Goal: Information Seeking & Learning: Check status

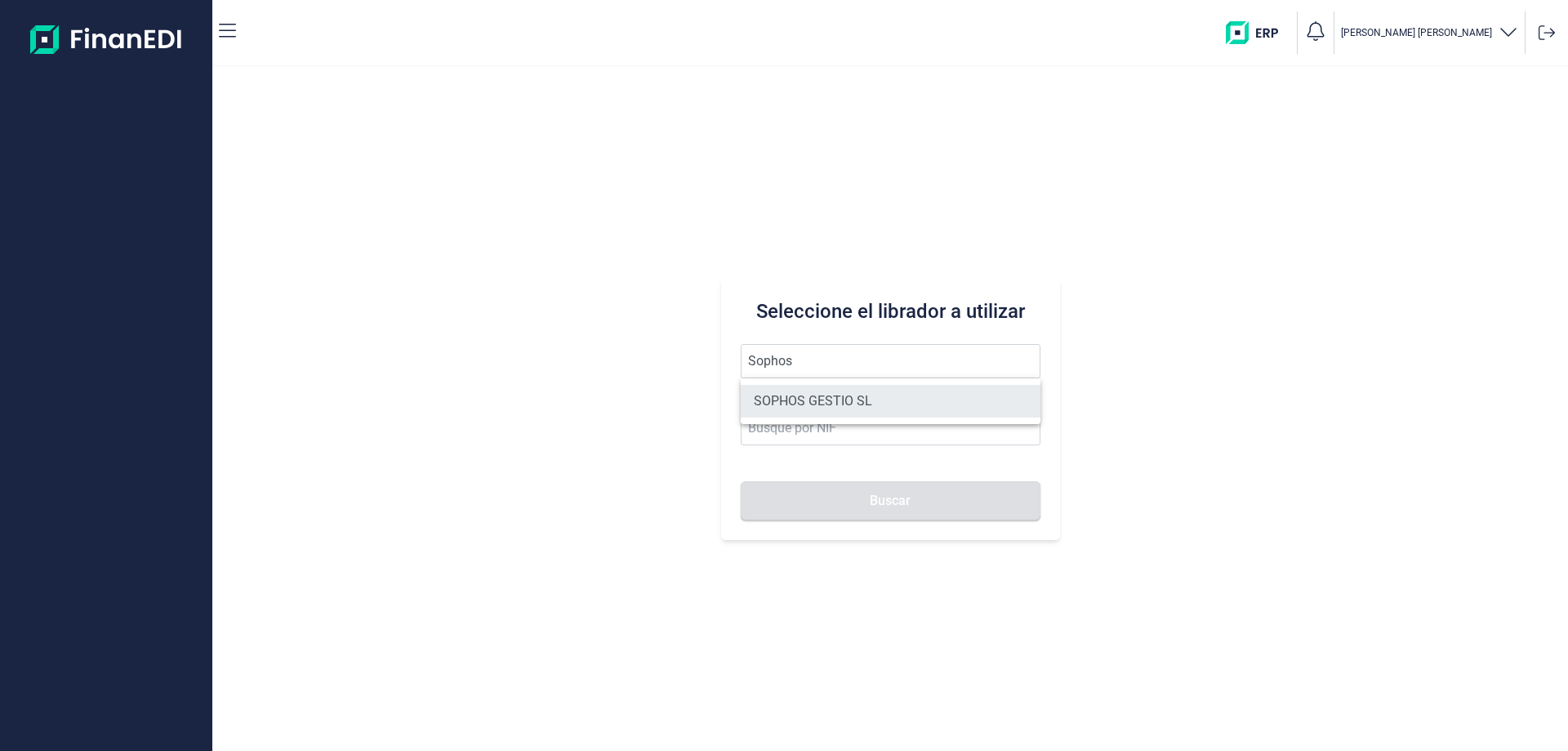
click at [931, 409] on li "SOPHOS GESTIO SL" at bounding box center [891, 402] width 300 height 33
type input "SOPHOS GESTIO SL"
type input "B60148996"
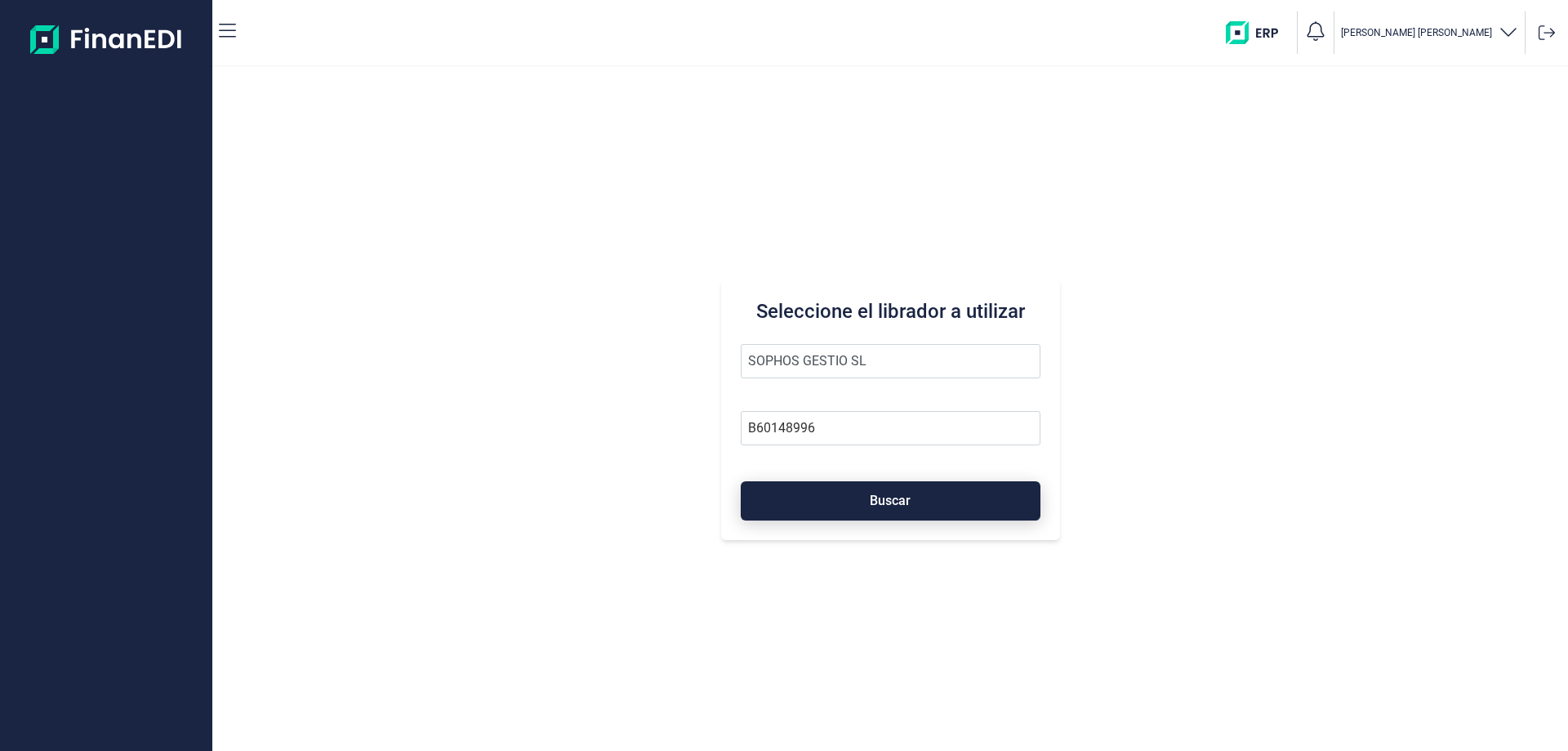
click at [908, 519] on button "Buscar" at bounding box center [891, 500] width 300 height 39
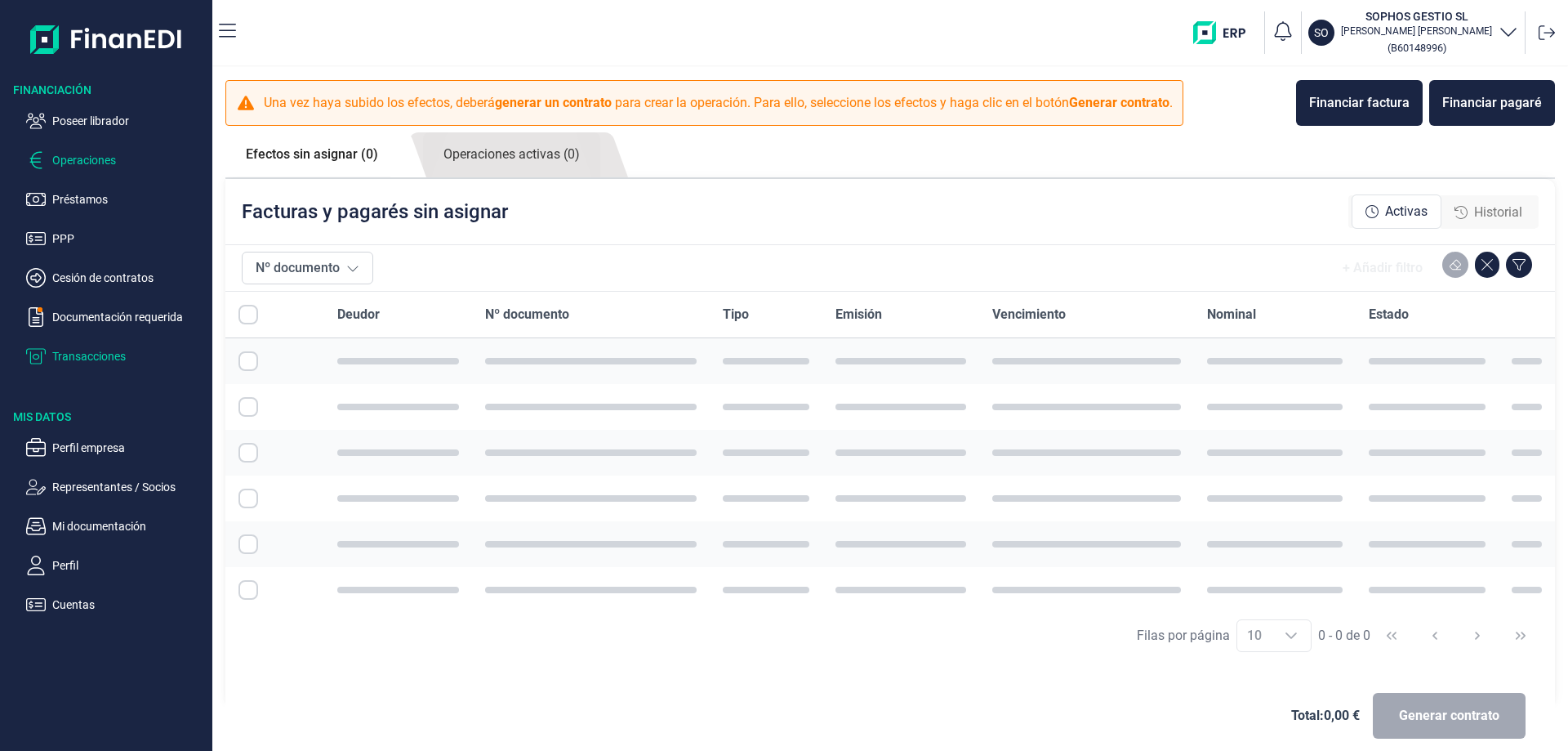
click at [68, 350] on p "Transacciones" at bounding box center [128, 356] width 153 height 20
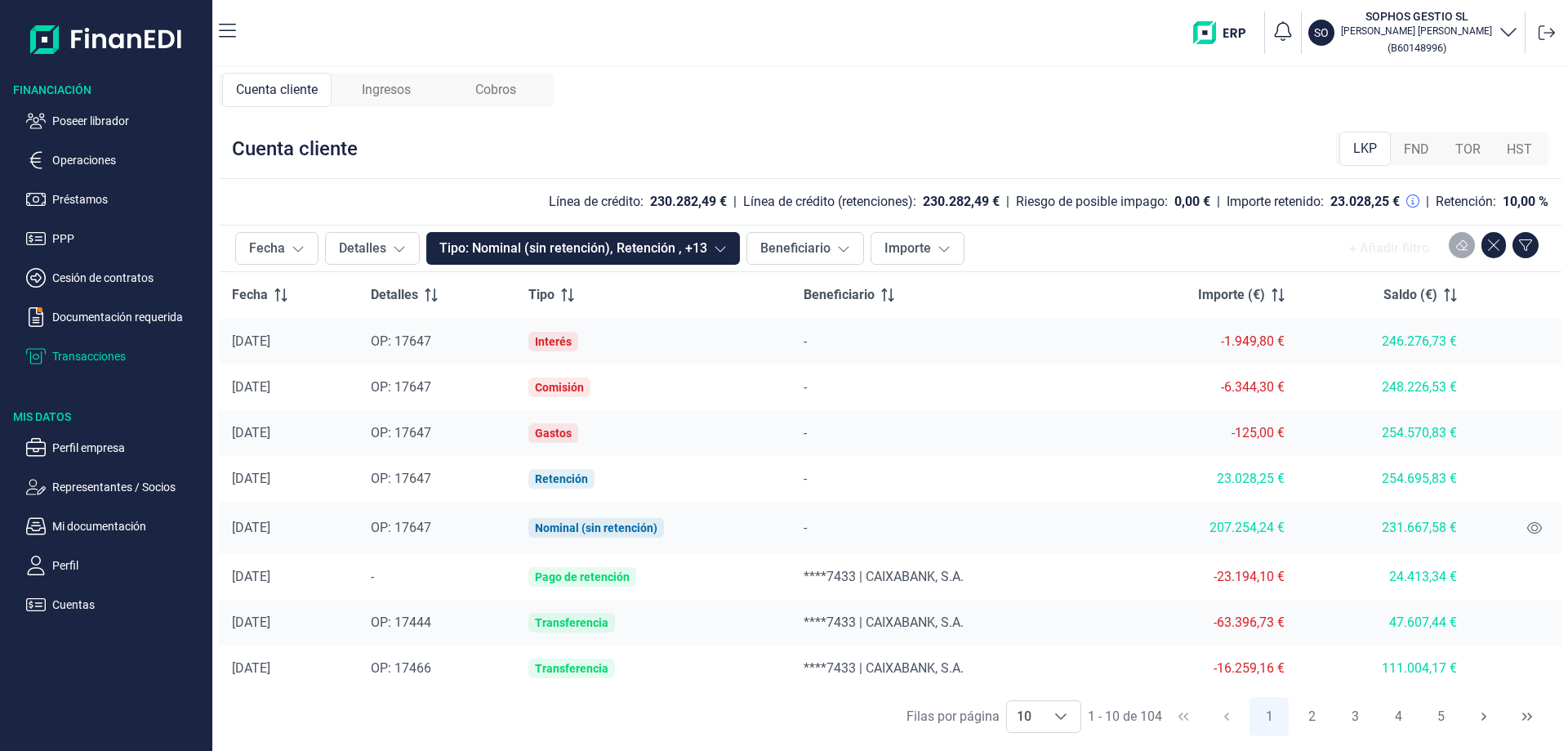
scroll to position [95, 0]
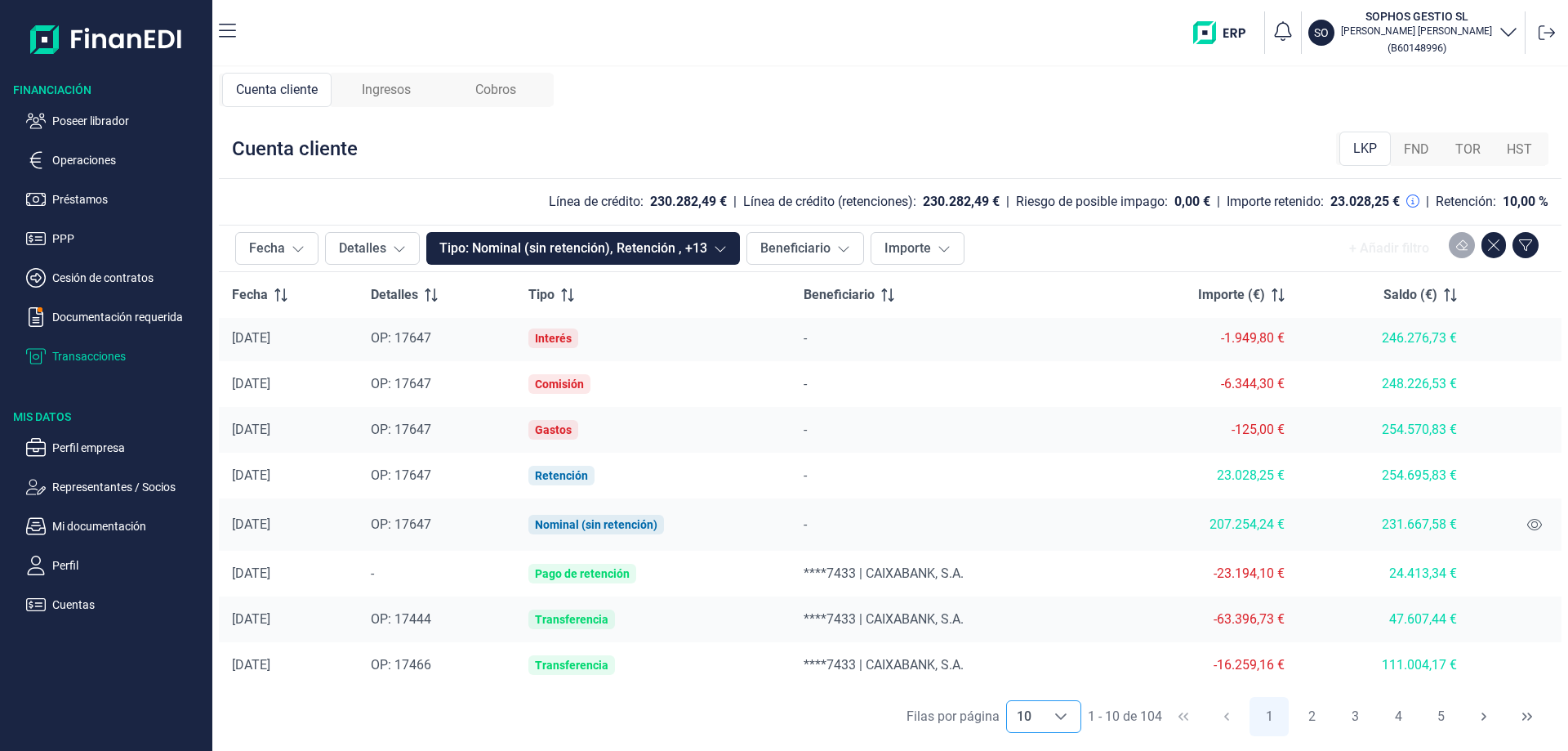
click at [1060, 715] on icon "Choose" at bounding box center [1060, 716] width 13 height 13
click at [1046, 671] on li "100" at bounding box center [1043, 680] width 75 height 39
type input "100"
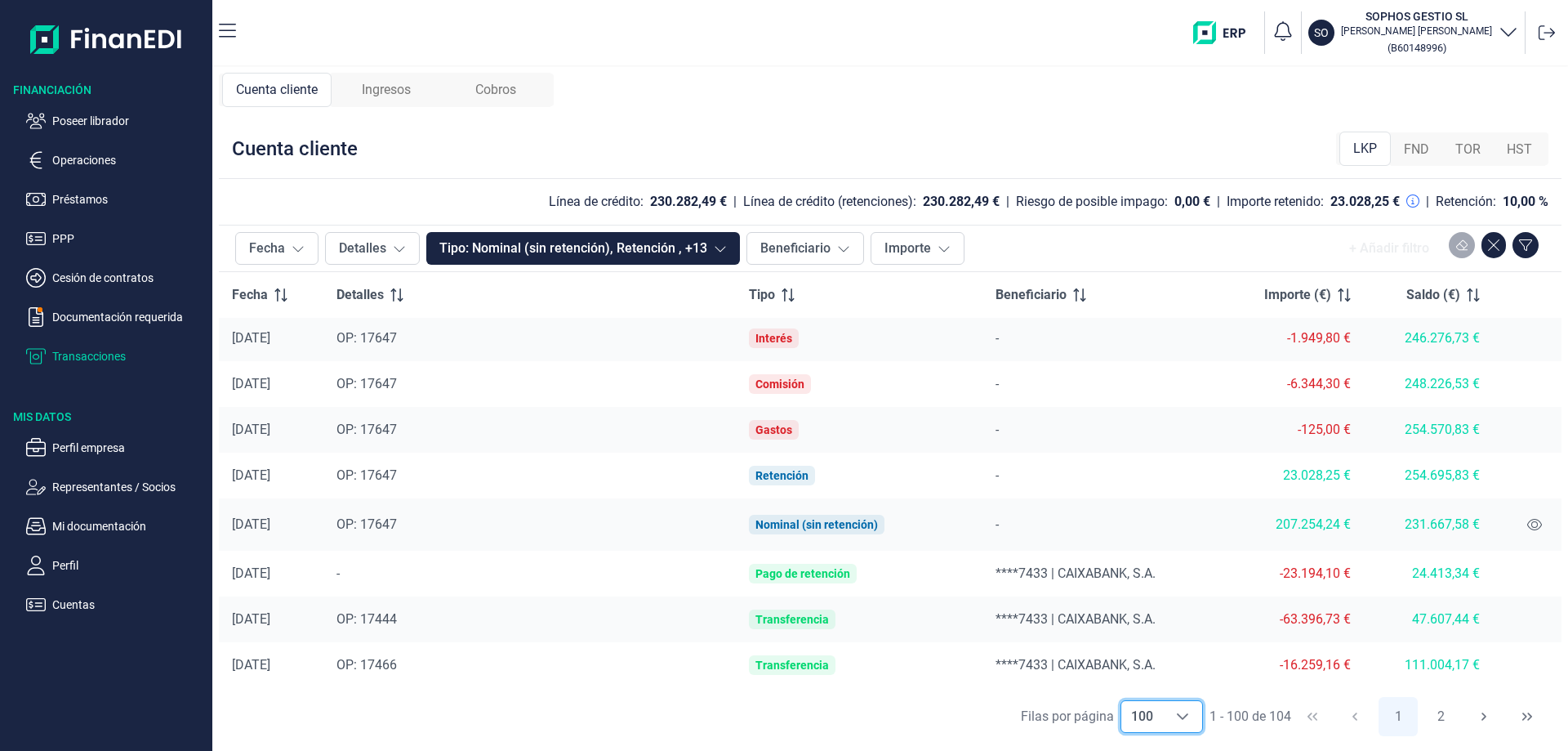
scroll to position [95, 0]
click at [403, 86] on span "Ingresos" at bounding box center [386, 89] width 49 height 20
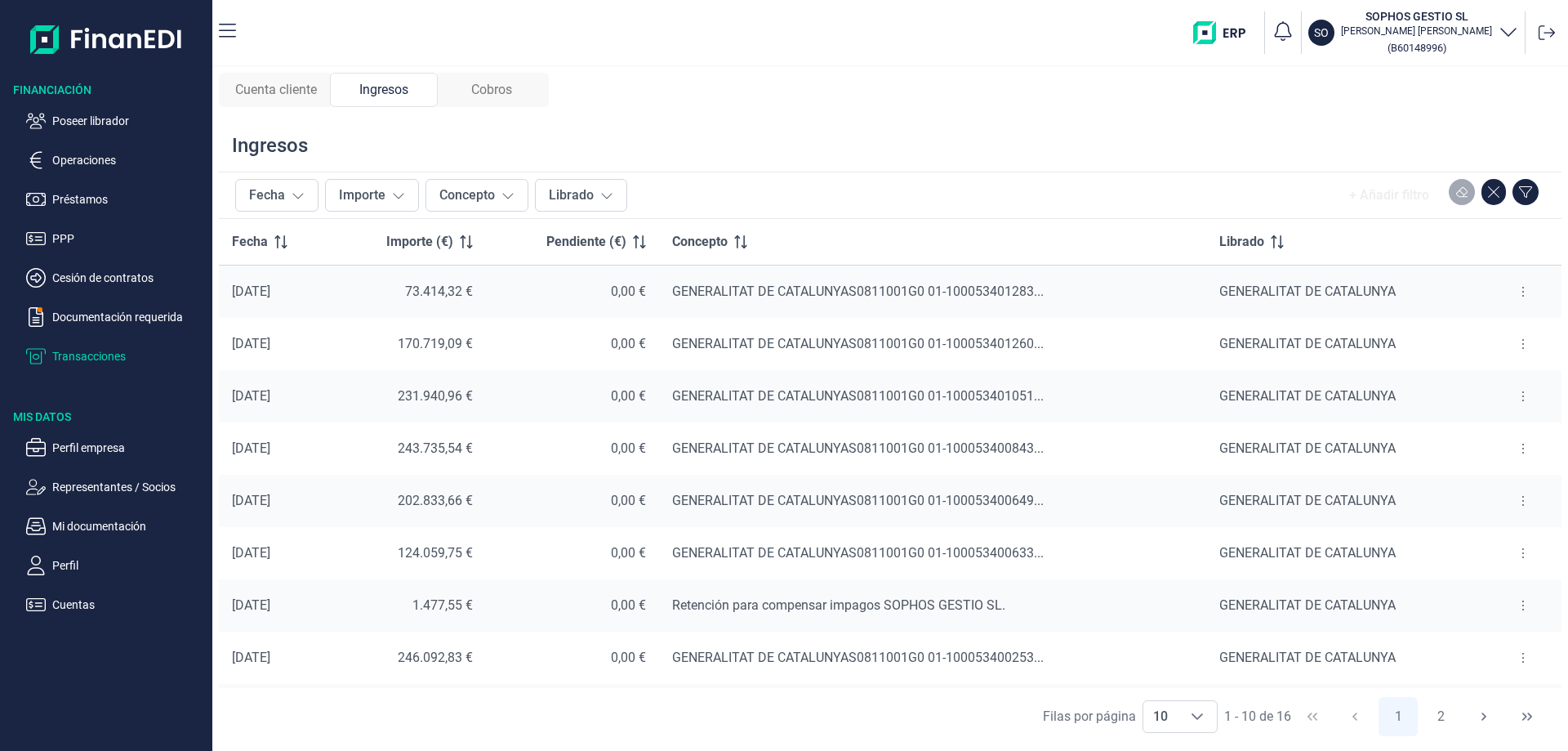
click at [487, 92] on span "Cobros" at bounding box center [491, 89] width 41 height 20
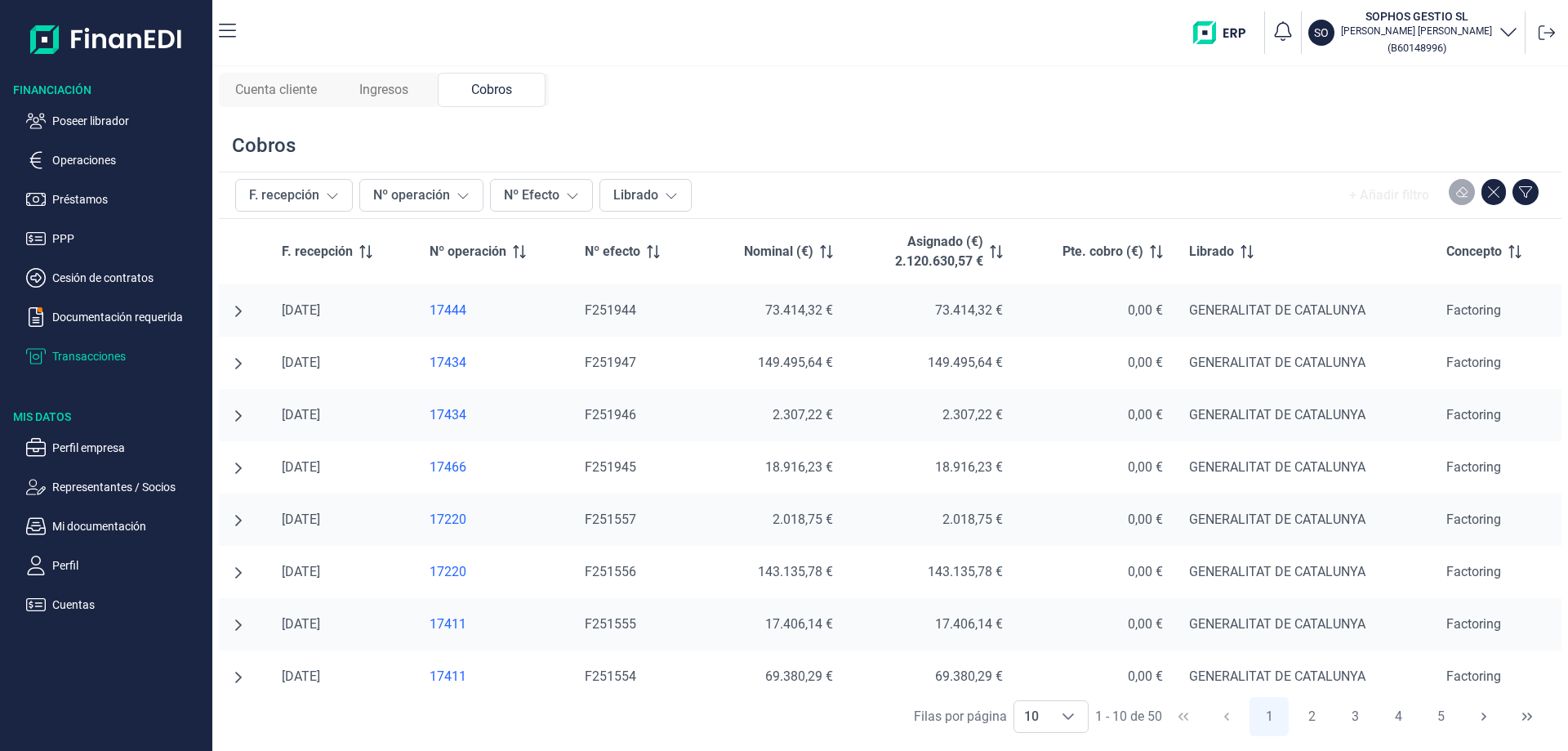
scroll to position [0, 0]
click at [291, 190] on button "F. recepción" at bounding box center [294, 195] width 118 height 33
click at [389, 189] on button "Nº operación" at bounding box center [421, 195] width 124 height 33
click at [303, 87] on span "Cuenta cliente" at bounding box center [276, 89] width 81 height 20
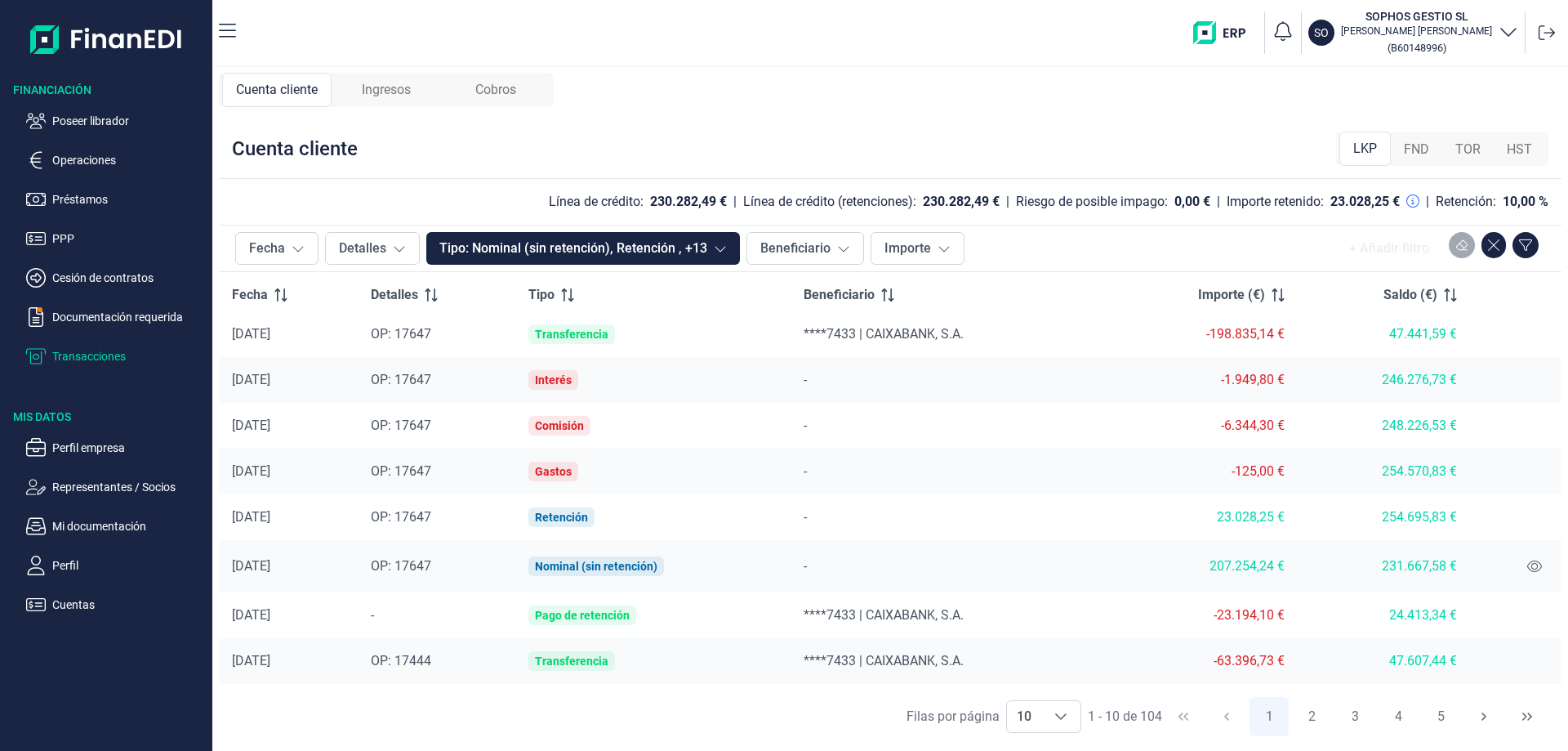
scroll to position [95, 0]
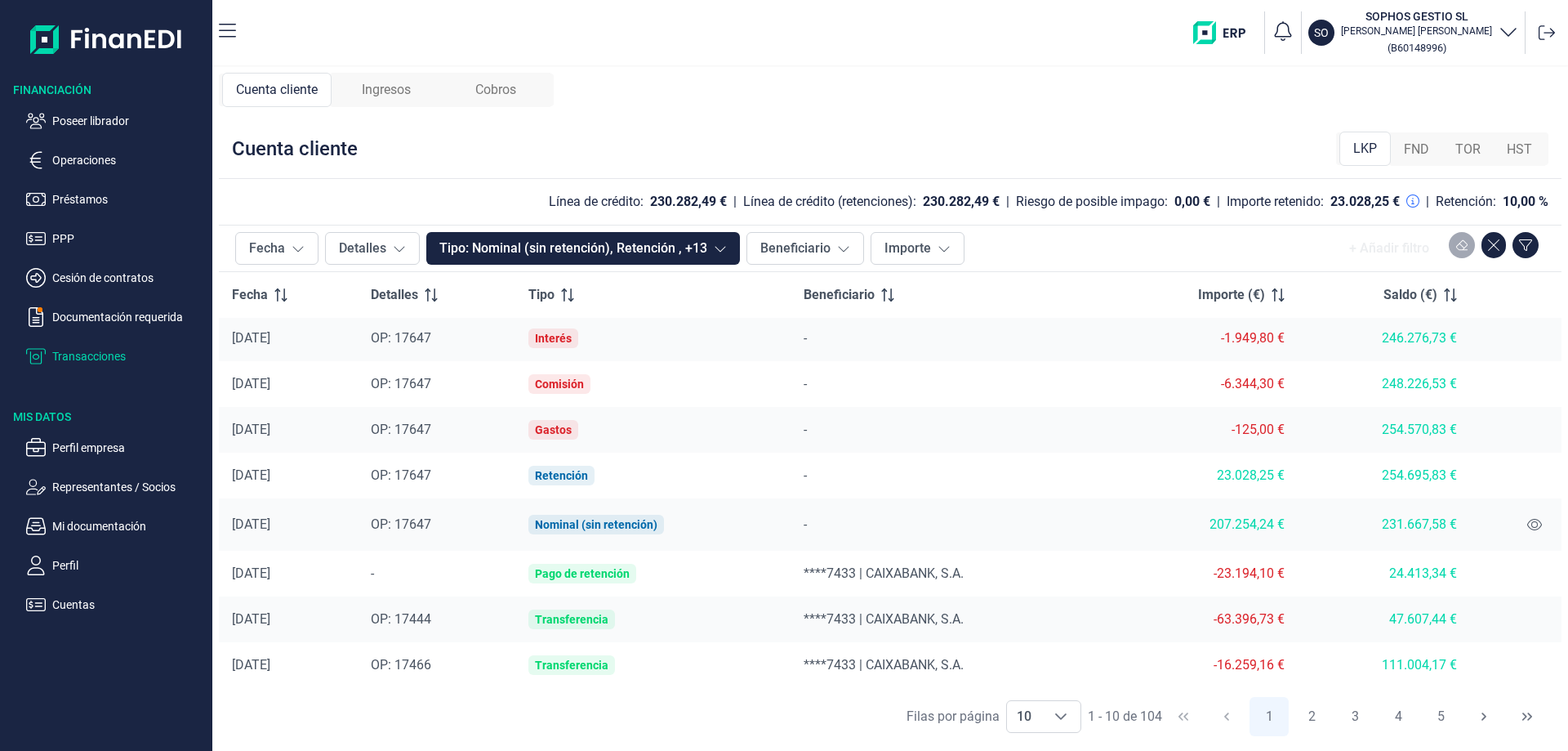
drag, startPoint x: 1354, startPoint y: 574, endPoint x: 1338, endPoint y: 578, distance: 16.5
click at [1348, 578] on div "24.413,34 €" at bounding box center [1383, 573] width 146 height 16
click at [616, 576] on div "Pago de retención" at bounding box center [582, 573] width 94 height 13
click at [280, 569] on div "[DATE]" at bounding box center [289, 573] width 113 height 16
drag, startPoint x: 394, startPoint y: 564, endPoint x: 1510, endPoint y: 571, distance: 1116.0
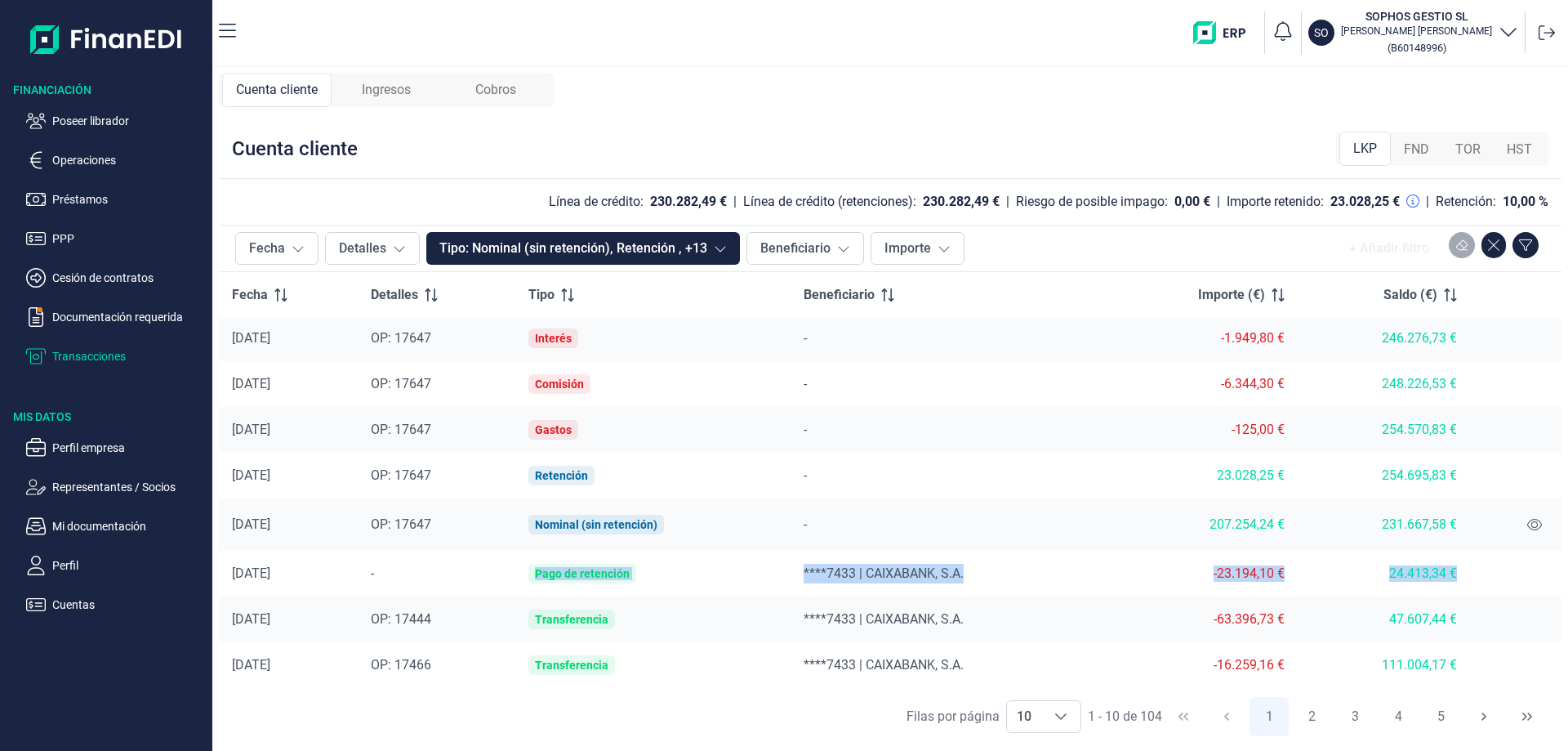
click at [1500, 571] on tr "[DATE] - Pago de retención ****7433 | CAIXABANK, S.A. -23.194,10 € 24.413,34 €" at bounding box center [890, 573] width 1343 height 46
click at [1520, 572] on td at bounding box center [1516, 573] width 92 height 46
click at [418, 90] on div "Ingresos" at bounding box center [387, 90] width 109 height 35
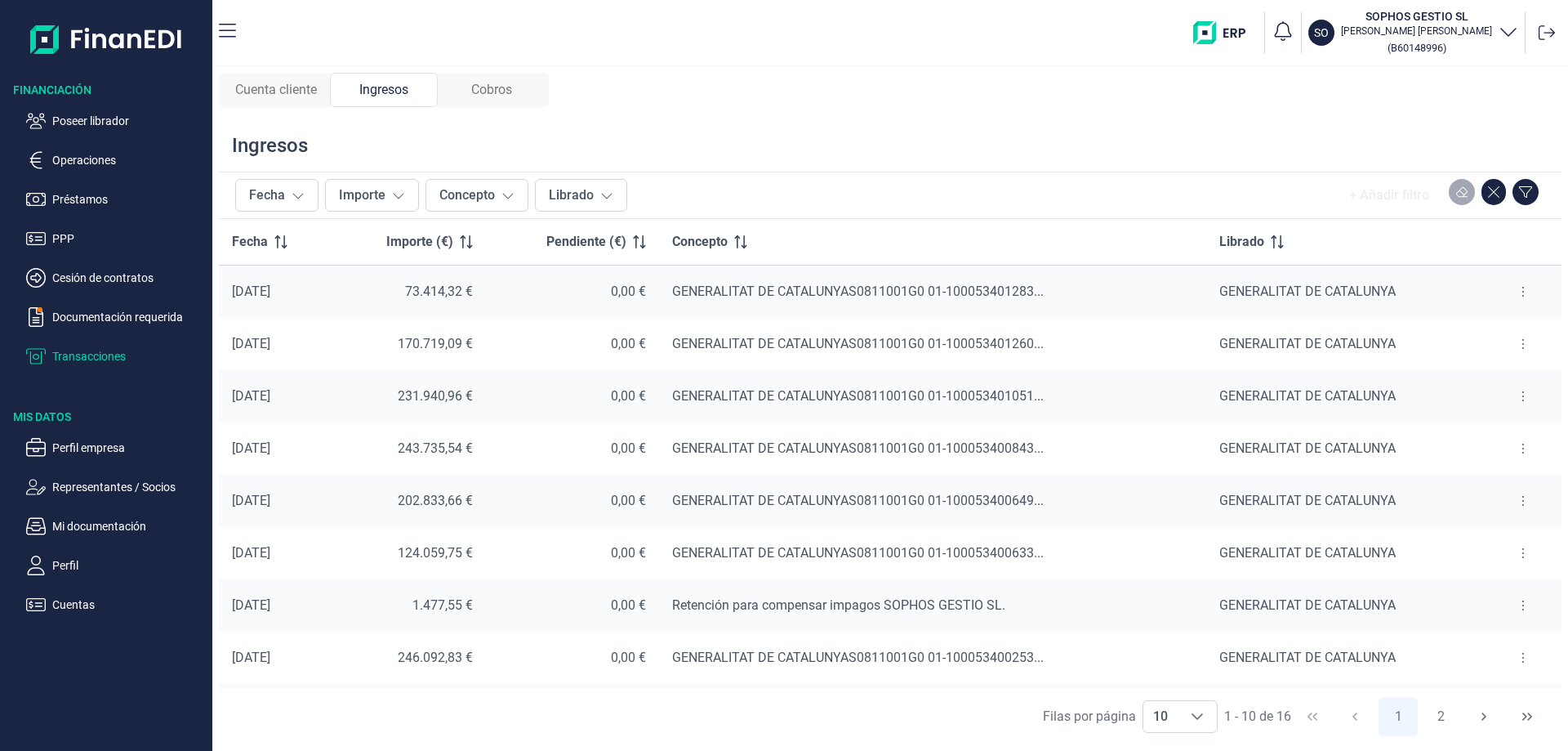
click at [500, 393] on td "0,00 €" at bounding box center [573, 396] width 173 height 52
click at [884, 405] on div "GENERALITAT DE CATALUNYAS0811001G0 01-100053401051..." at bounding box center [932, 396] width 521 height 20
click at [1520, 399] on button at bounding box center [1523, 396] width 29 height 26
click at [1495, 439] on span "Ver cobros" at bounding box center [1491, 437] width 55 height 16
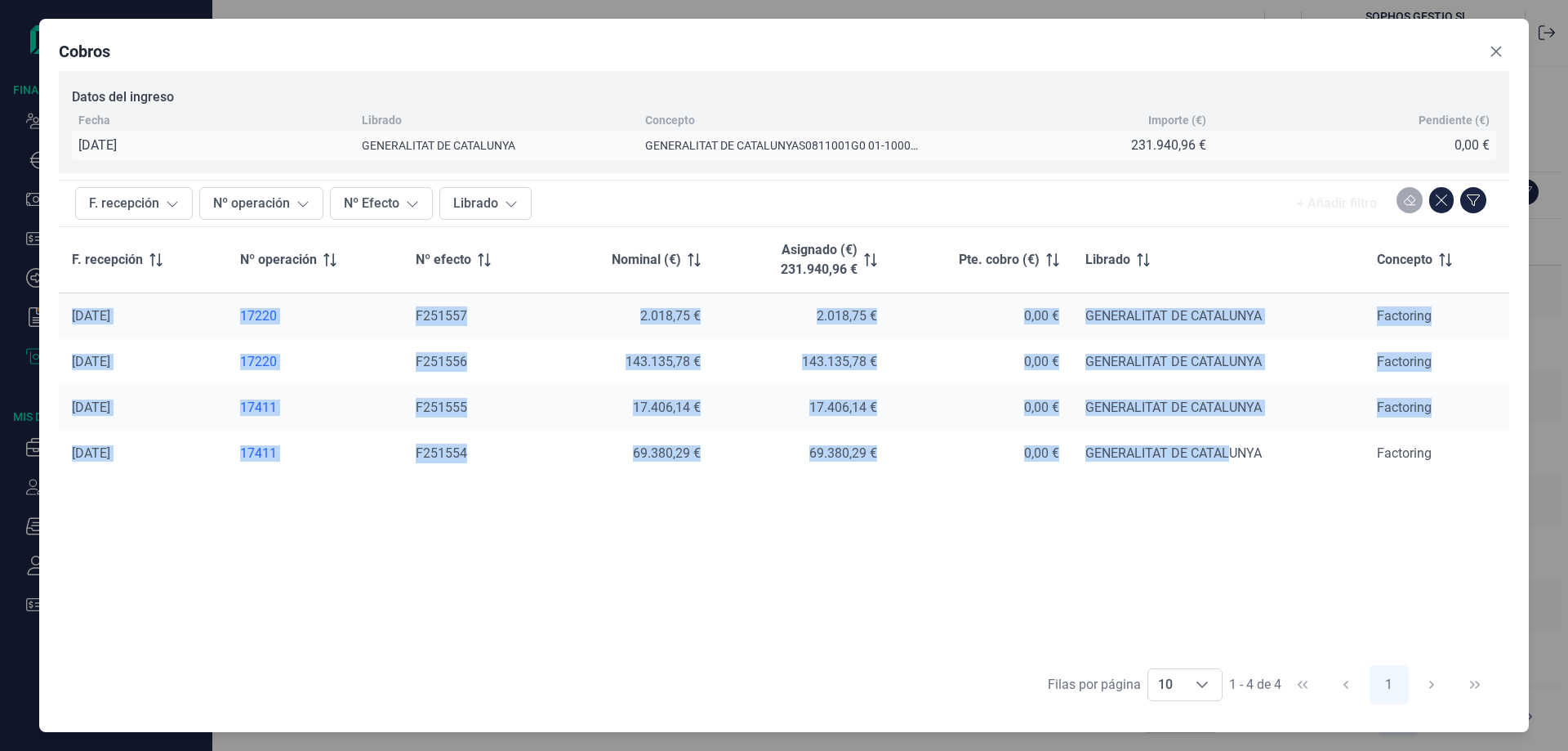
drag, startPoint x: 71, startPoint y: 315, endPoint x: 1229, endPoint y: 452, distance: 1166.1
click at [1229, 452] on tbody "[DATE] 17220 F251557 2.018,75 € 2.018,75 € 0,00 € GENERALITAT DE CATALUNYA Fact…" at bounding box center [784, 384] width 1450 height 184
click at [937, 314] on div "0,00 €" at bounding box center [981, 316] width 156 height 16
drag, startPoint x: 1448, startPoint y: 451, endPoint x: 62, endPoint y: 318, distance: 1392.4
click at [68, 317] on tbody "[DATE] 17220 F251557 2.018,75 € 2.018,75 € 0,00 € GENERALITAT DE CATALUNYA Fact…" at bounding box center [784, 384] width 1450 height 184
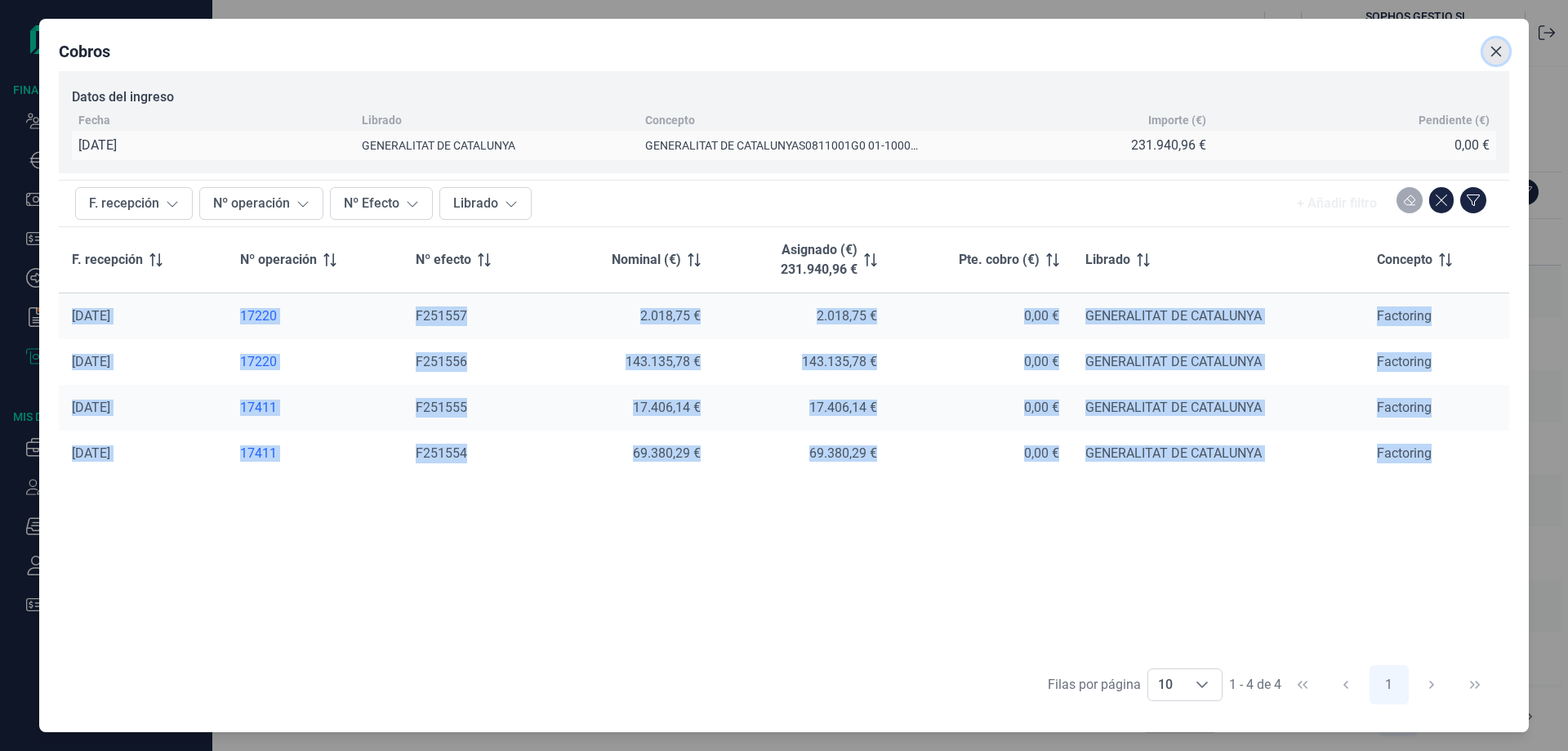
click at [1494, 49] on icon "Close" at bounding box center [1496, 52] width 10 height 10
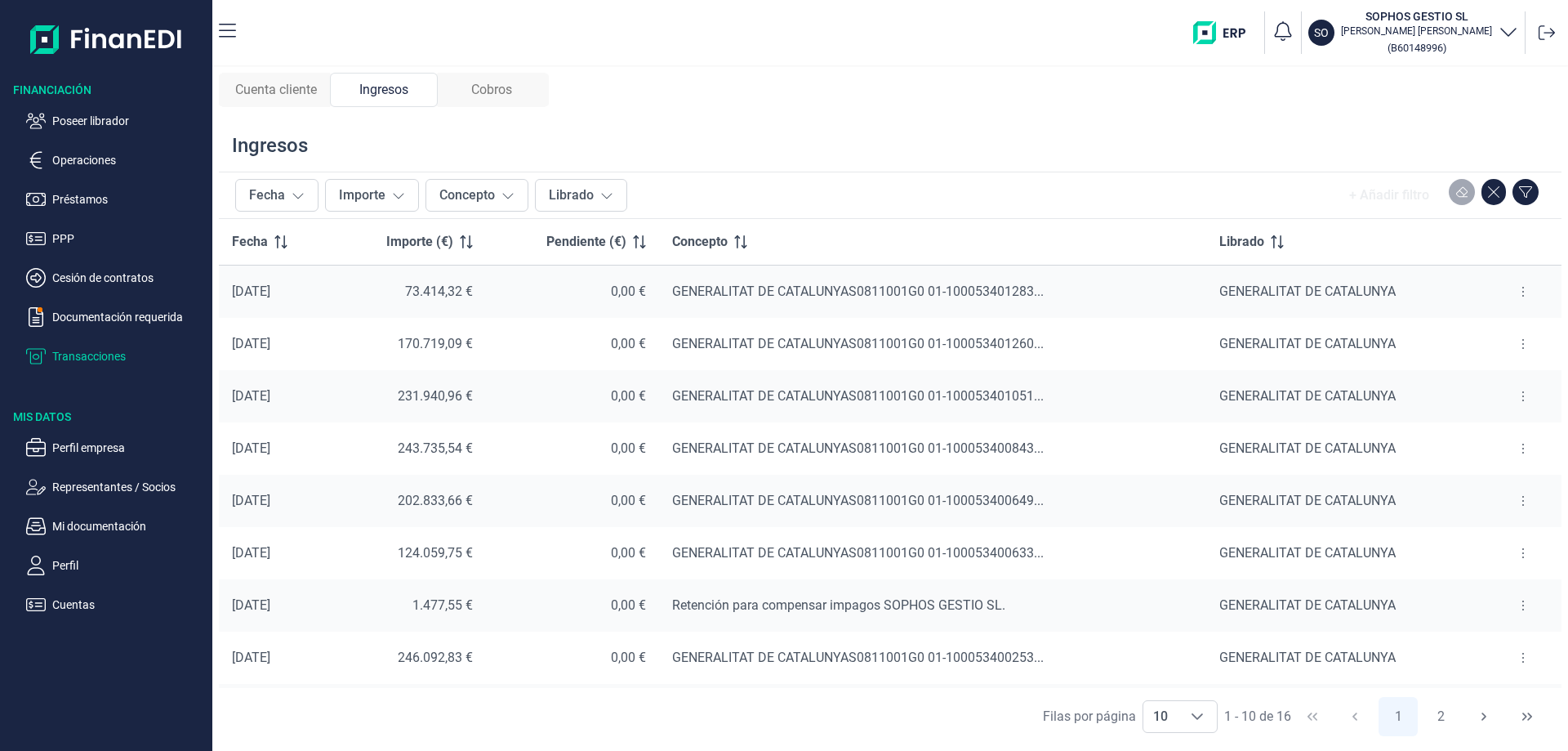
click at [281, 82] on span "Cuenta cliente" at bounding box center [276, 89] width 81 height 20
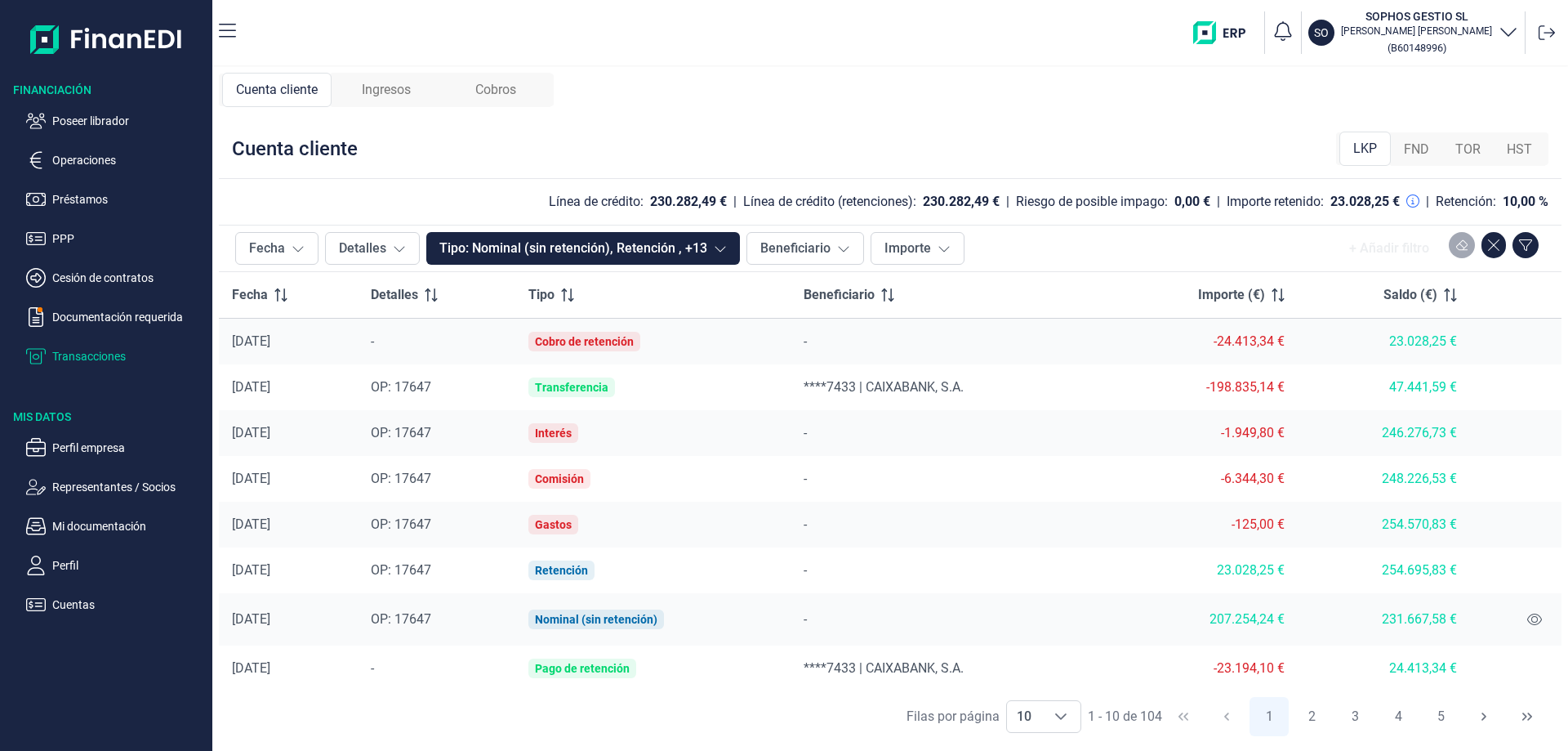
click at [1070, 523] on div "-" at bounding box center [948, 525] width 290 height 20
drag, startPoint x: 315, startPoint y: 570, endPoint x: 1525, endPoint y: 584, distance: 1210.1
click at [1511, 584] on tr "[DATE] OP: 17647 Retención - 23.028,25 € 254.695,83 €" at bounding box center [890, 570] width 1343 height 46
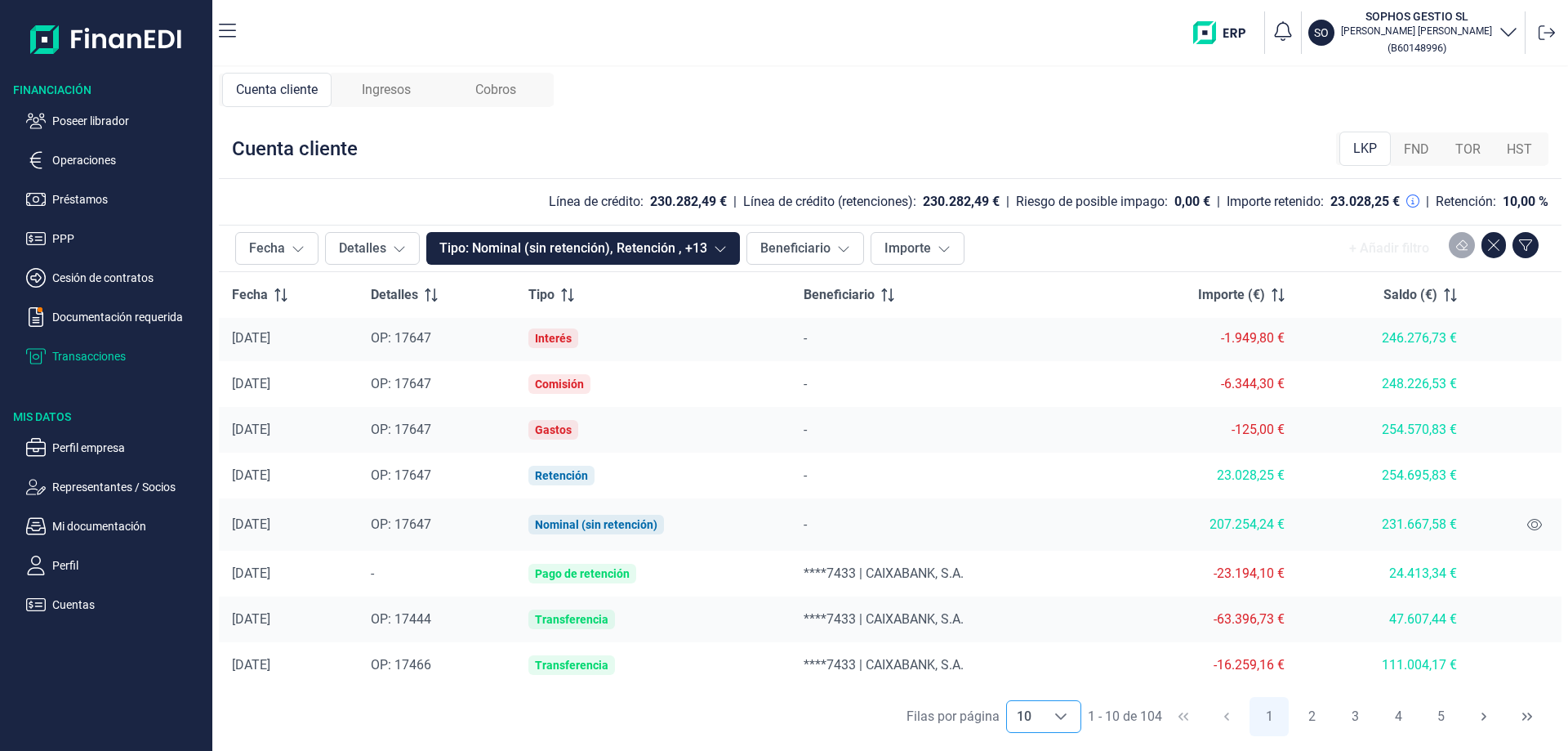
click at [1053, 723] on div "Choose" at bounding box center [1060, 716] width 39 height 31
click at [1037, 644] on li "50" at bounding box center [1043, 641] width 75 height 39
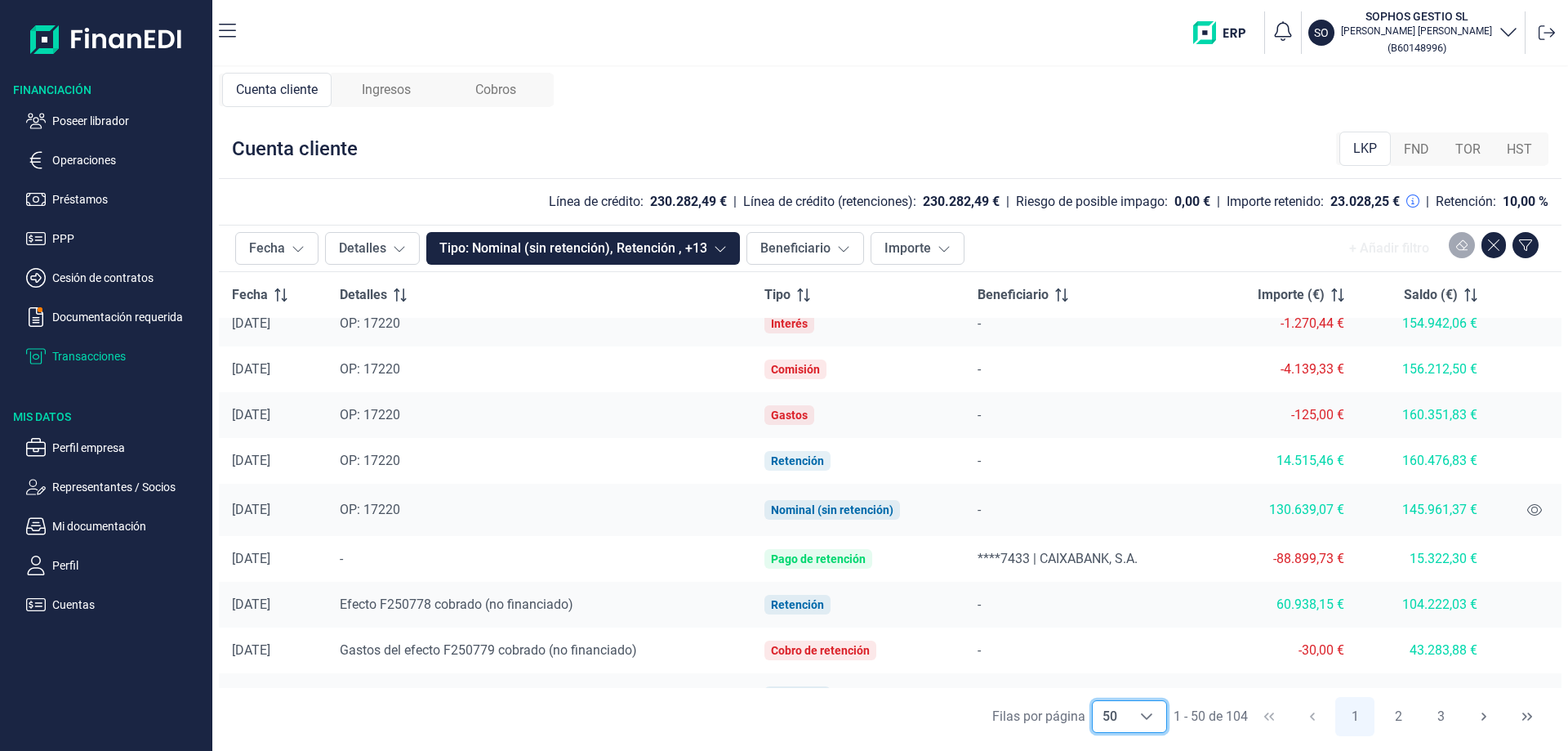
scroll to position [1964, 0]
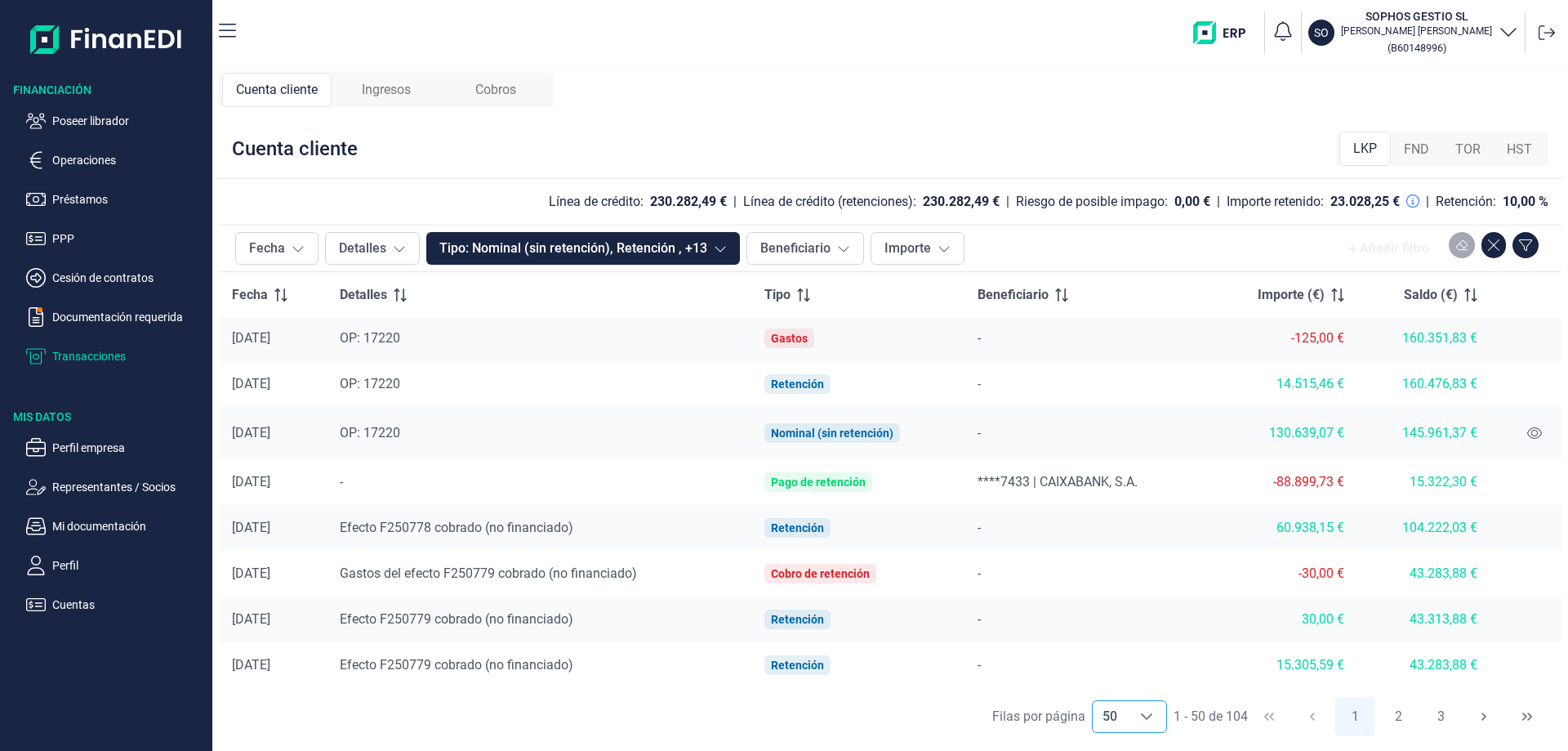
click at [1148, 714] on icon "Choose" at bounding box center [1146, 716] width 13 height 13
click at [1132, 683] on li "100" at bounding box center [1129, 680] width 75 height 39
type input "100"
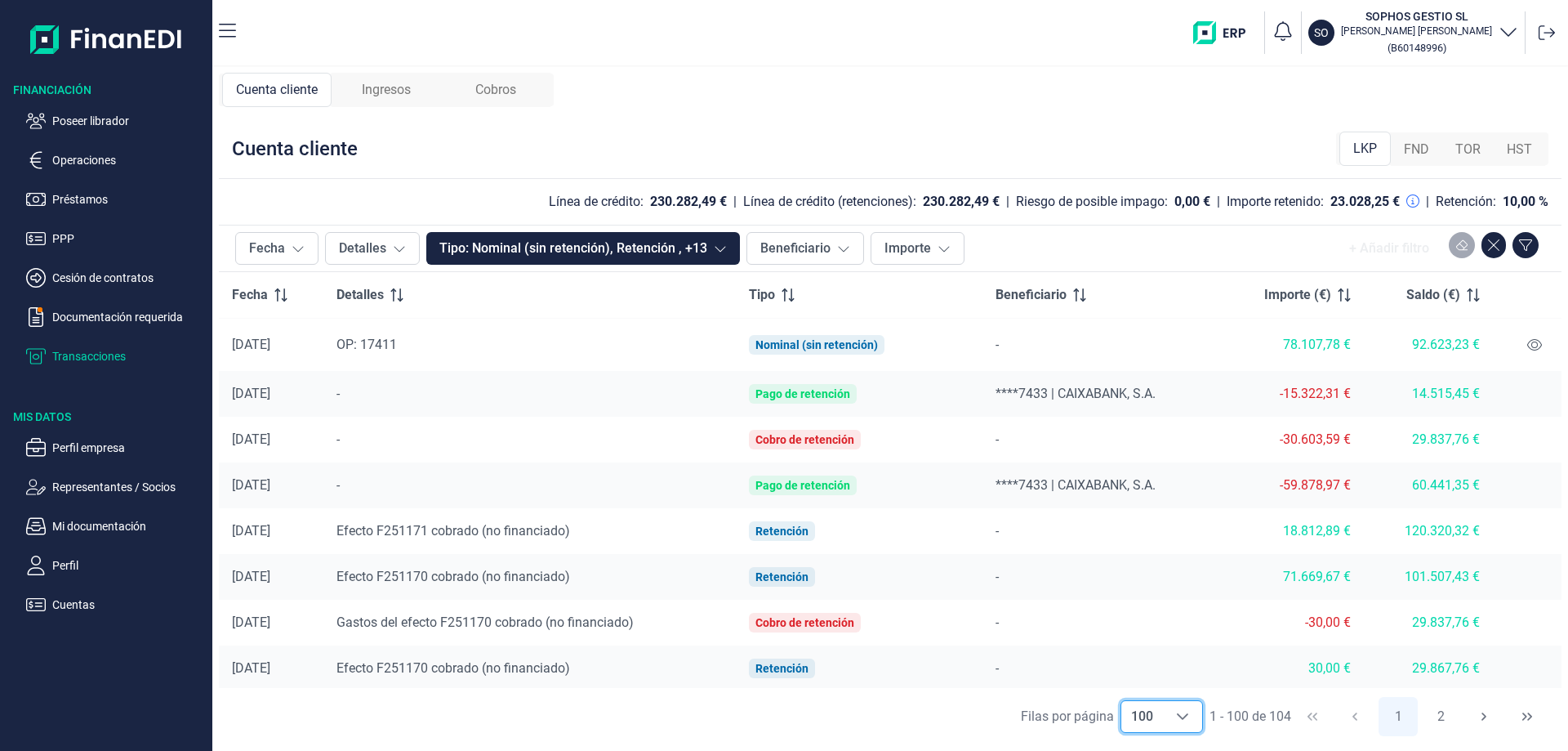
scroll to position [1474, 0]
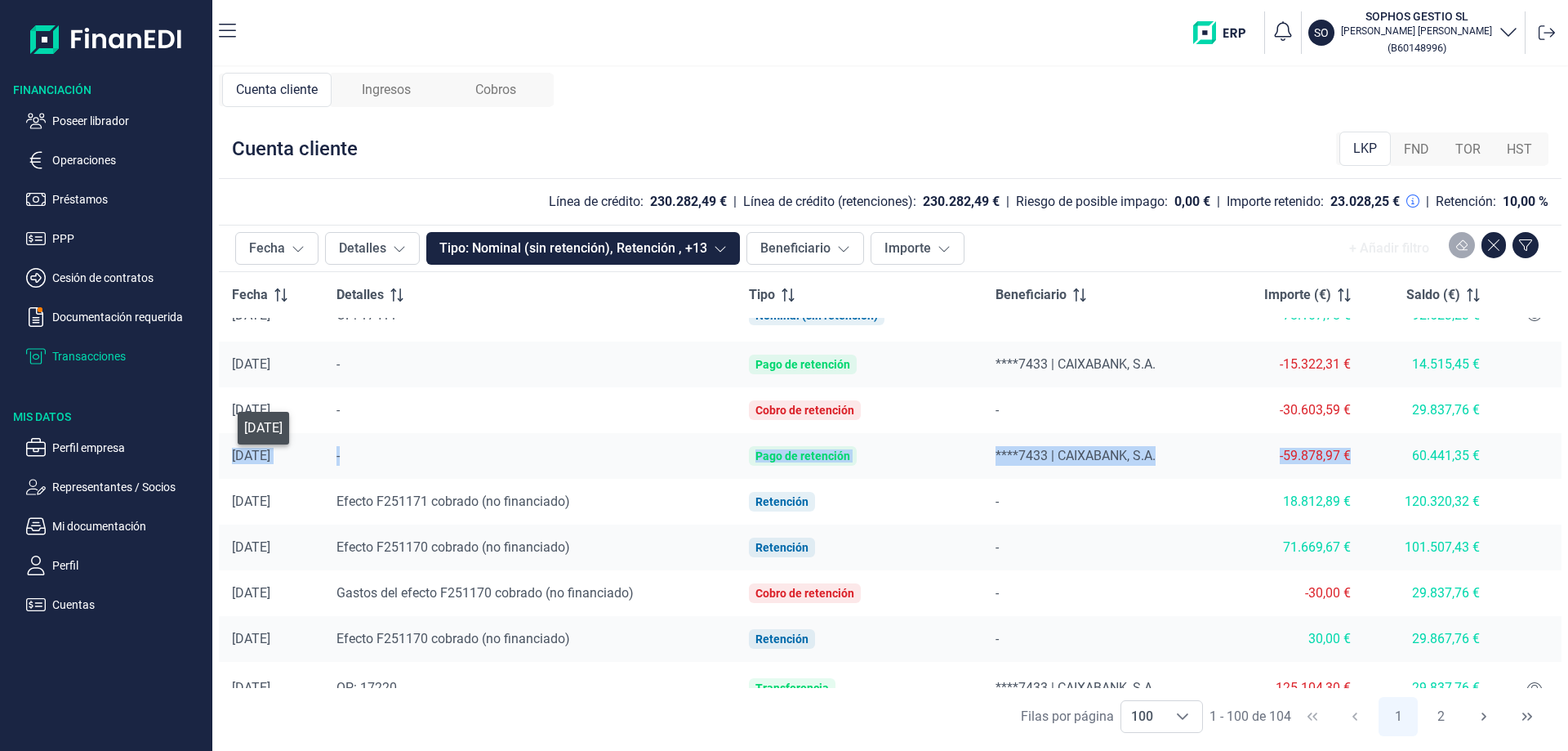
drag, startPoint x: 1363, startPoint y: 446, endPoint x: 233, endPoint y: 454, distance: 1130.0
click at [233, 454] on tr "[DATE] - Pago de retención ****7433 | CAIXABANK, S.A. -59.878,97 € 60.441,35 €" at bounding box center [890, 455] width 1343 height 46
click at [394, 92] on span "Ingresos" at bounding box center [386, 89] width 49 height 20
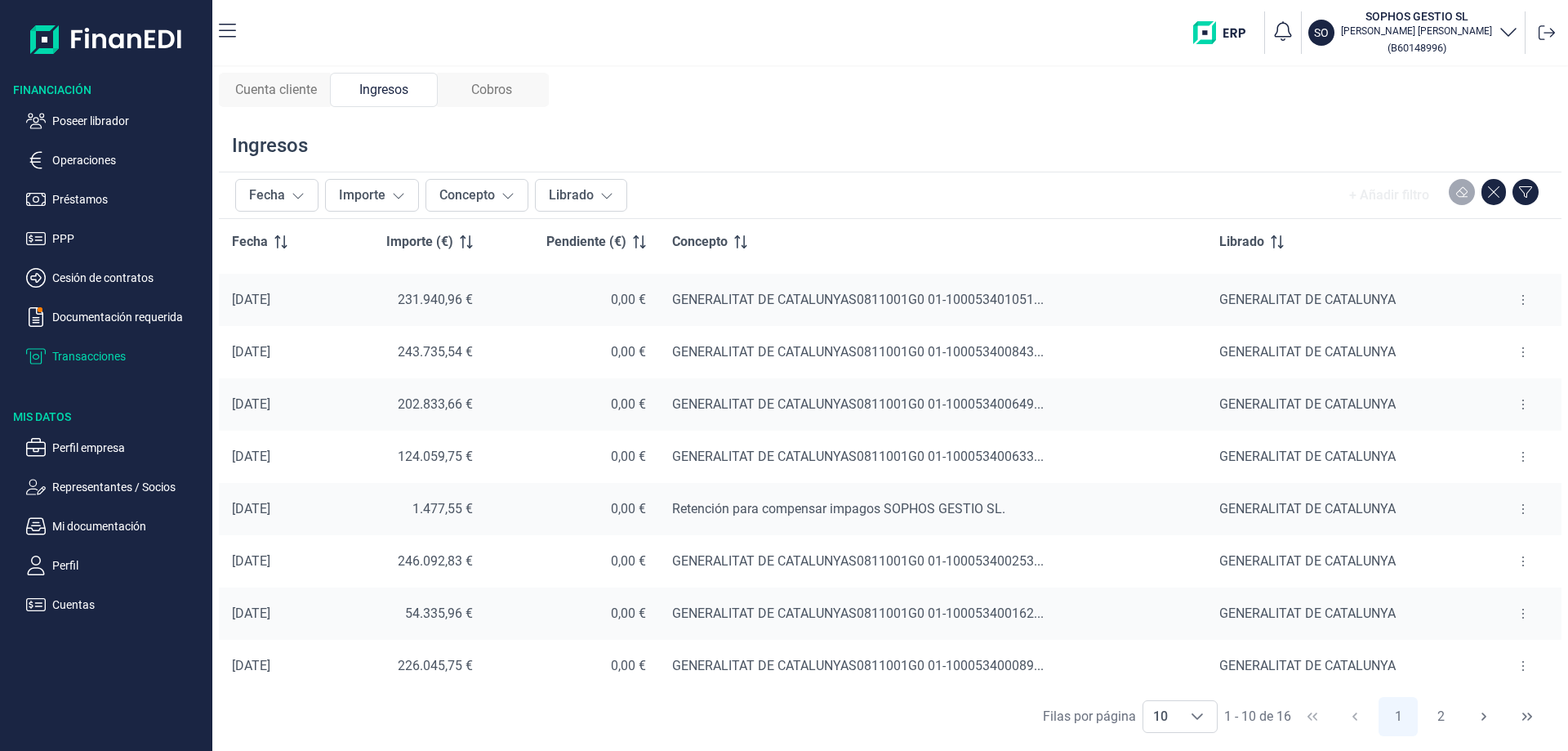
scroll to position [101, 0]
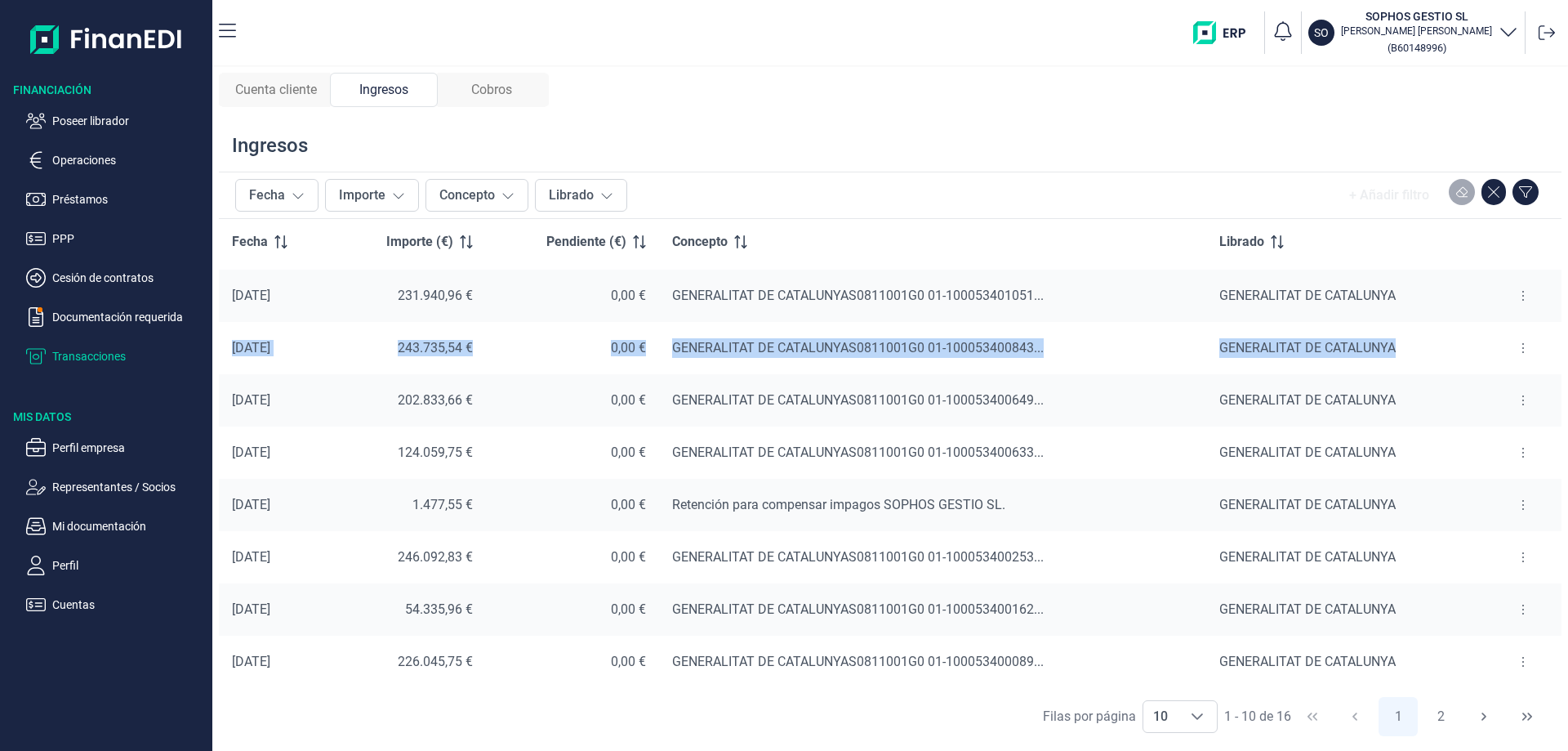
drag, startPoint x: 227, startPoint y: 343, endPoint x: 1399, endPoint y: 363, distance: 1172.2
click at [1406, 349] on tr "[DATE] 243.735,54 € 0,00 € GENERALITAT DE CATALUNYAS0811001G0 01-100053400843..…" at bounding box center [890, 348] width 1343 height 52
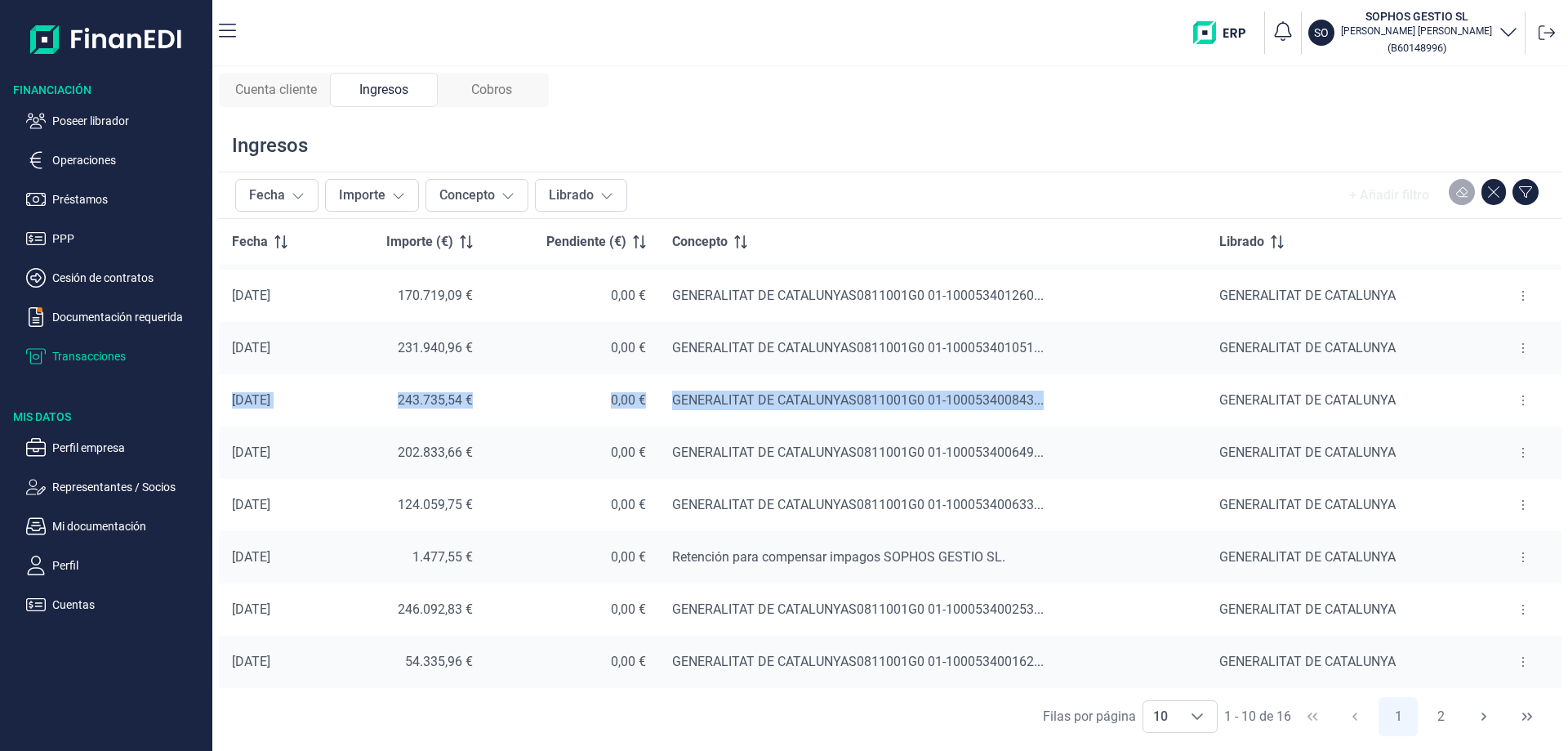
scroll to position [19, 0]
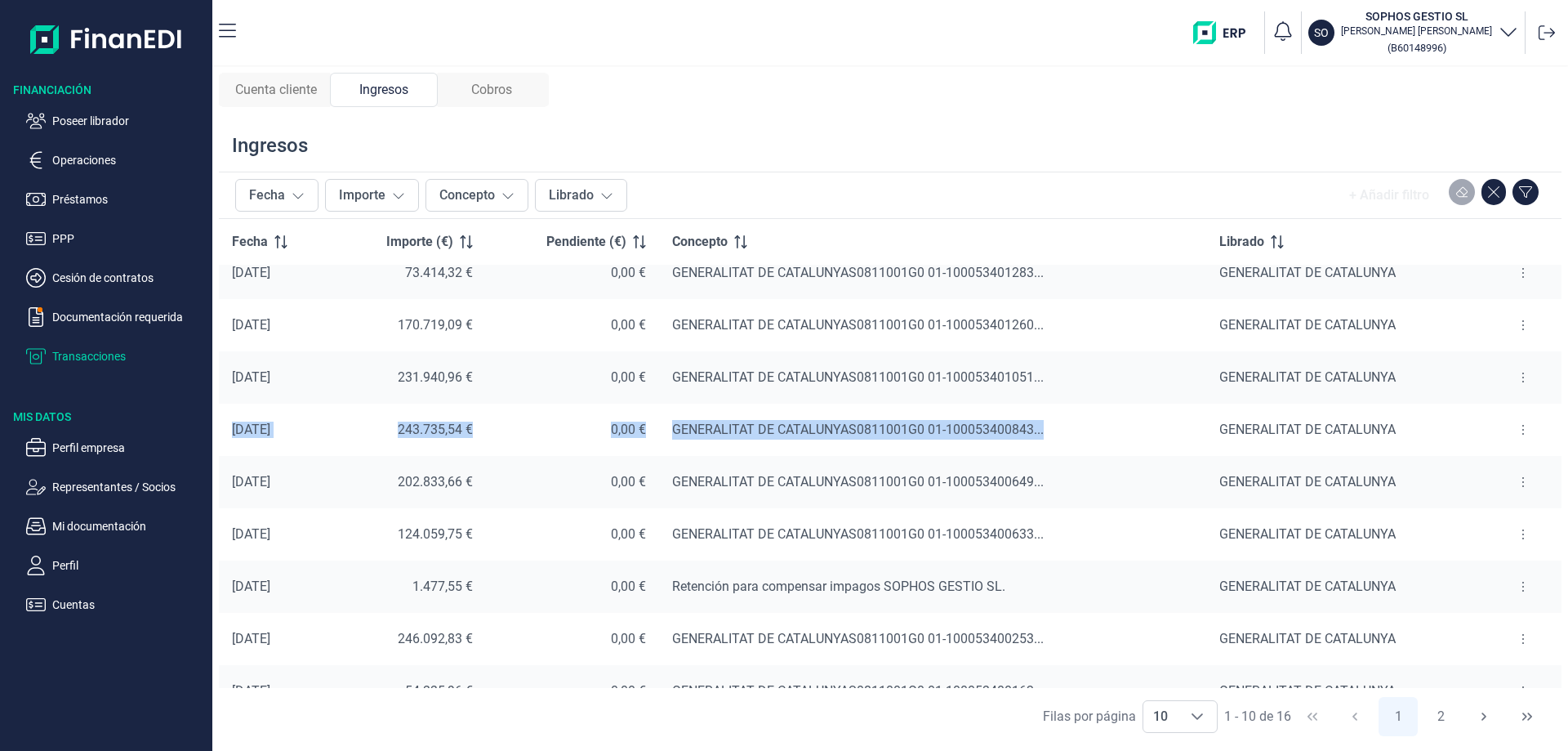
click at [308, 92] on span "Cuenta cliente" at bounding box center [276, 89] width 81 height 20
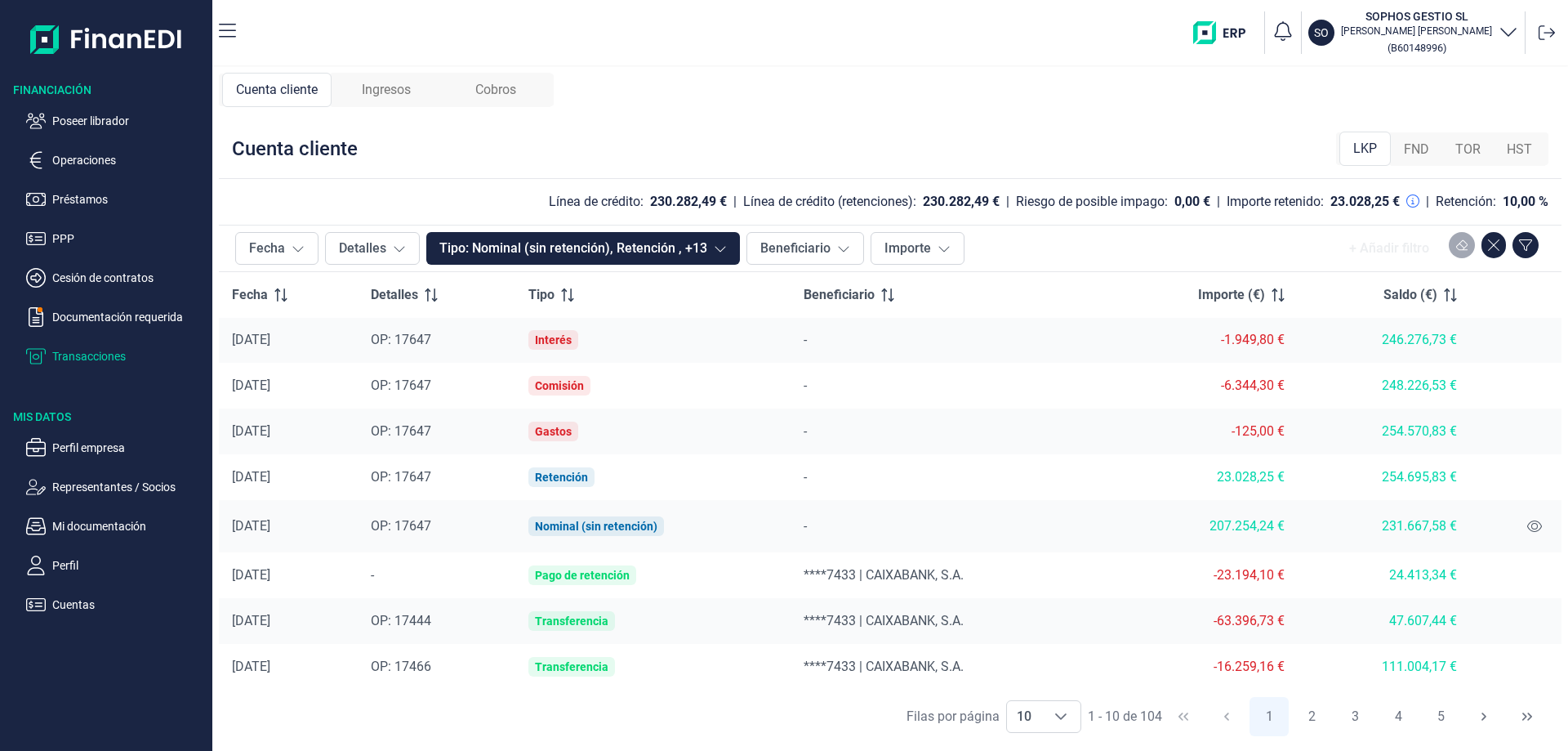
scroll to position [95, 0]
click at [1061, 723] on div "Choose" at bounding box center [1060, 716] width 39 height 31
click at [1037, 682] on li "100" at bounding box center [1043, 680] width 75 height 39
type input "100"
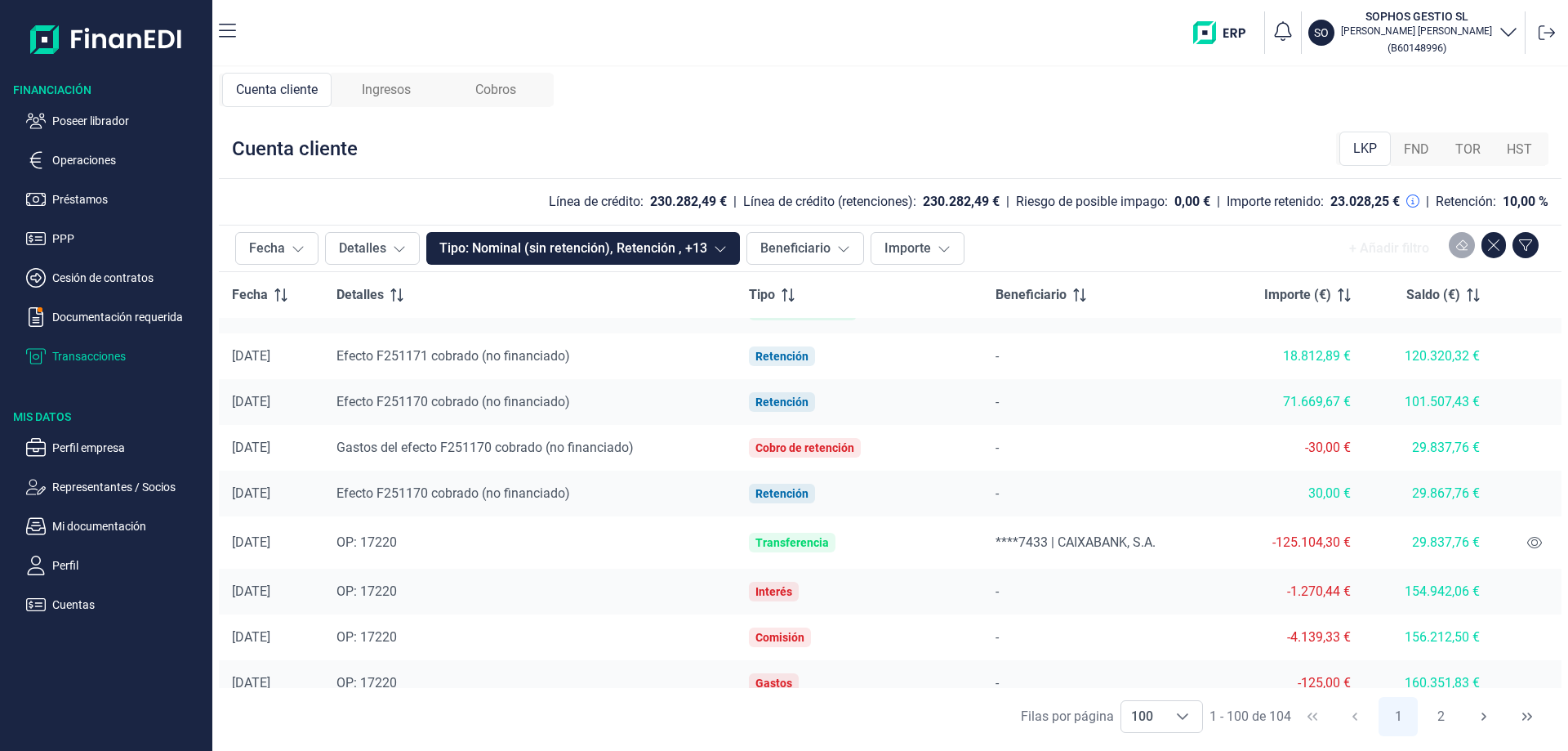
scroll to position [1729, 0]
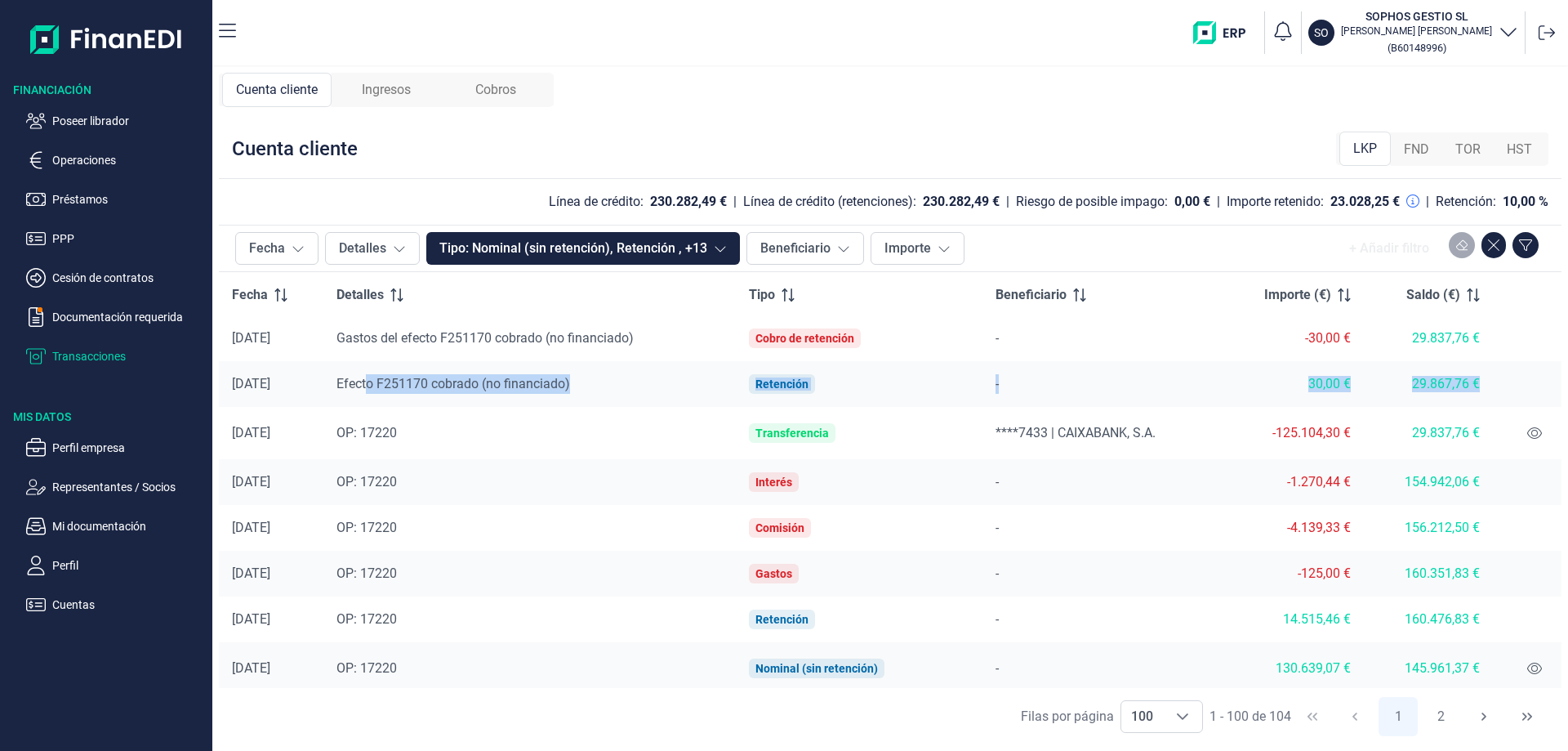
drag, startPoint x: 384, startPoint y: 376, endPoint x: 1477, endPoint y: 381, distance: 1093.0
click at [1477, 381] on tr "[DATE] Efecto F251170 cobrado (no financiado) Retención - 30,00 € 29.867,76 €" at bounding box center [890, 383] width 1343 height 46
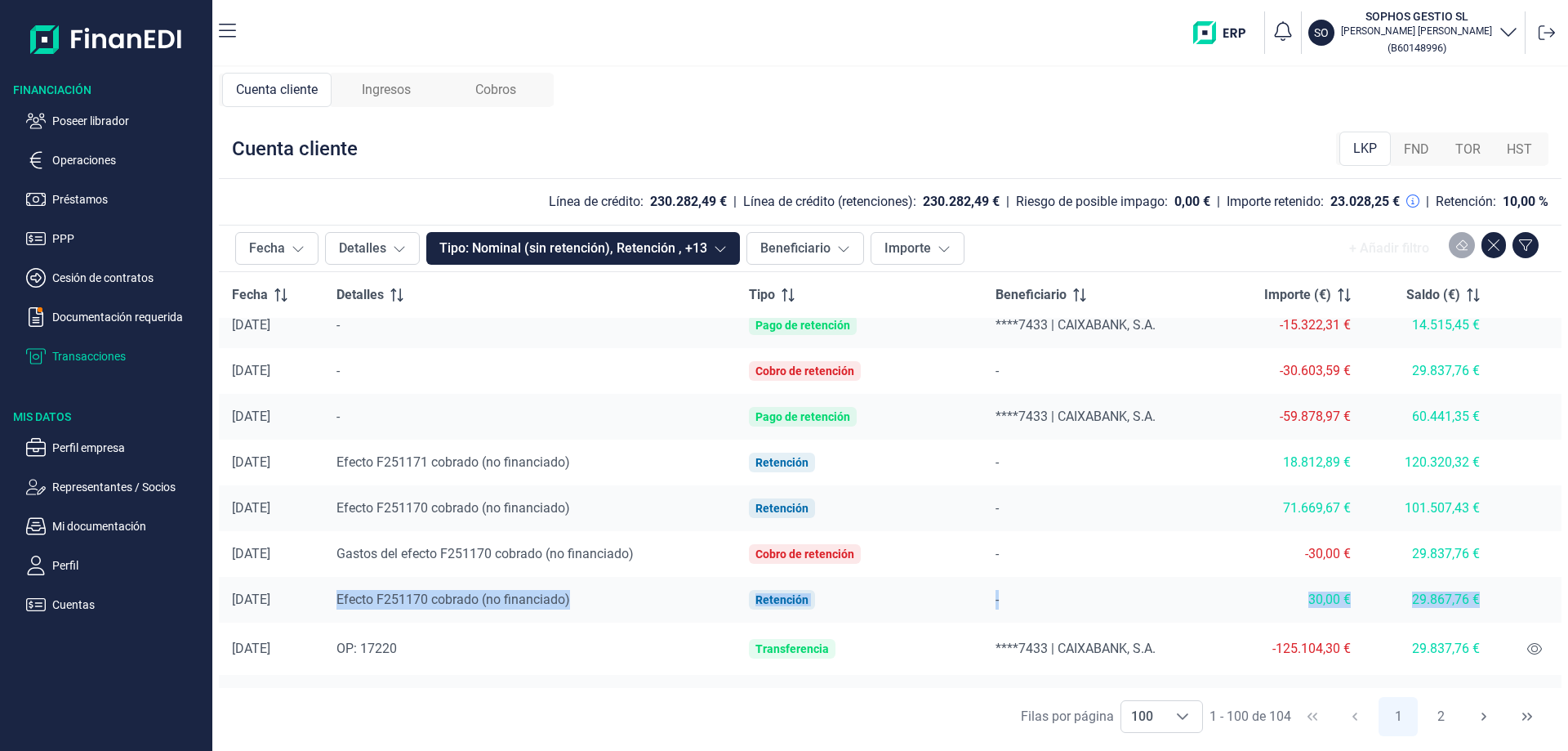
scroll to position [1484, 0]
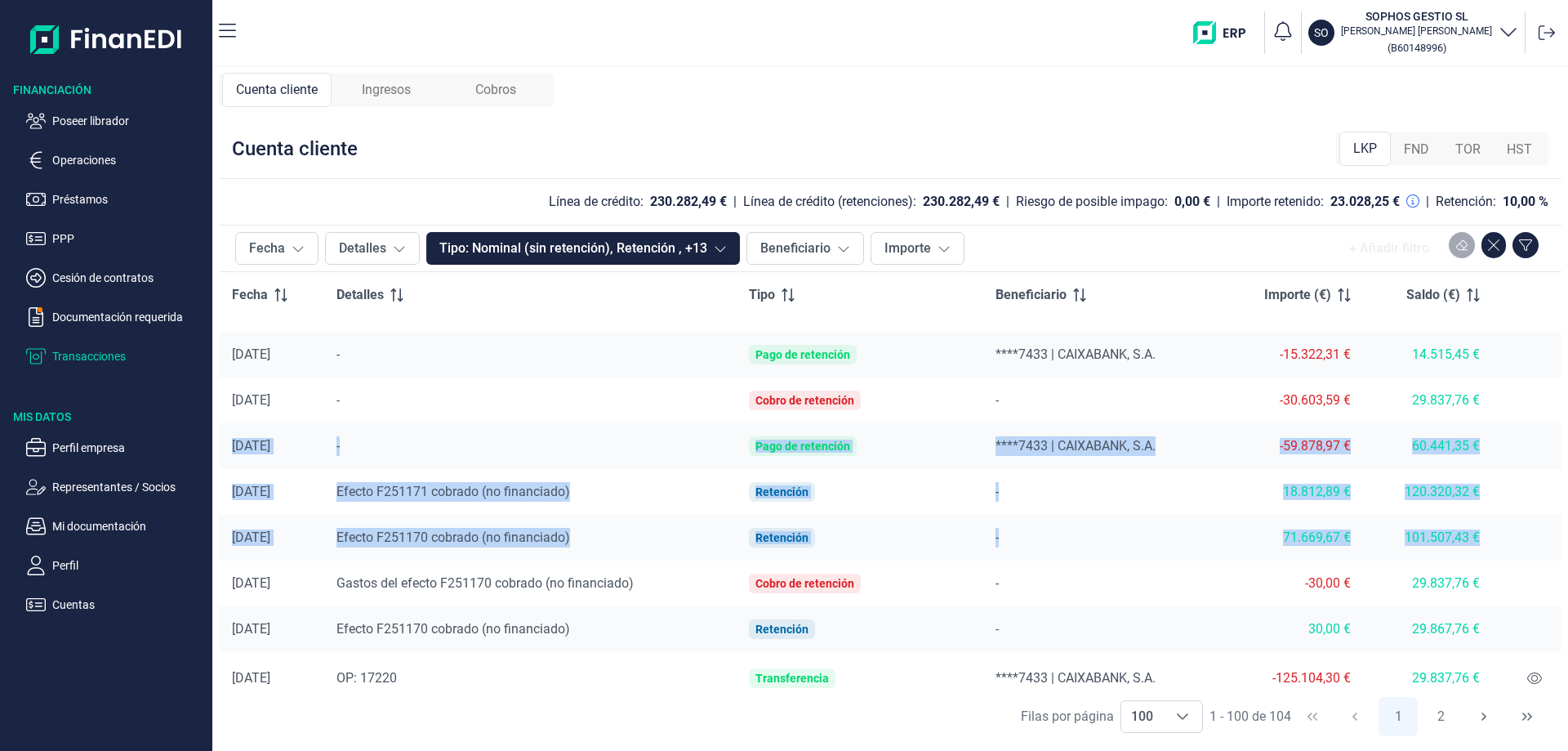
drag, startPoint x: 233, startPoint y: 448, endPoint x: 1486, endPoint y: 548, distance: 1257.0
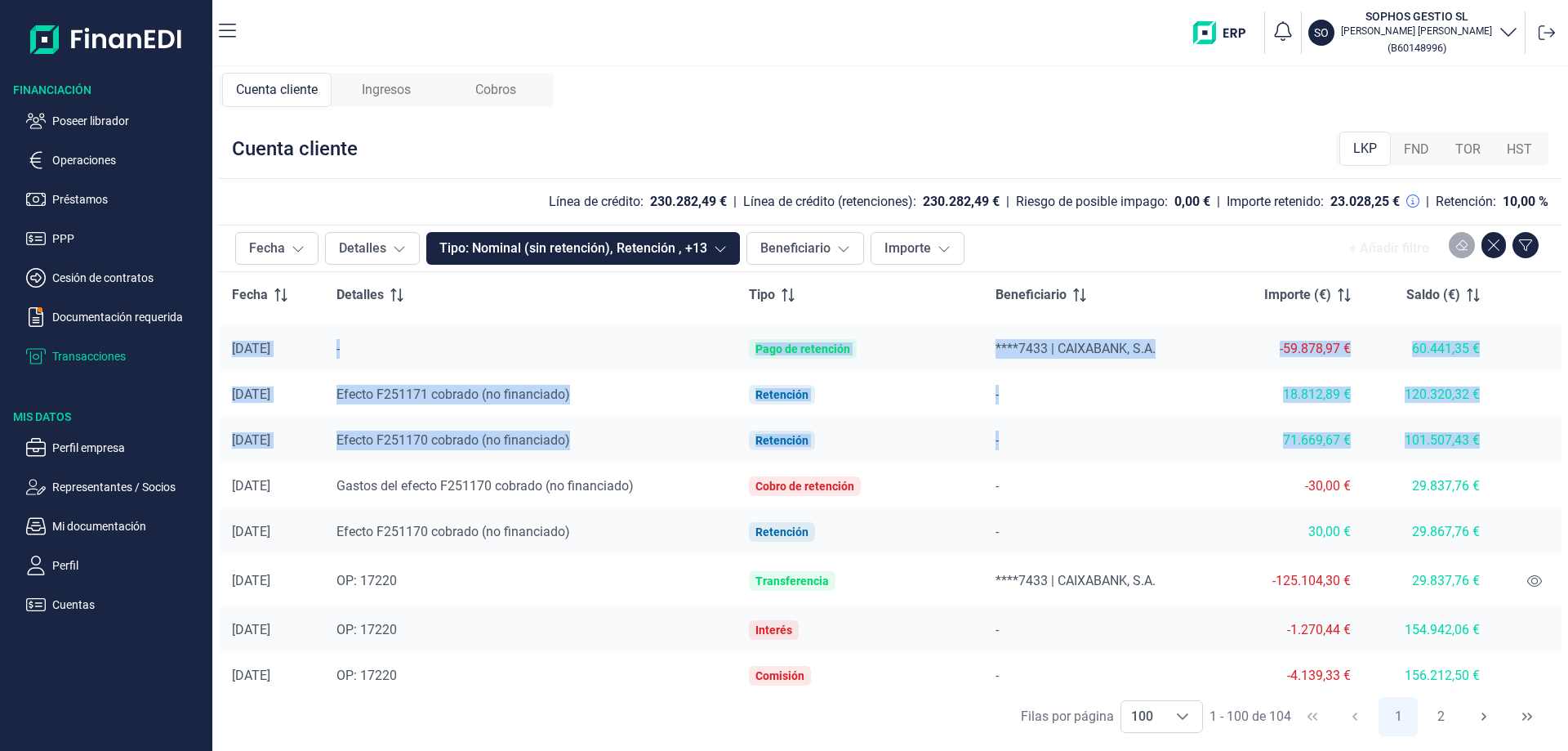
scroll to position [1552, 0]
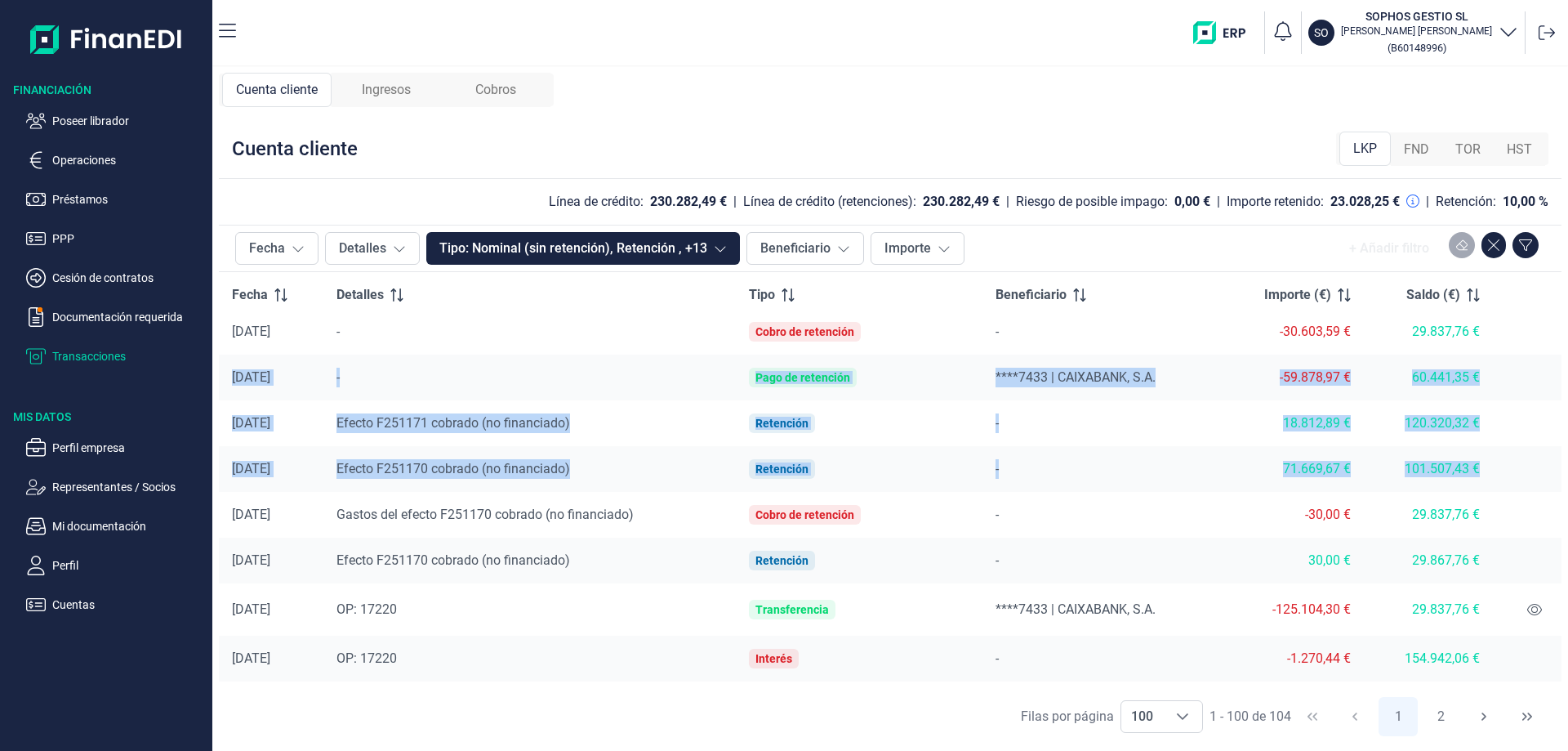
drag, startPoint x: 1278, startPoint y: 377, endPoint x: 261, endPoint y: 383, distance: 1017.0
click at [261, 383] on div "[DATE]" at bounding box center [271, 377] width 78 height 16
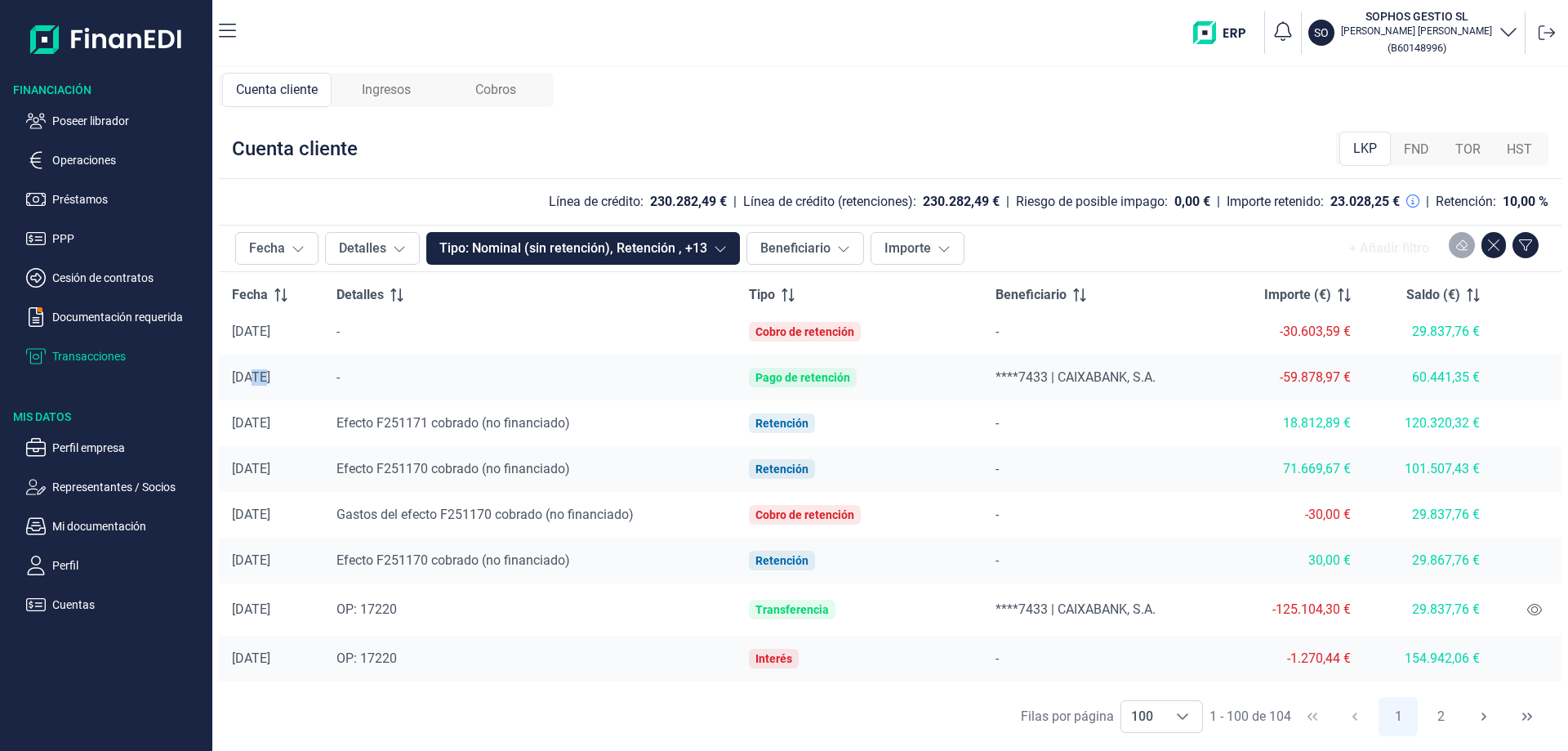
click at [482, 84] on span "Cobros" at bounding box center [495, 89] width 41 height 20
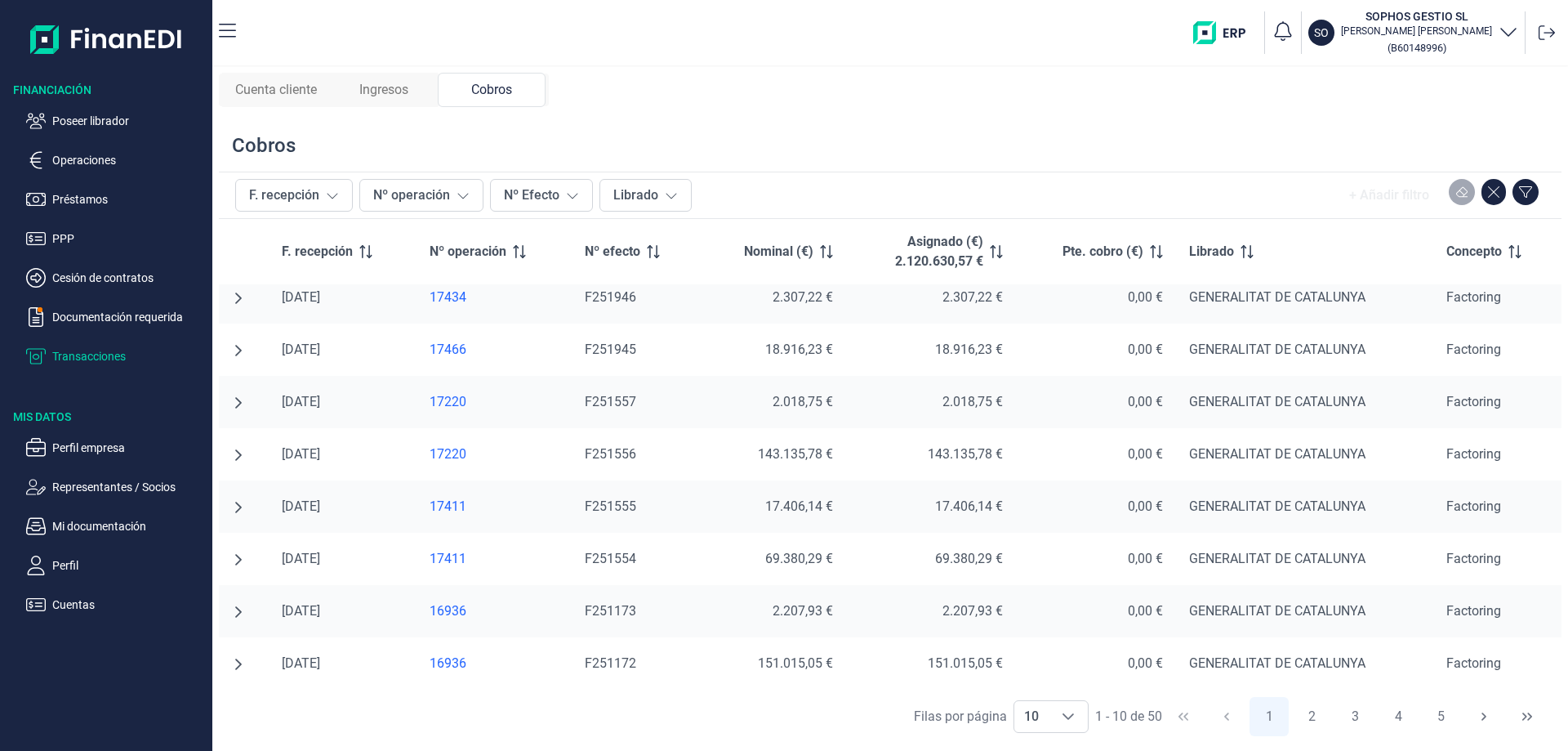
scroll to position [121, 0]
drag, startPoint x: 1554, startPoint y: 675, endPoint x: 1553, endPoint y: 703, distance: 28.0
click at [1553, 703] on div "Cobros F. recepción Nº operación Nº Efecto Librado + Añadir filtro F. recepción…" at bounding box center [890, 432] width 1343 height 625
click at [1075, 713] on div "Choose" at bounding box center [1068, 716] width 39 height 31
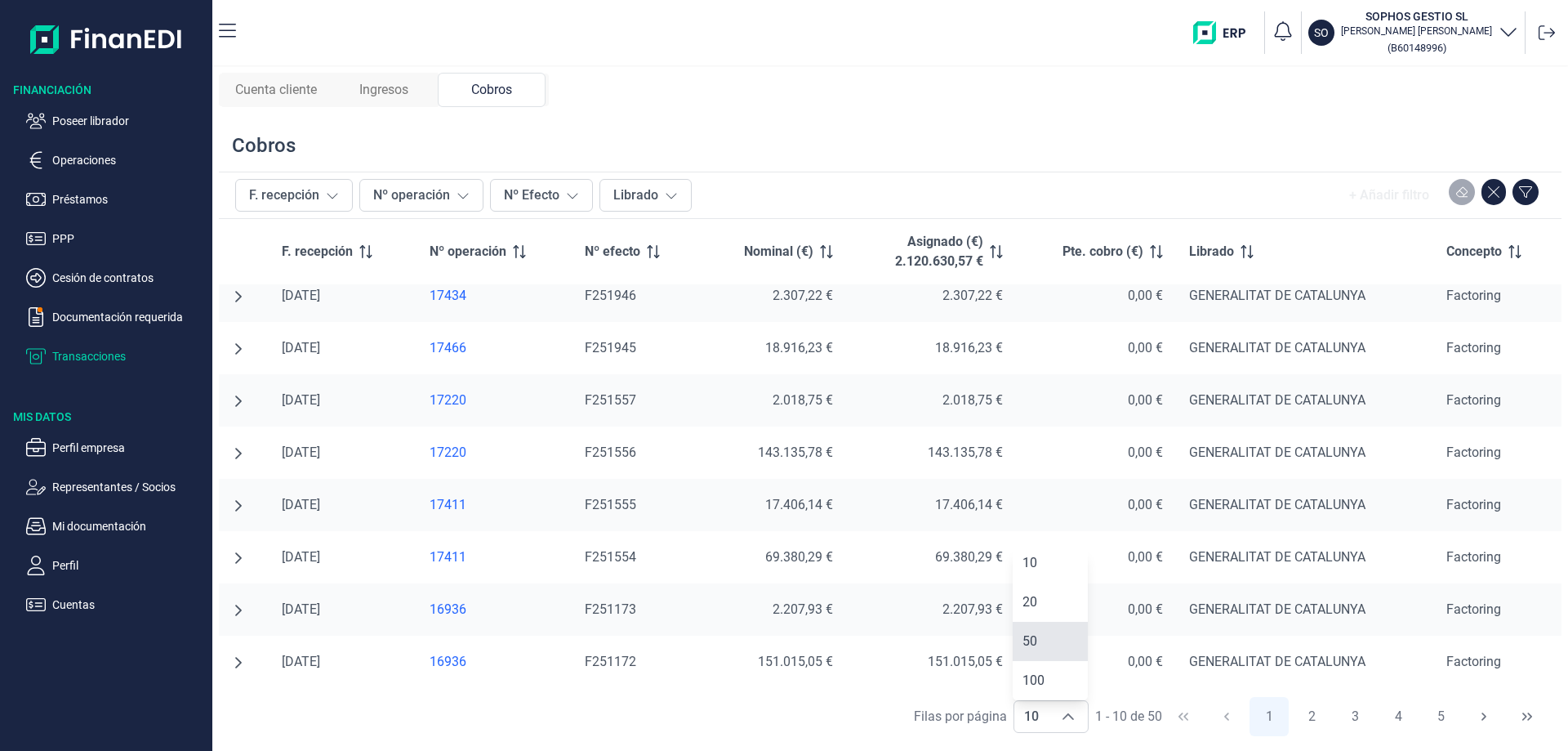
click at [1044, 650] on li "50" at bounding box center [1050, 641] width 75 height 39
type input "50"
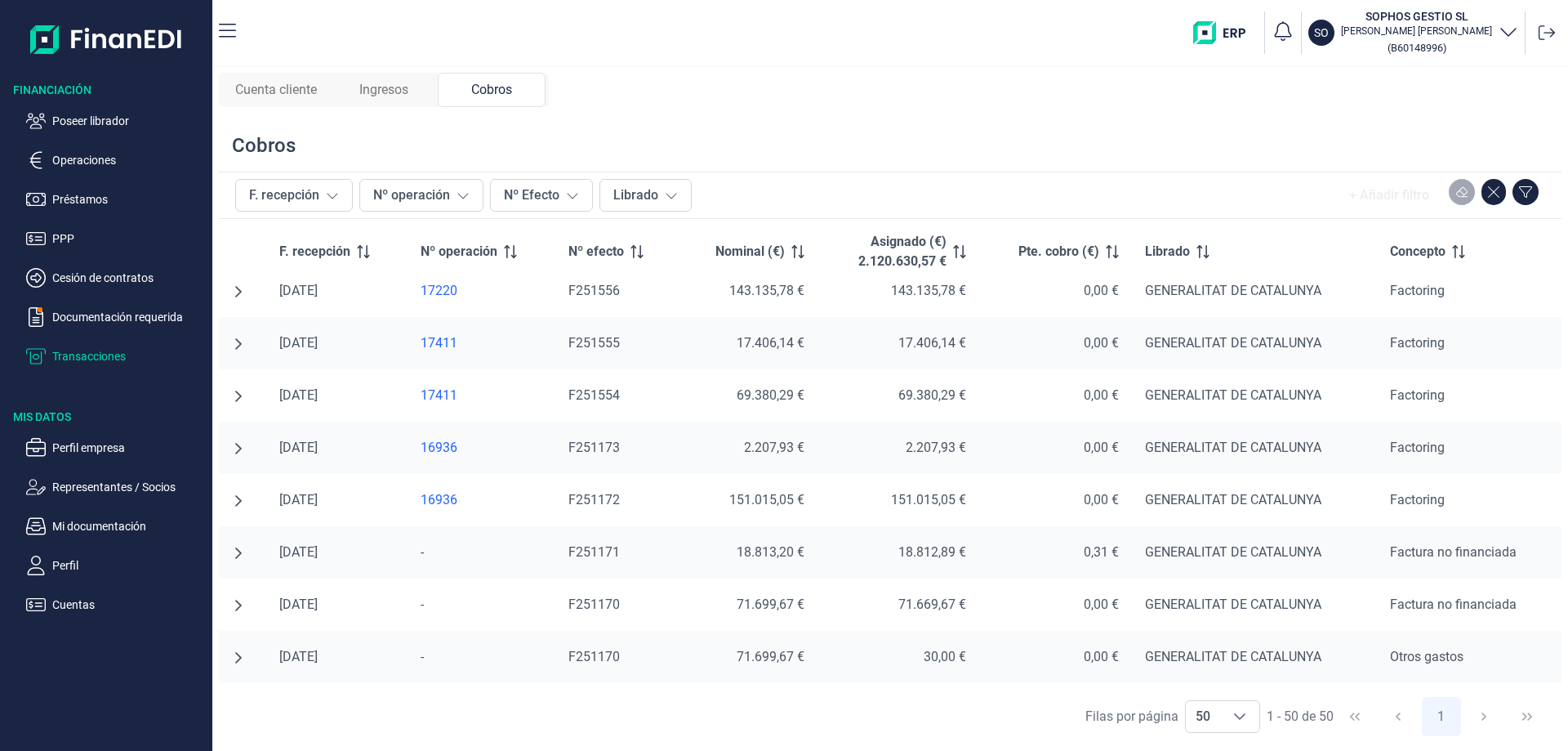
scroll to position [0, 0]
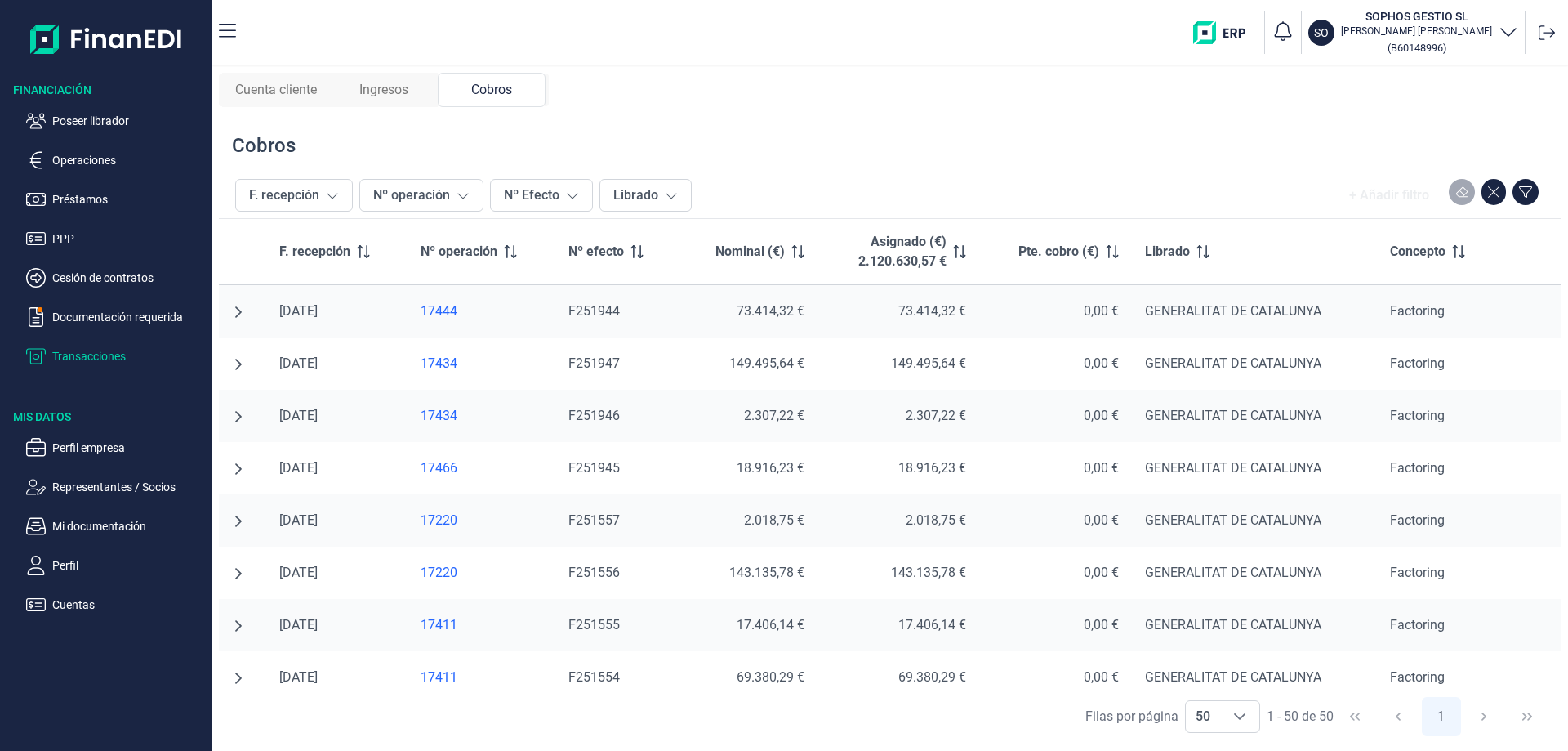
click at [320, 86] on div "Cuenta cliente" at bounding box center [276, 90] width 107 height 35
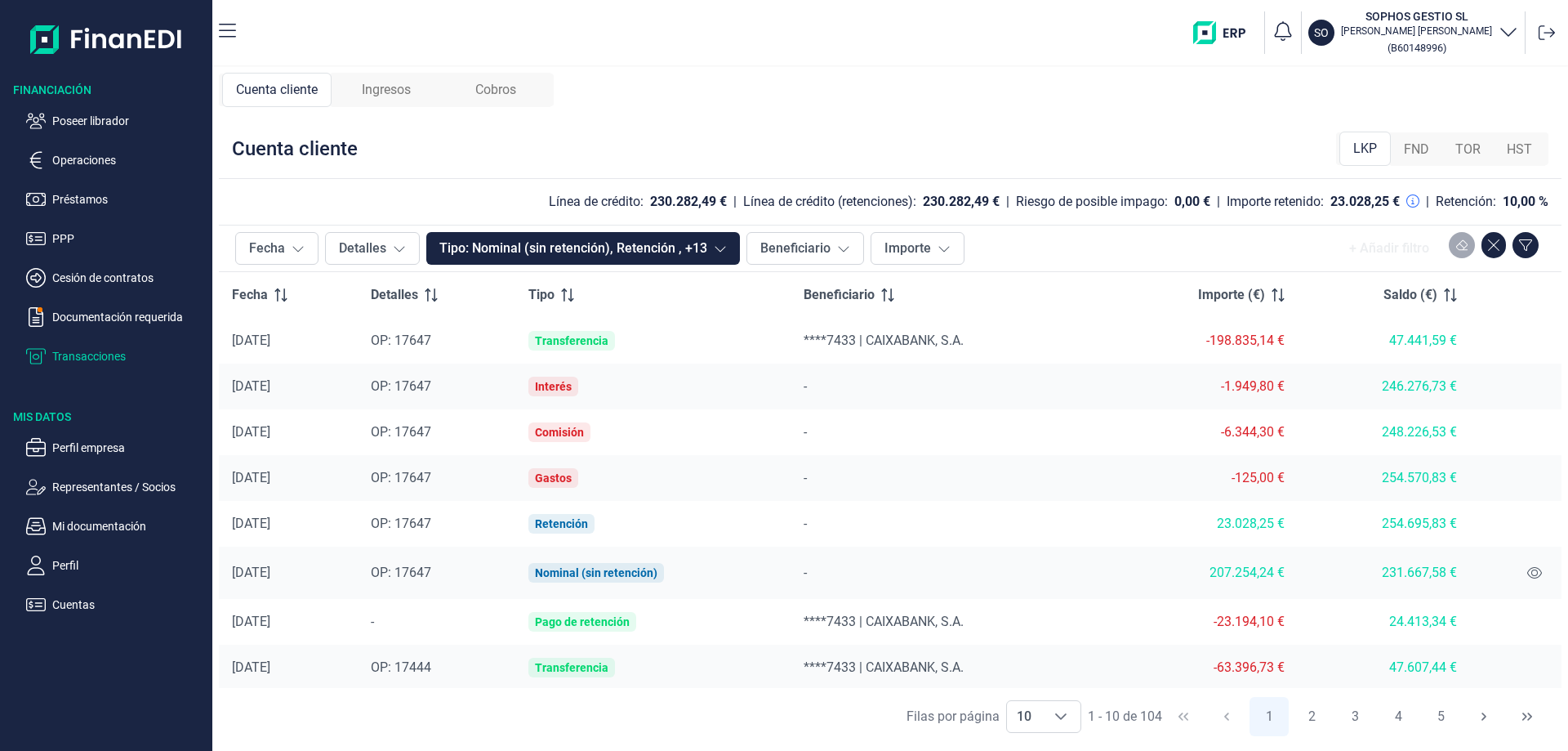
scroll to position [95, 0]
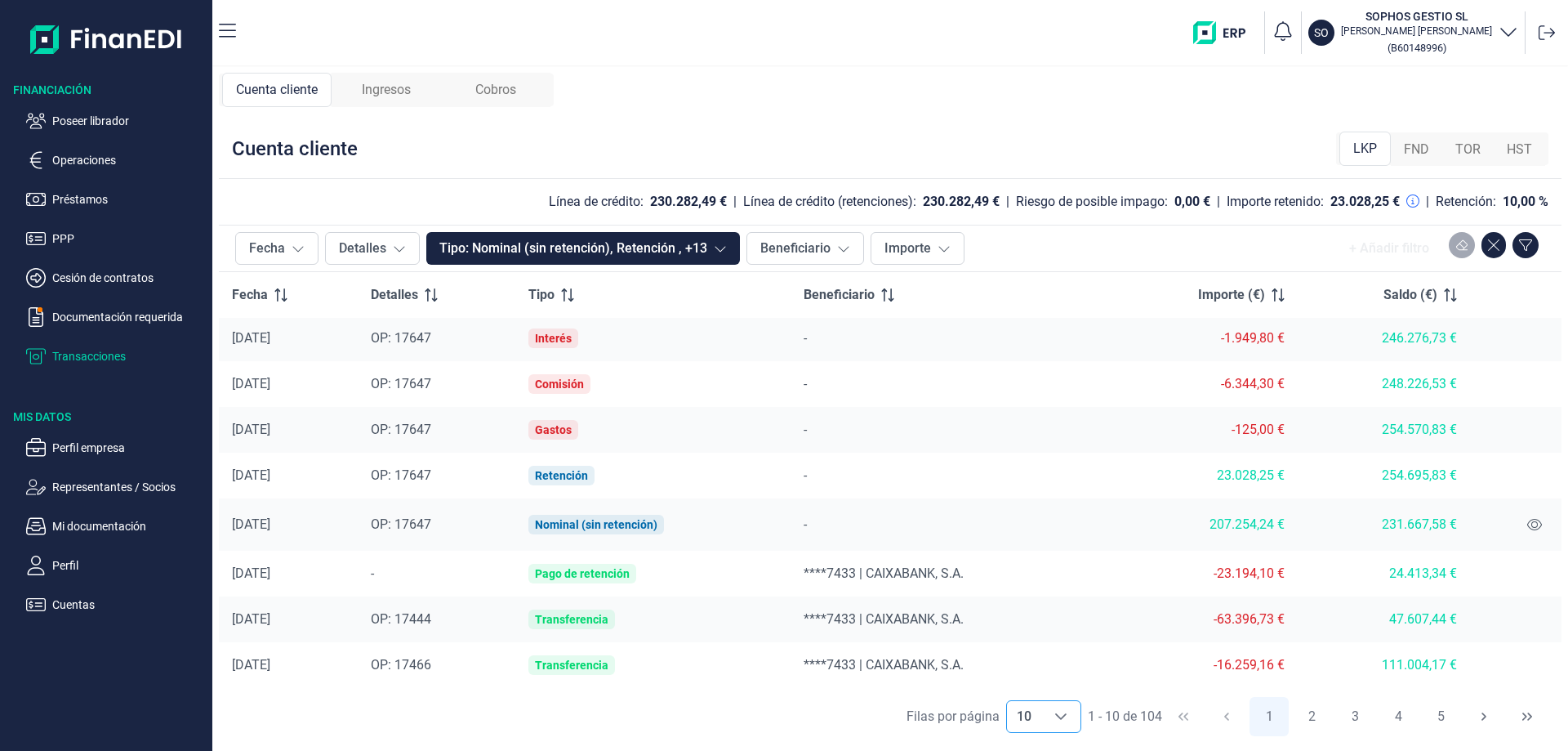
click at [1068, 720] on div "Choose" at bounding box center [1060, 716] width 39 height 31
click at [1038, 670] on li "100" at bounding box center [1043, 680] width 75 height 39
type input "100"
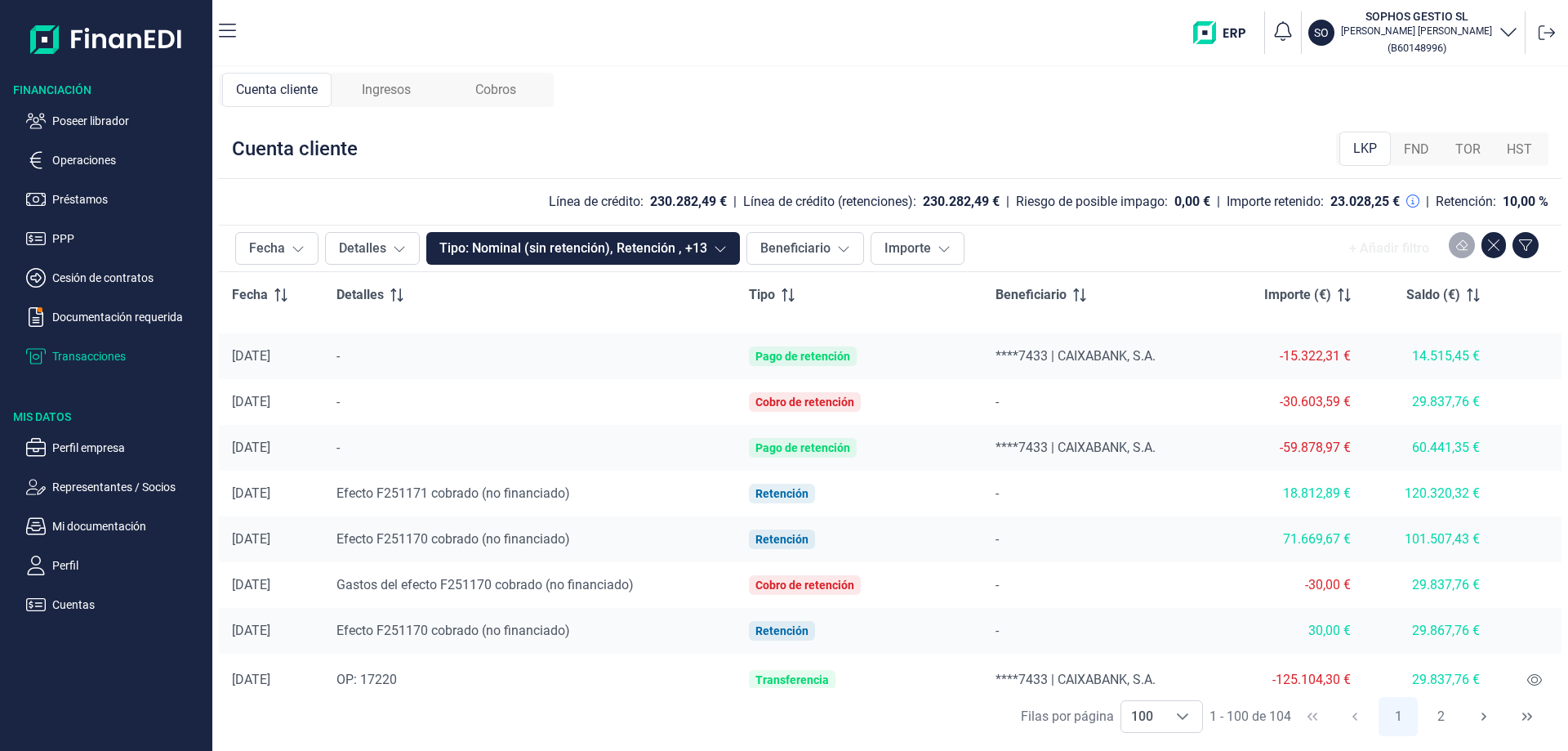
scroll to position [1484, 0]
drag, startPoint x: 235, startPoint y: 451, endPoint x: 1357, endPoint y: 454, distance: 1122.0
click at [1357, 454] on tr "[DATE] - Pago de retención ****7433 | CAIXABANK, S.A. -59.878,97 € 60.441,35 €" at bounding box center [890, 446] width 1343 height 46
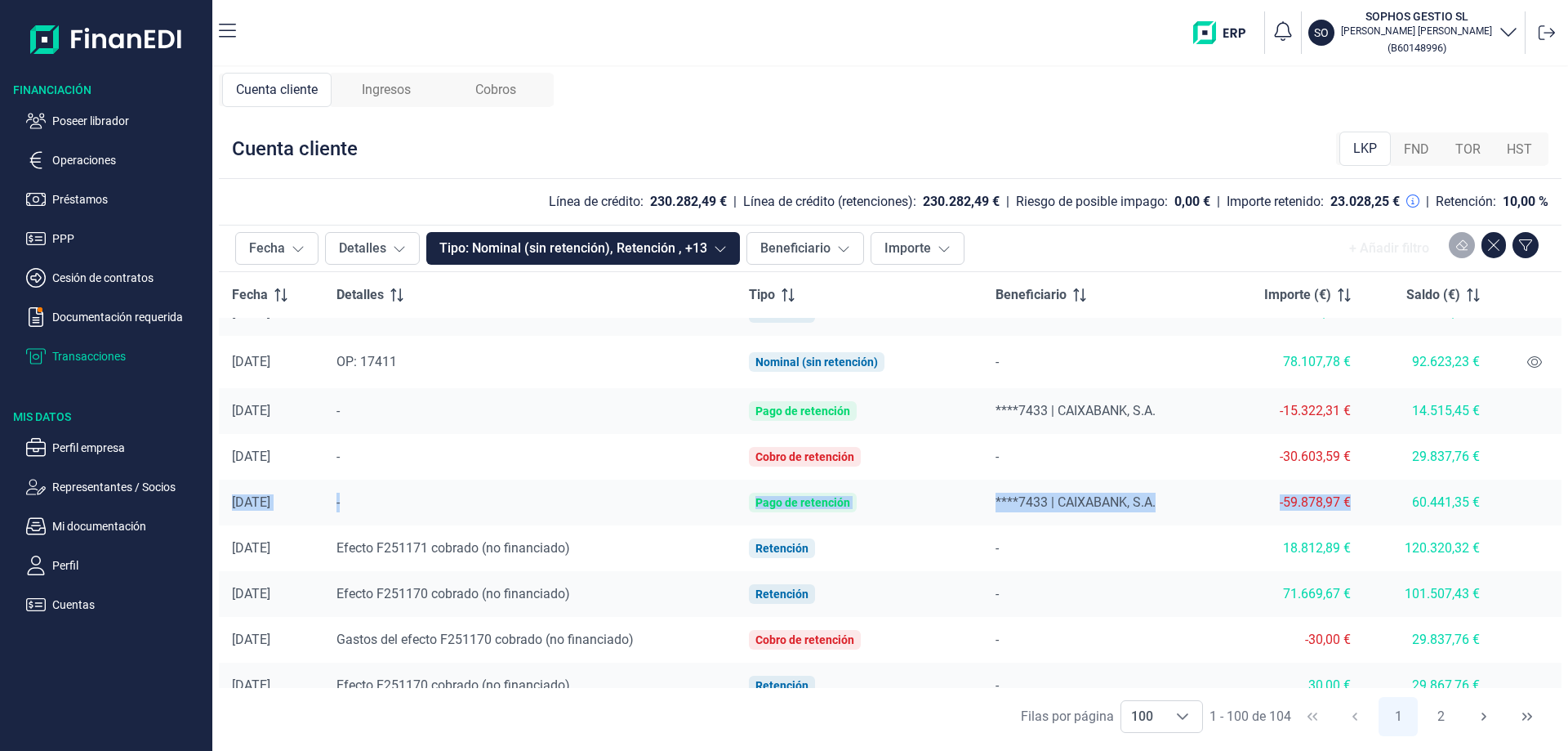
scroll to position [1402, 0]
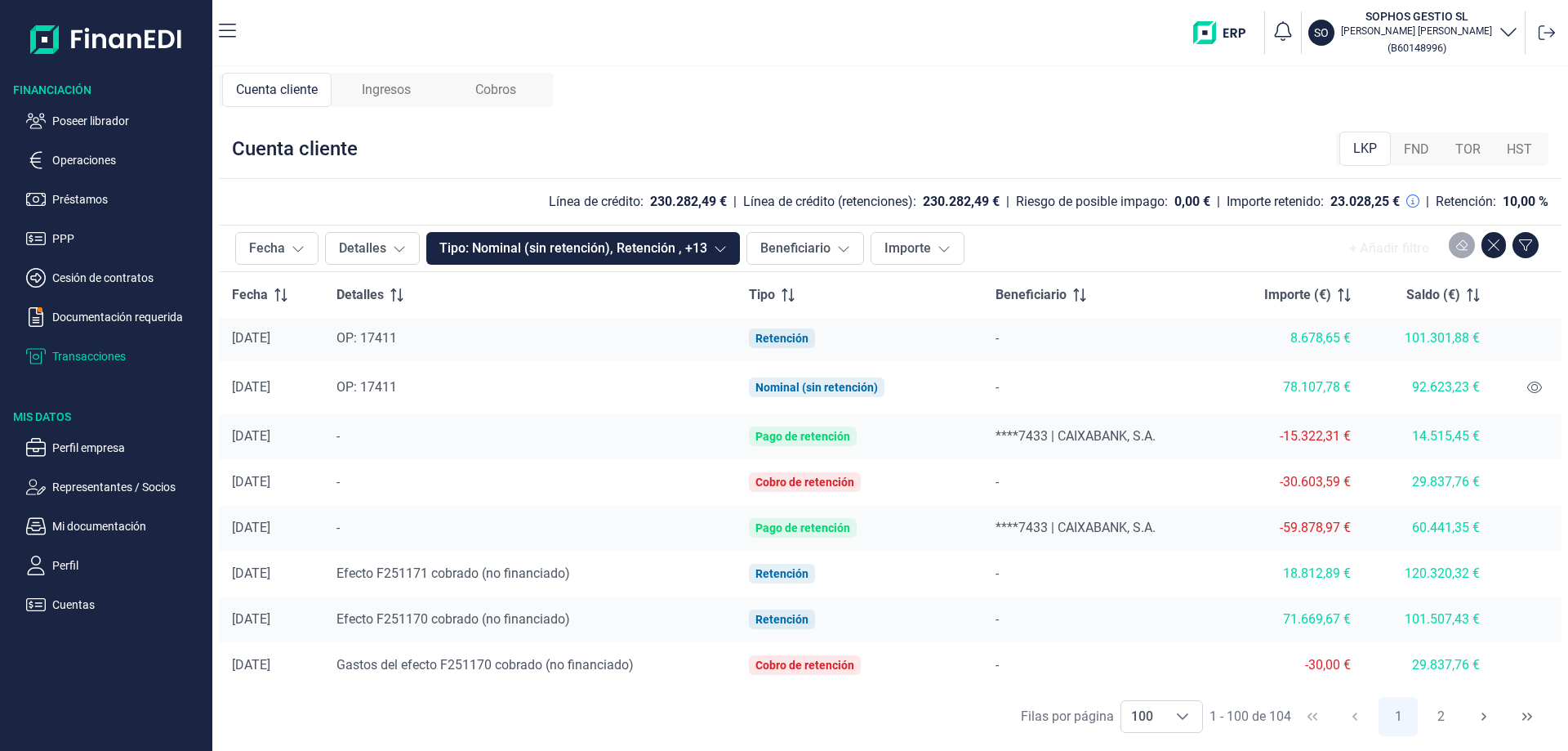
click at [1109, 564] on div "-" at bounding box center [1102, 573] width 211 height 20
click at [280, 519] on td "[DATE]" at bounding box center [271, 527] width 105 height 46
click at [340, 435] on span "-" at bounding box center [338, 436] width 3 height 16
drag, startPoint x: 761, startPoint y: 532, endPoint x: 1489, endPoint y: 527, distance: 728.0
click at [1489, 527] on tr "[DATE] - Pago de retención ****7433 | CAIXABANK, S.A. -59.878,97 € 60.441,35 €" at bounding box center [890, 527] width 1343 height 46
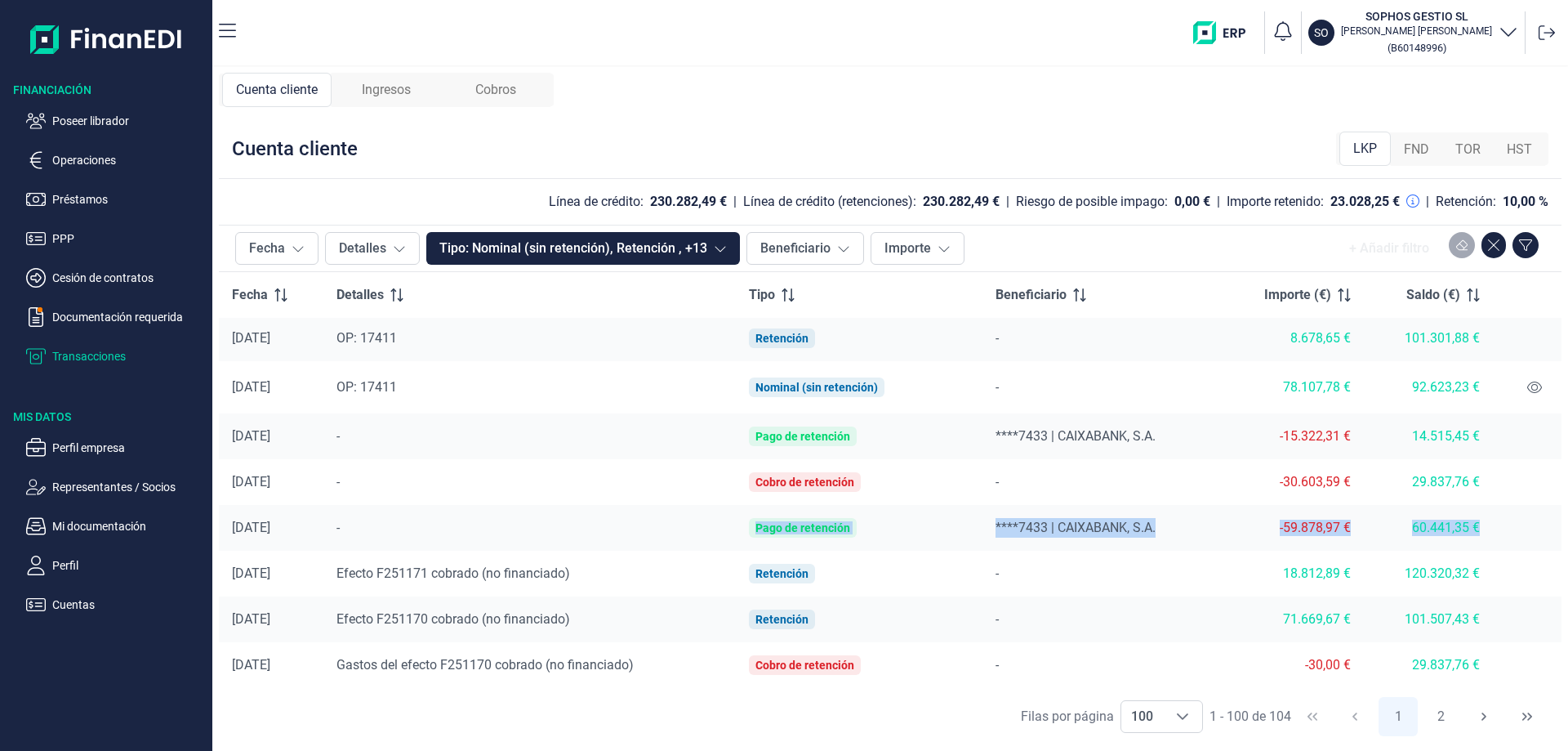
click at [478, 88] on span "Cobros" at bounding box center [495, 89] width 41 height 20
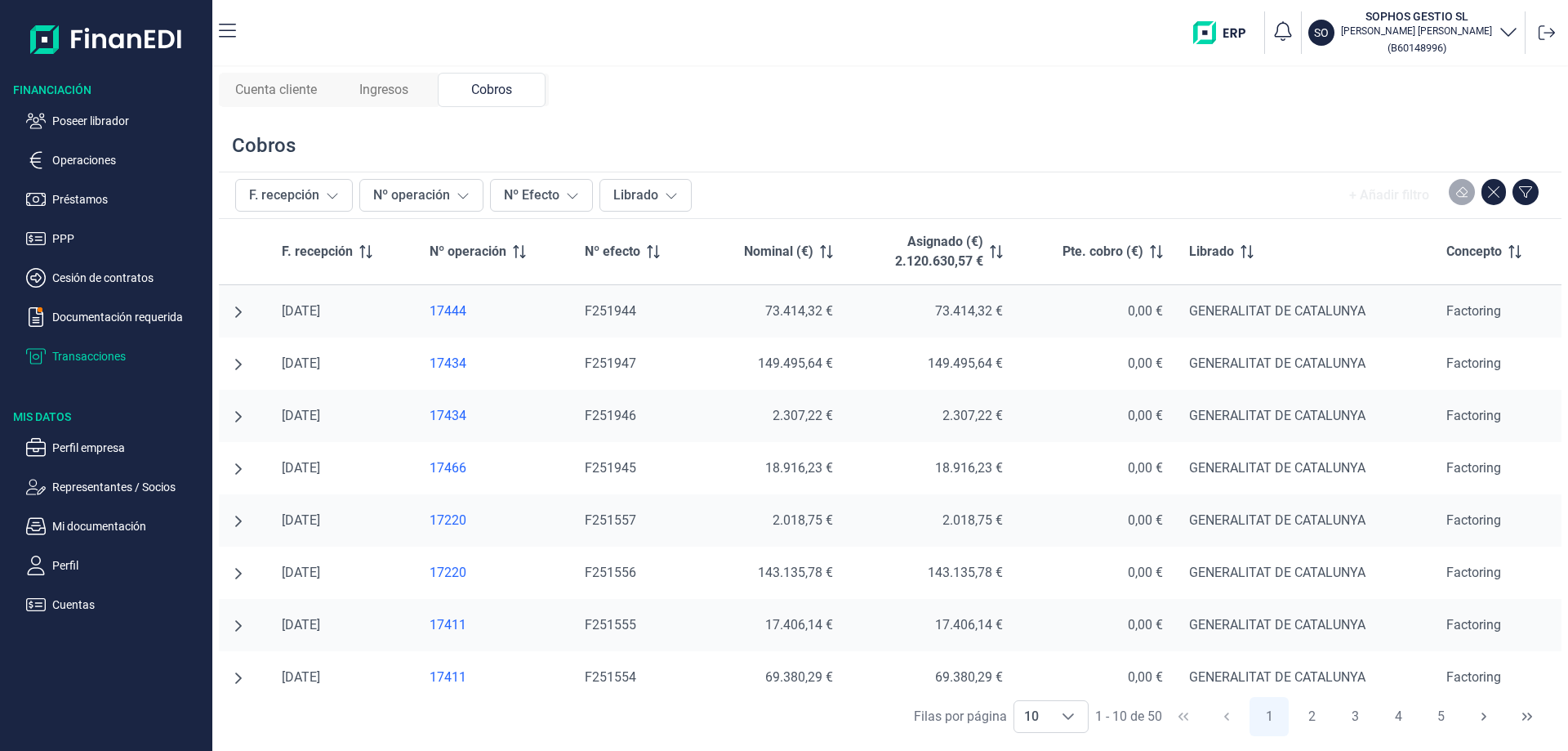
scroll to position [82, 0]
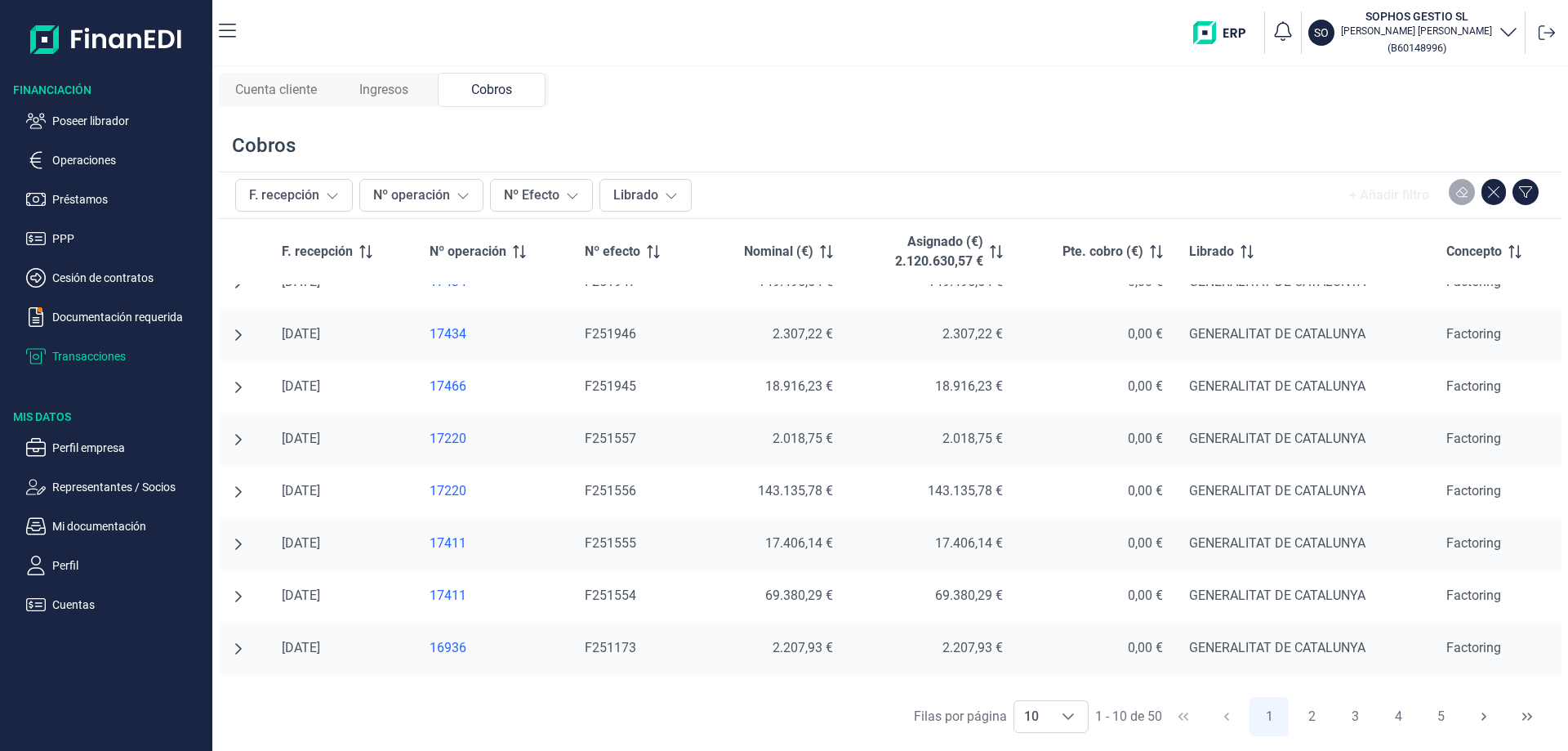
click at [404, 92] on span "Ingresos" at bounding box center [384, 89] width 49 height 20
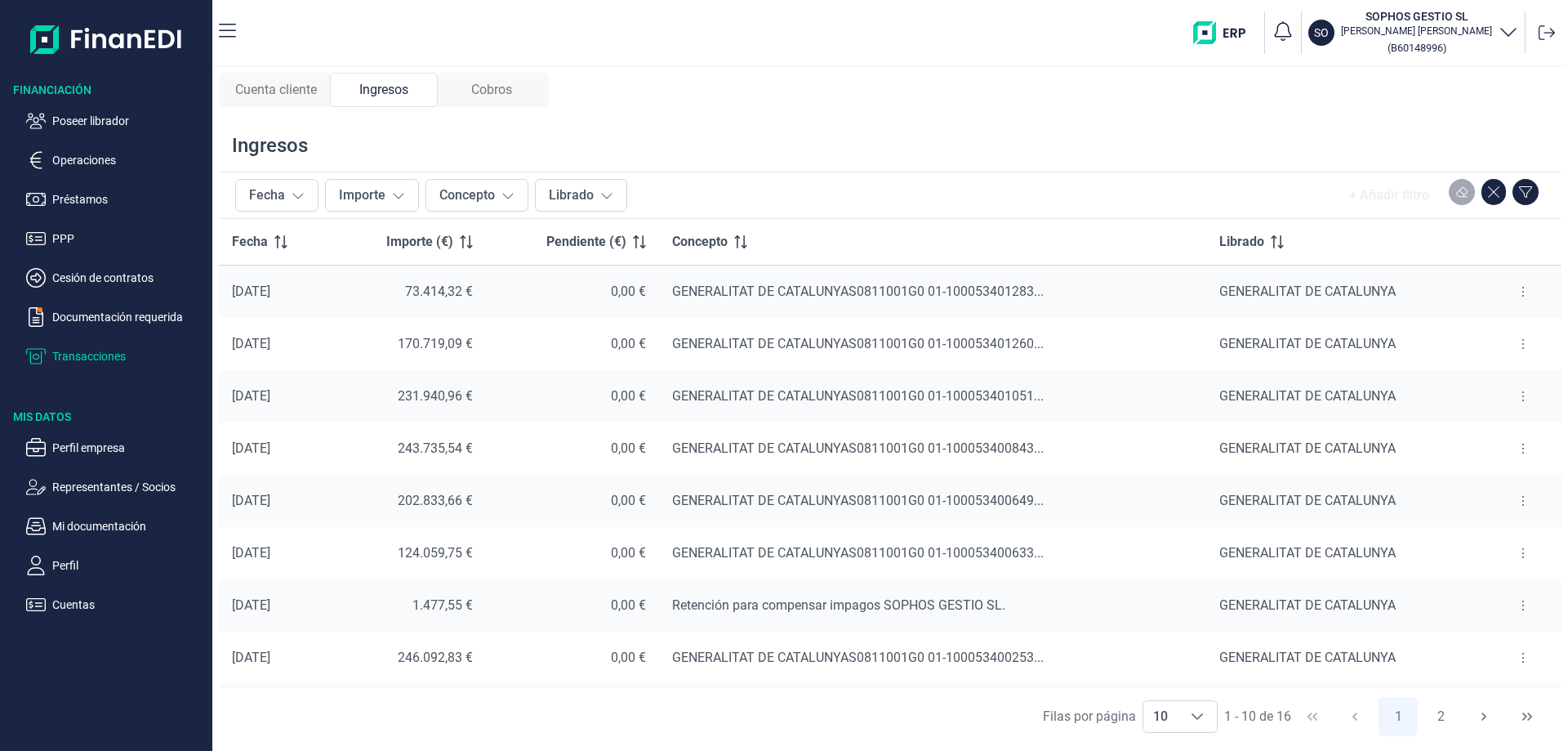
click at [295, 399] on div "[DATE]" at bounding box center [276, 396] width 87 height 16
click at [1520, 398] on button at bounding box center [1523, 396] width 29 height 26
click at [1495, 439] on span "Ver cobros" at bounding box center [1491, 437] width 55 height 16
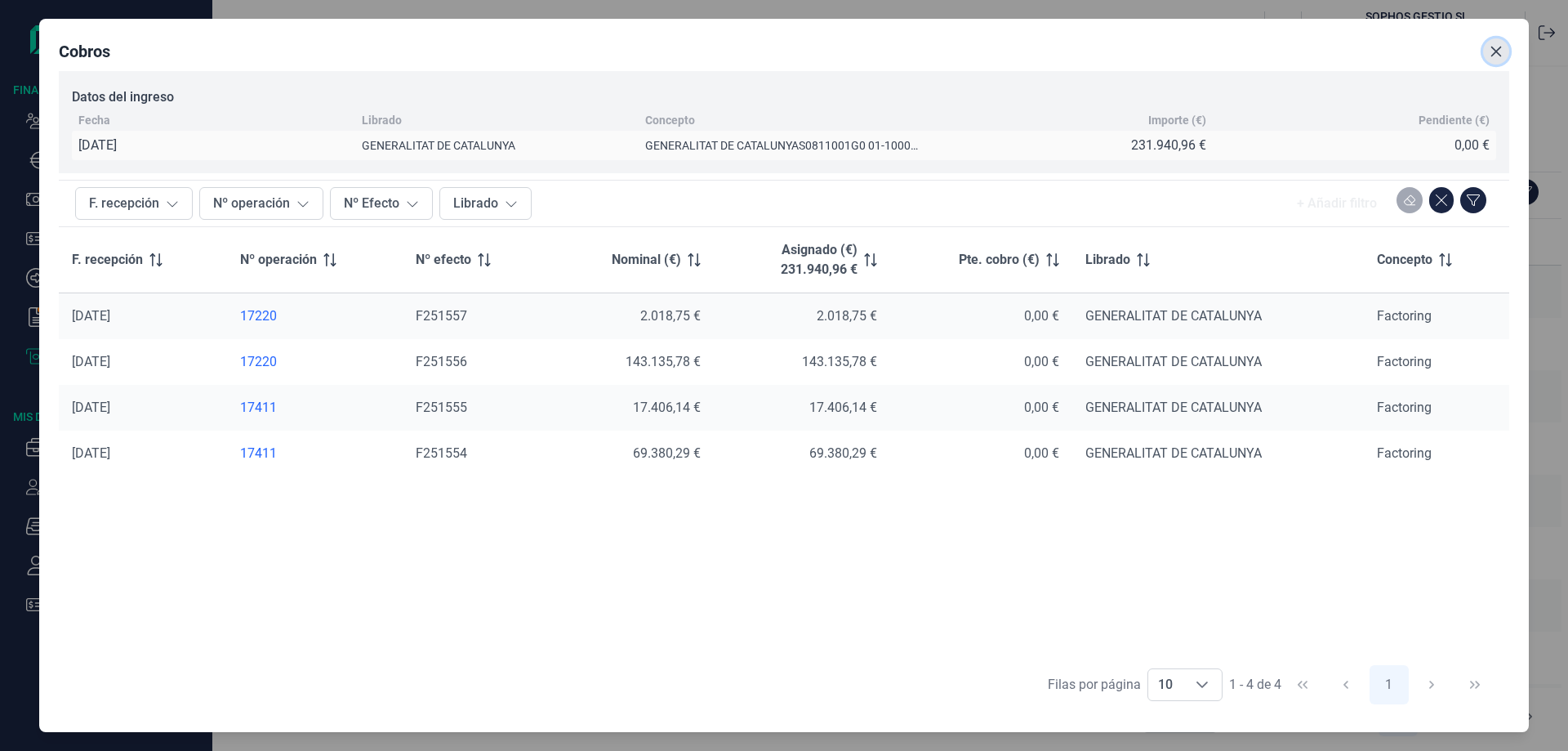
click at [1494, 55] on icon "Close" at bounding box center [1496, 51] width 13 height 13
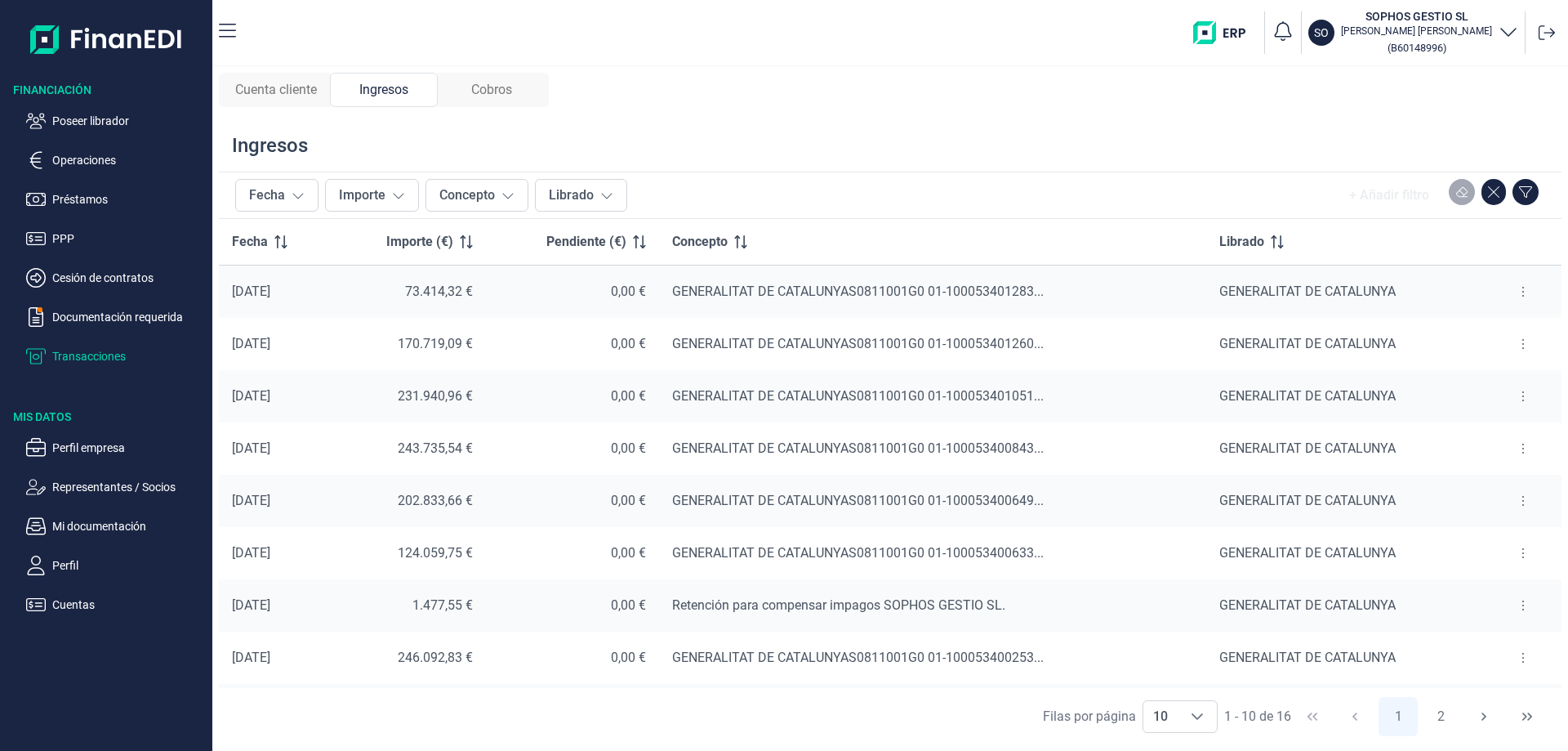
click at [1523, 446] on button at bounding box center [1523, 448] width 29 height 26
click at [1494, 486] on span "Ver cobros" at bounding box center [1491, 489] width 55 height 16
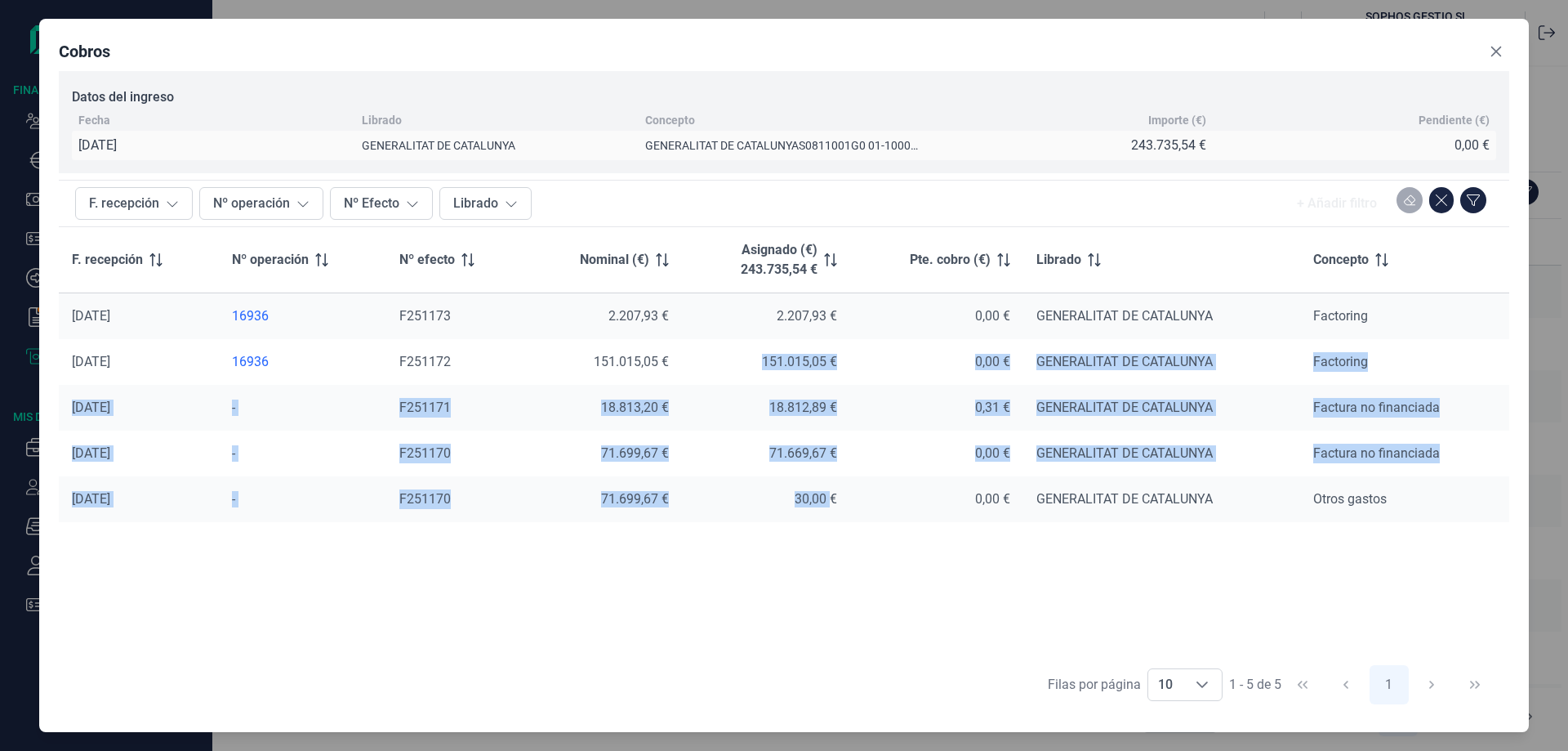
drag, startPoint x: 832, startPoint y: 505, endPoint x: 672, endPoint y: 376, distance: 205.5
click at [672, 376] on tbody "[DATE] 16936 F251173 2.207,93 € 2.207,93 € 0,00 € GENERALITAT DE CATALUNYA Fact…" at bounding box center [784, 407] width 1450 height 230
click at [686, 353] on td "151.015,05 €" at bounding box center [765, 362] width 167 height 46
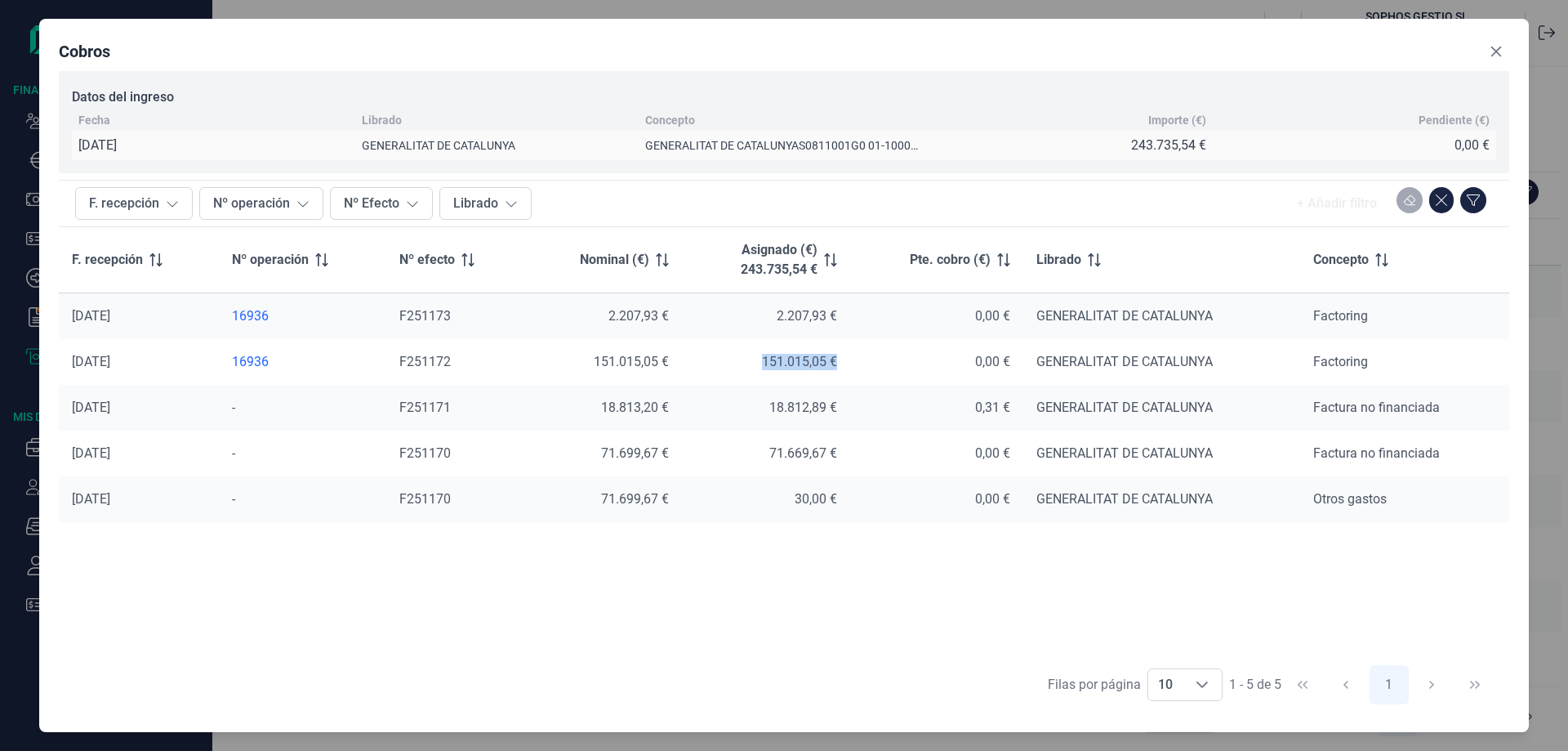
drag, startPoint x: 747, startPoint y: 349, endPoint x: 855, endPoint y: 367, distance: 109.5
click at [855, 367] on tr "[DATE] 16936 F251172 151.015,05 € 151.015,05 € 0,00 € GENERALITAT DE CATALUNYA …" at bounding box center [784, 362] width 1450 height 46
click at [1503, 49] on button "Close" at bounding box center [1496, 51] width 26 height 26
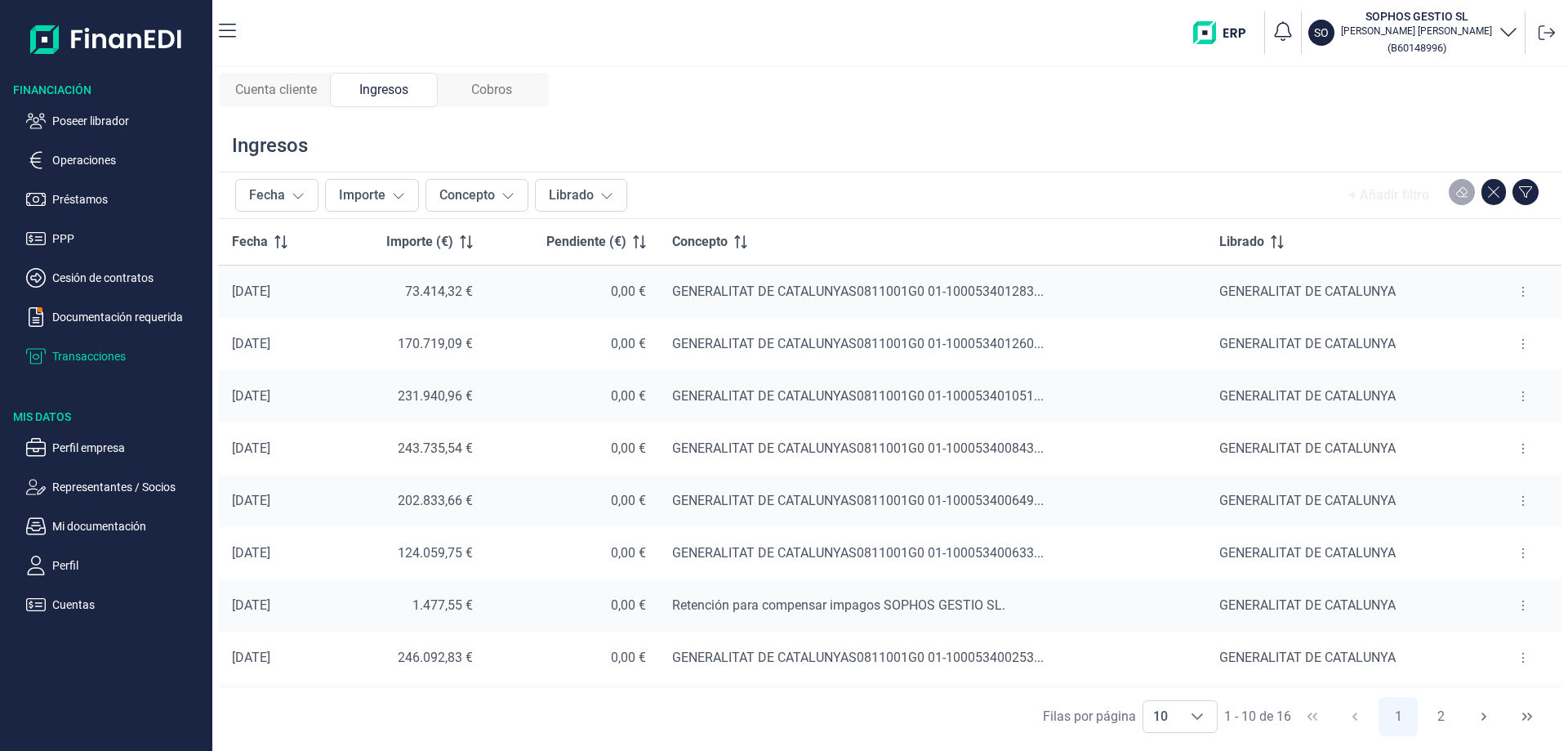
click at [520, 95] on div "Cobros" at bounding box center [491, 90] width 107 height 35
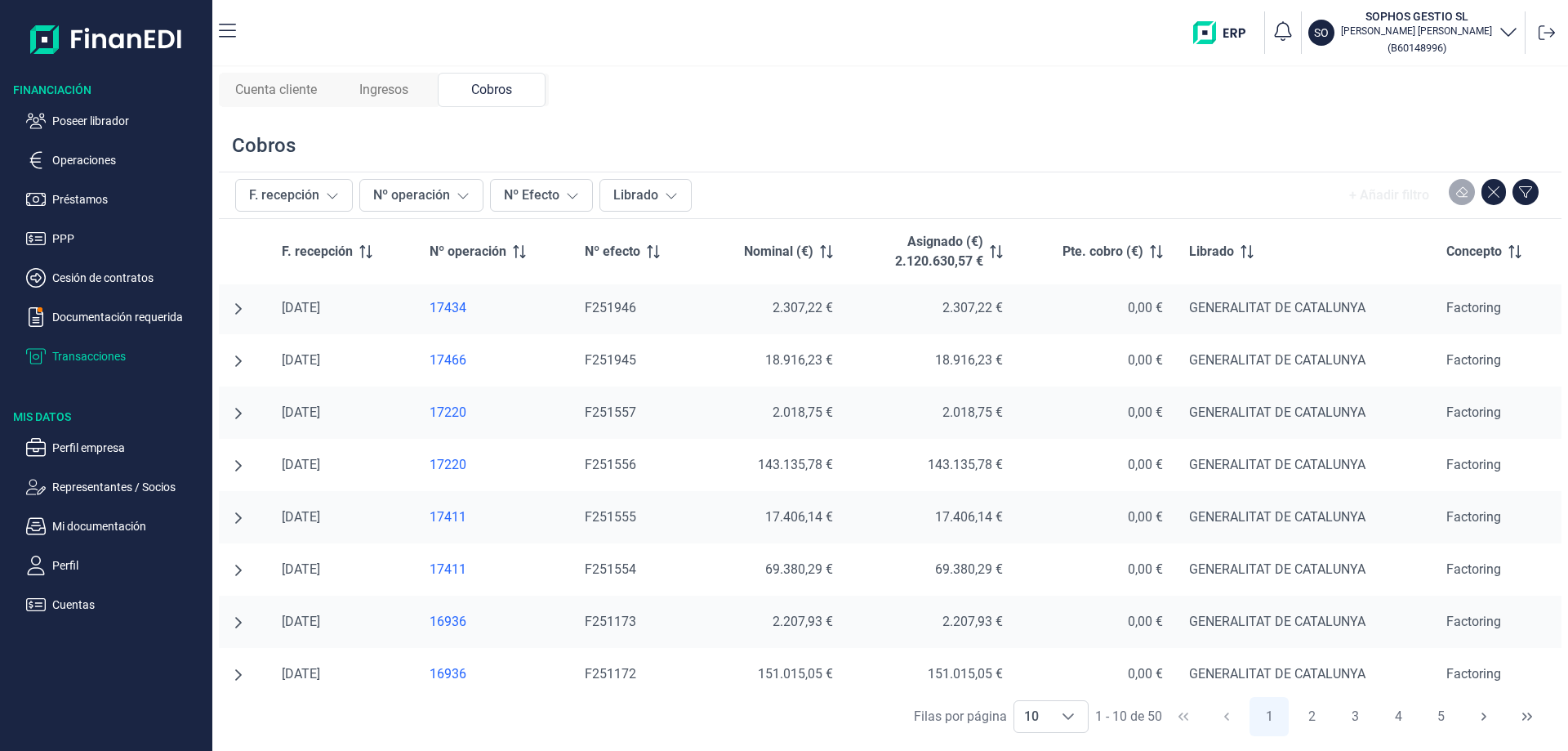
scroll to position [121, 0]
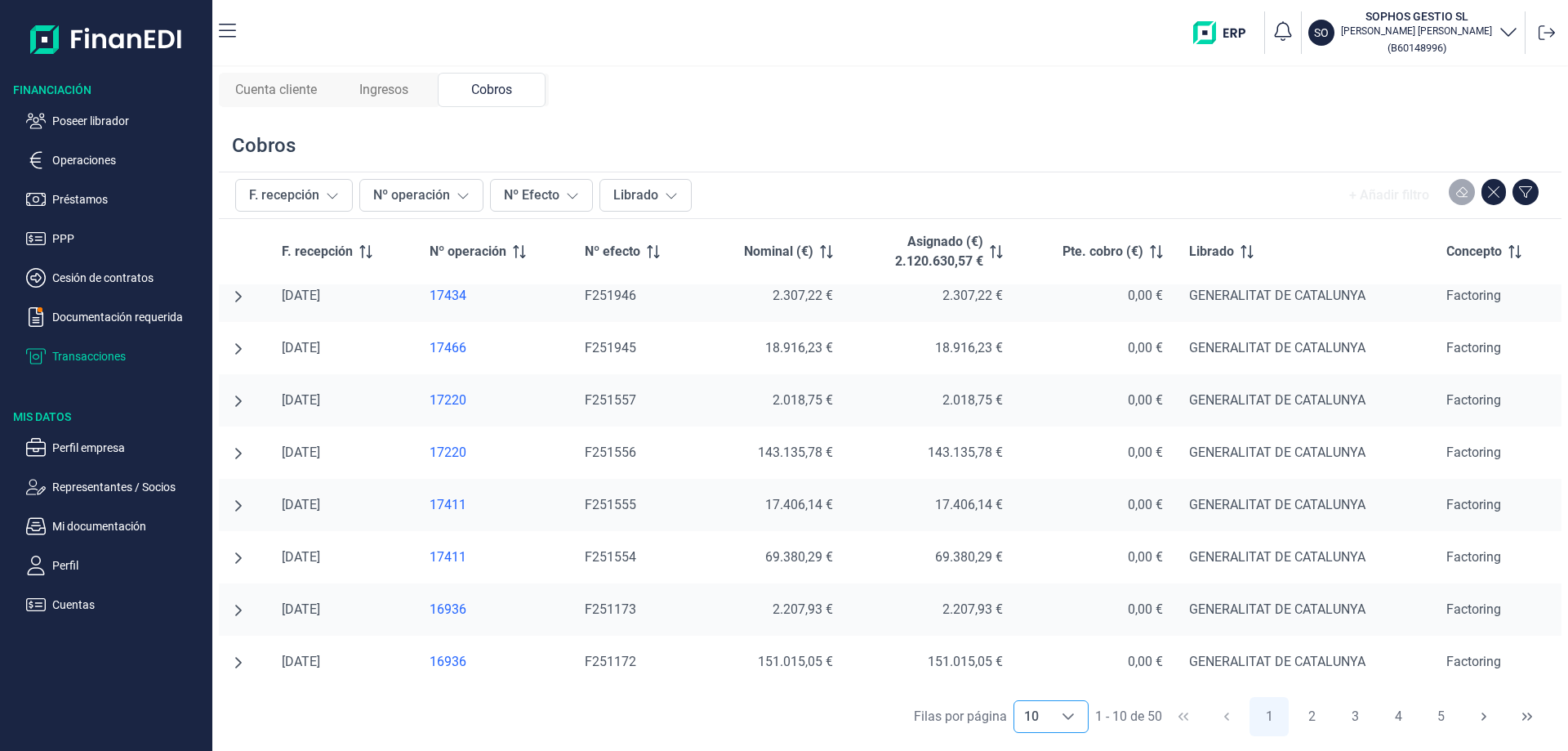
click at [1071, 723] on div "Choose" at bounding box center [1068, 716] width 39 height 31
click at [268, 92] on span "Cuenta cliente" at bounding box center [276, 89] width 81 height 20
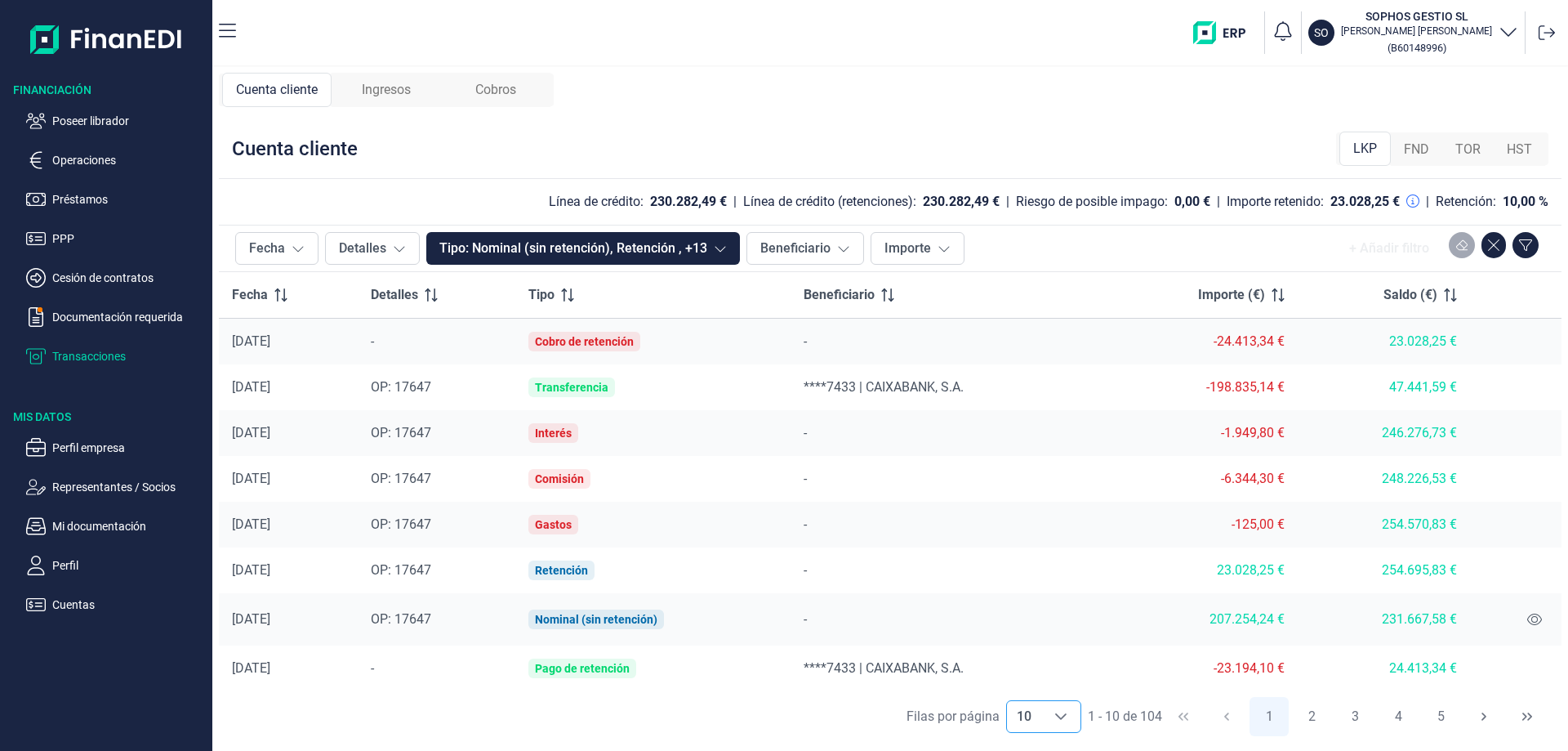
click at [1021, 731] on span "10" at bounding box center [1025, 716] width 35 height 31
click at [1038, 673] on span "100" at bounding box center [1025, 680] width 22 height 16
type input "100"
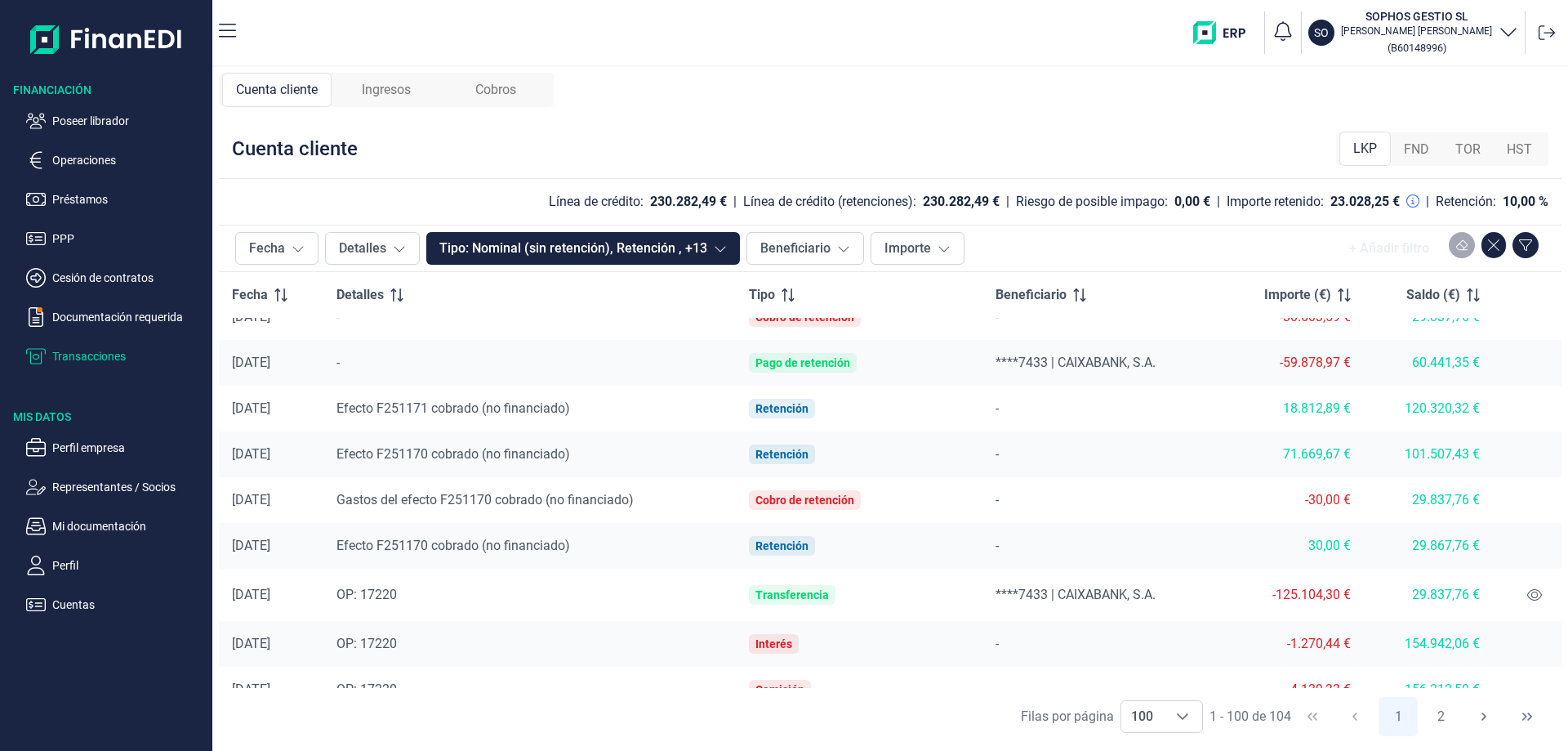
scroll to position [1716, 0]
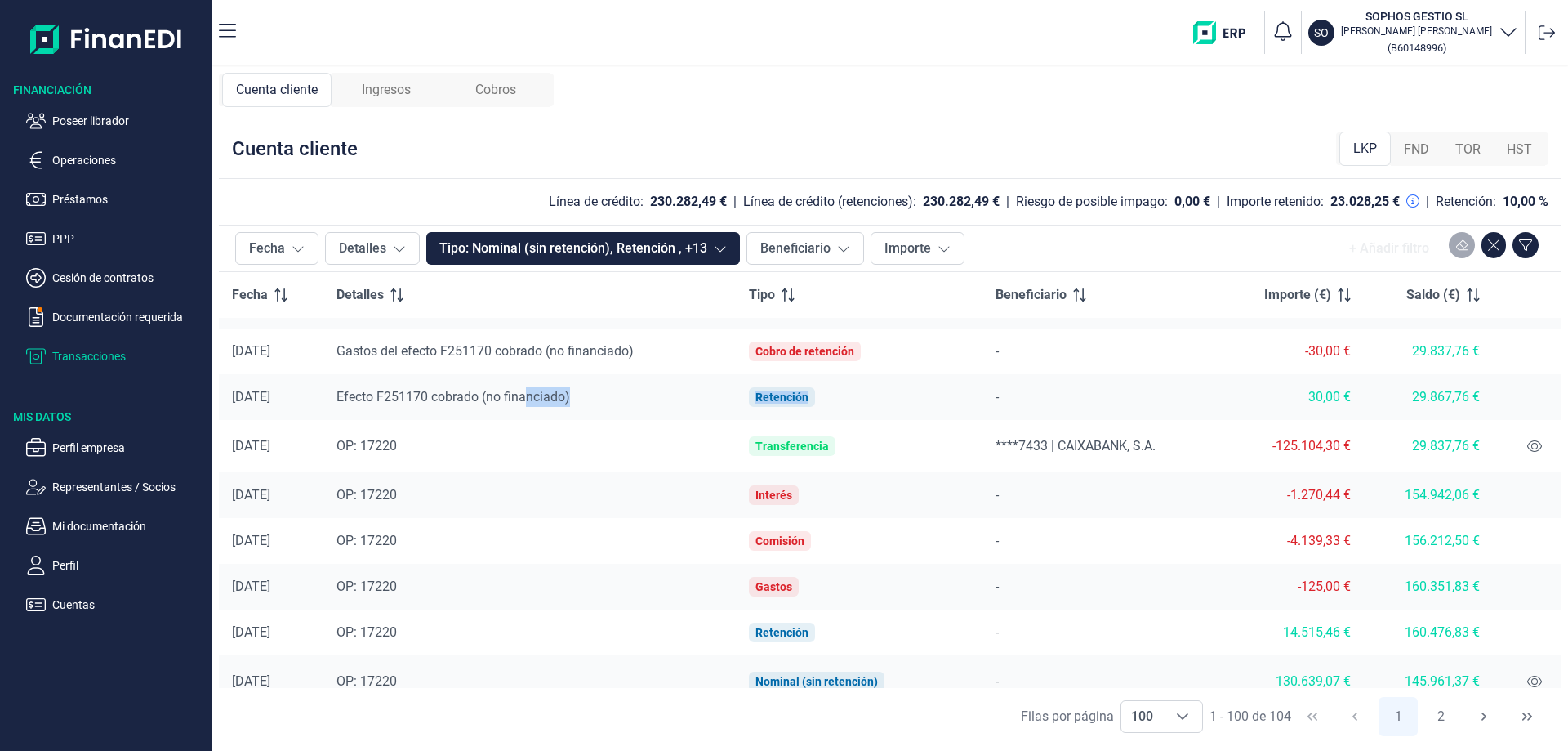
drag, startPoint x: 543, startPoint y: 403, endPoint x: 899, endPoint y: 397, distance: 356.1
click at [899, 397] on tr "[DATE] Efecto F251170 cobrado (no financiado) Retención - 30,00 € 29.867,76 €" at bounding box center [890, 397] width 1343 height 46
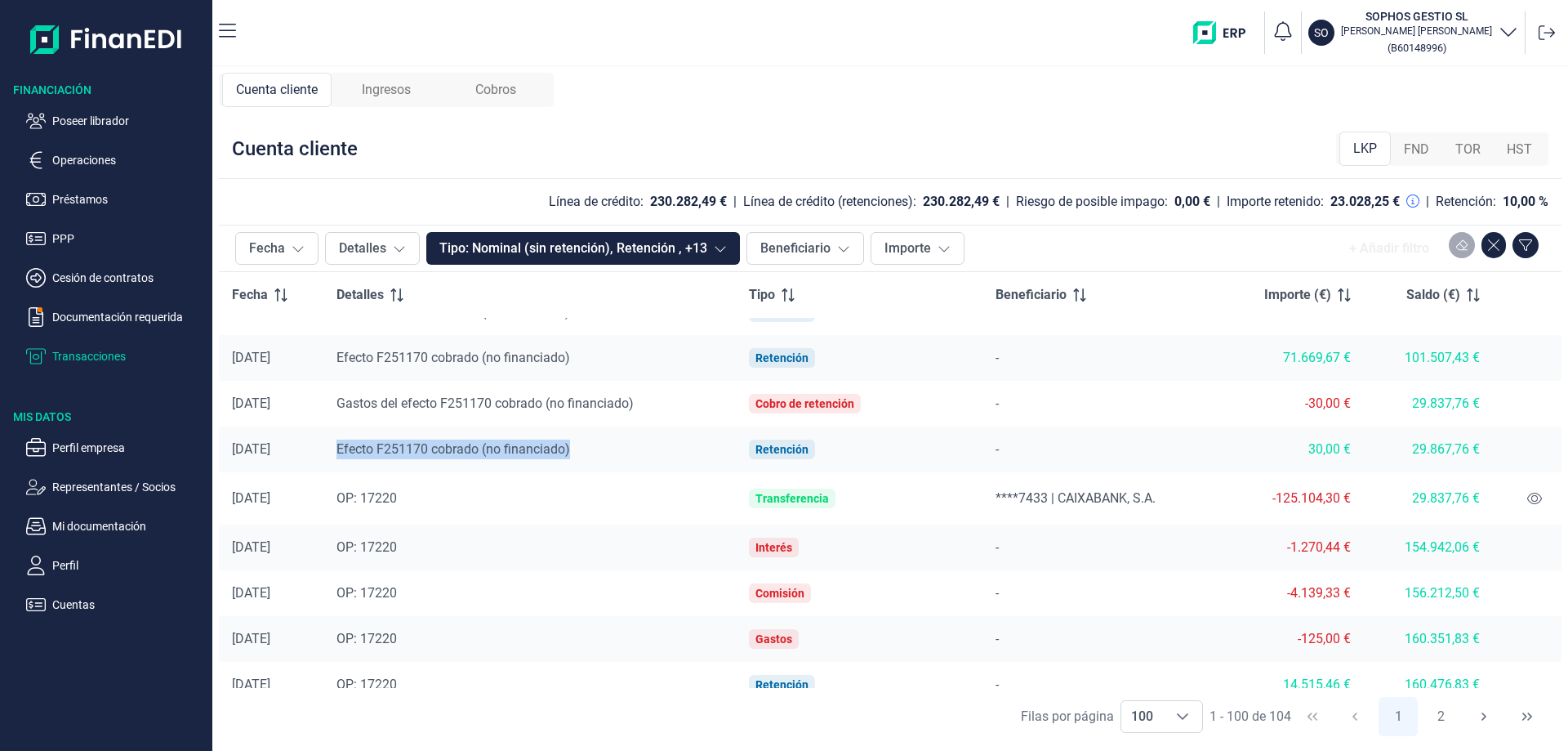
scroll to position [1634, 0]
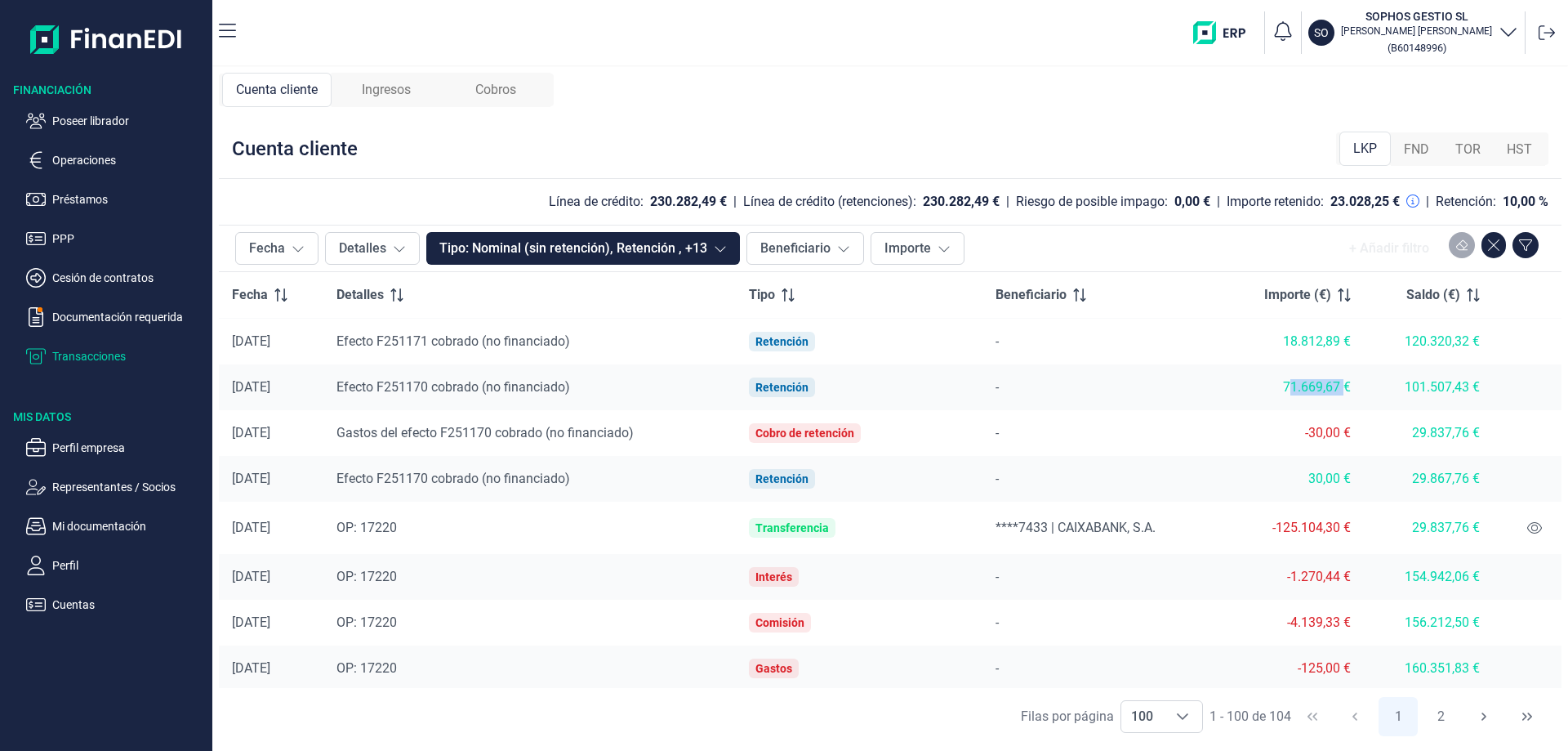
drag, startPoint x: 1283, startPoint y: 382, endPoint x: 1344, endPoint y: 401, distance: 63.9
click at [1344, 401] on td "71.669,67 €" at bounding box center [1292, 387] width 144 height 46
drag, startPoint x: 1261, startPoint y: 392, endPoint x: 1350, endPoint y: 392, distance: 89.0
click at [1350, 392] on td "71.669,67 €" at bounding box center [1292, 387] width 144 height 46
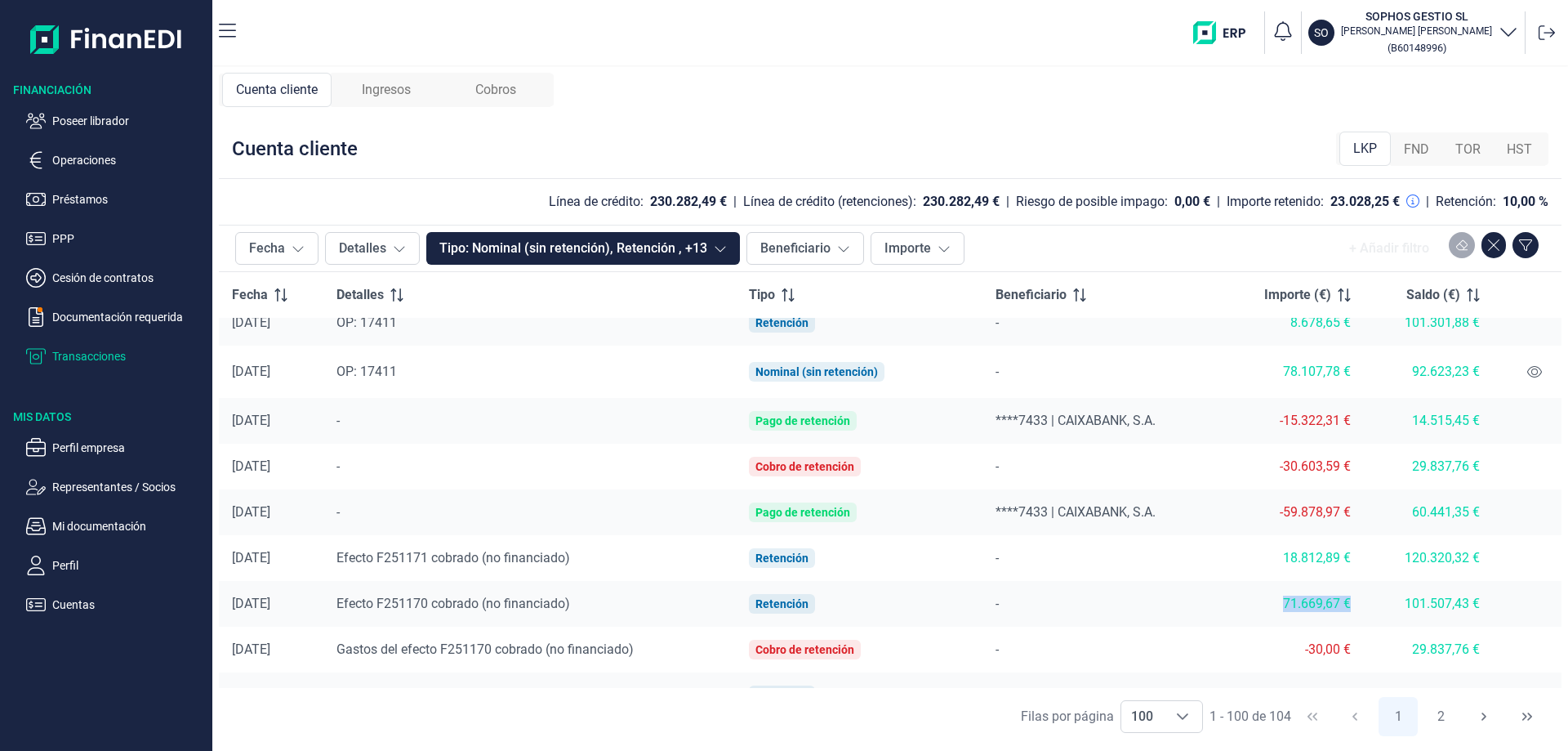
scroll to position [1389, 0]
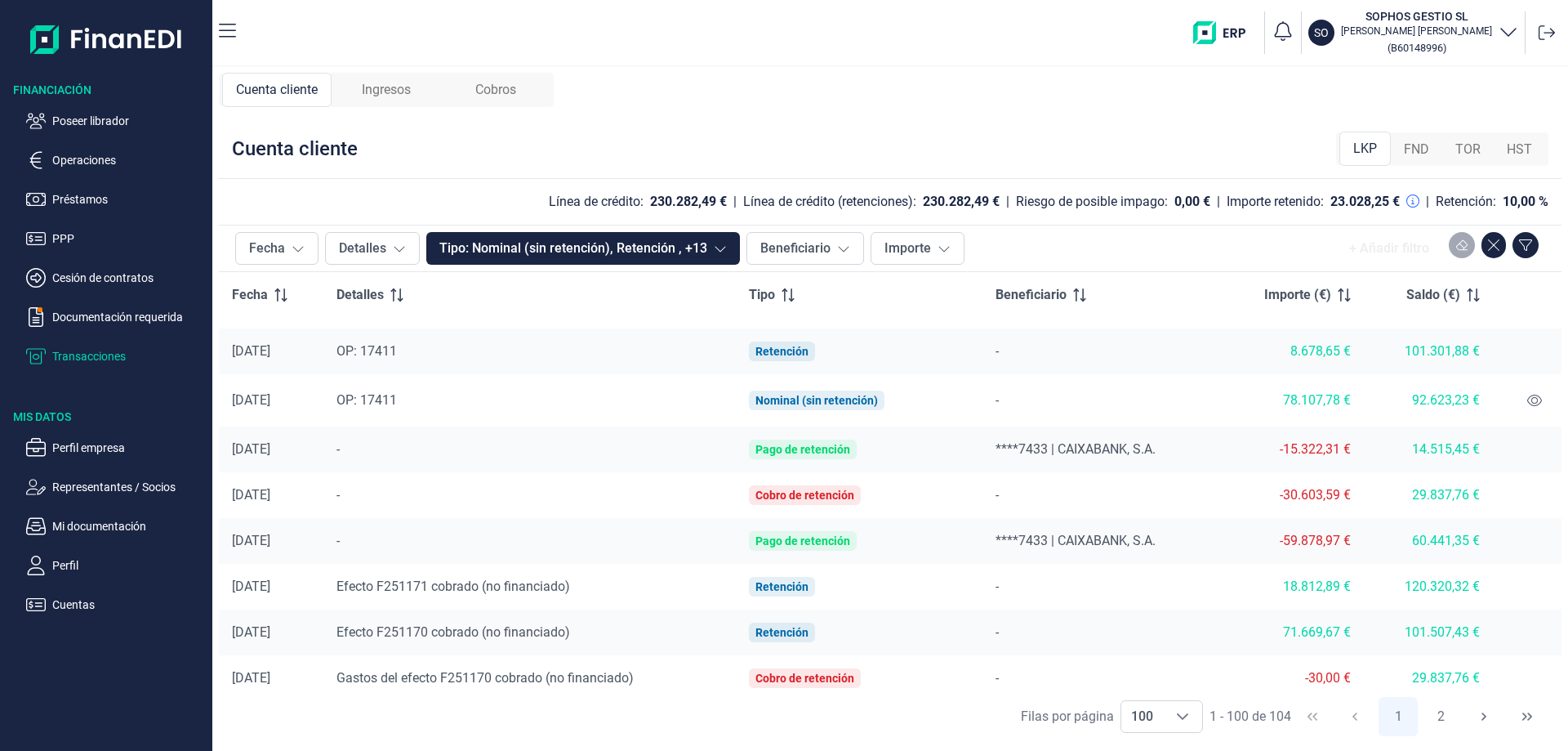
drag, startPoint x: 1270, startPoint y: 442, endPoint x: 1286, endPoint y: 502, distance: 62.1
click at [1278, 448] on div "-15.322,31 €" at bounding box center [1292, 449] width 118 height 16
drag, startPoint x: 1286, startPoint y: 502, endPoint x: 1347, endPoint y: 545, distance: 74.6
click at [1297, 506] on td "-30.603,59 €" at bounding box center [1292, 495] width 144 height 46
drag, startPoint x: 1347, startPoint y: 545, endPoint x: 1278, endPoint y: 533, distance: 70.0
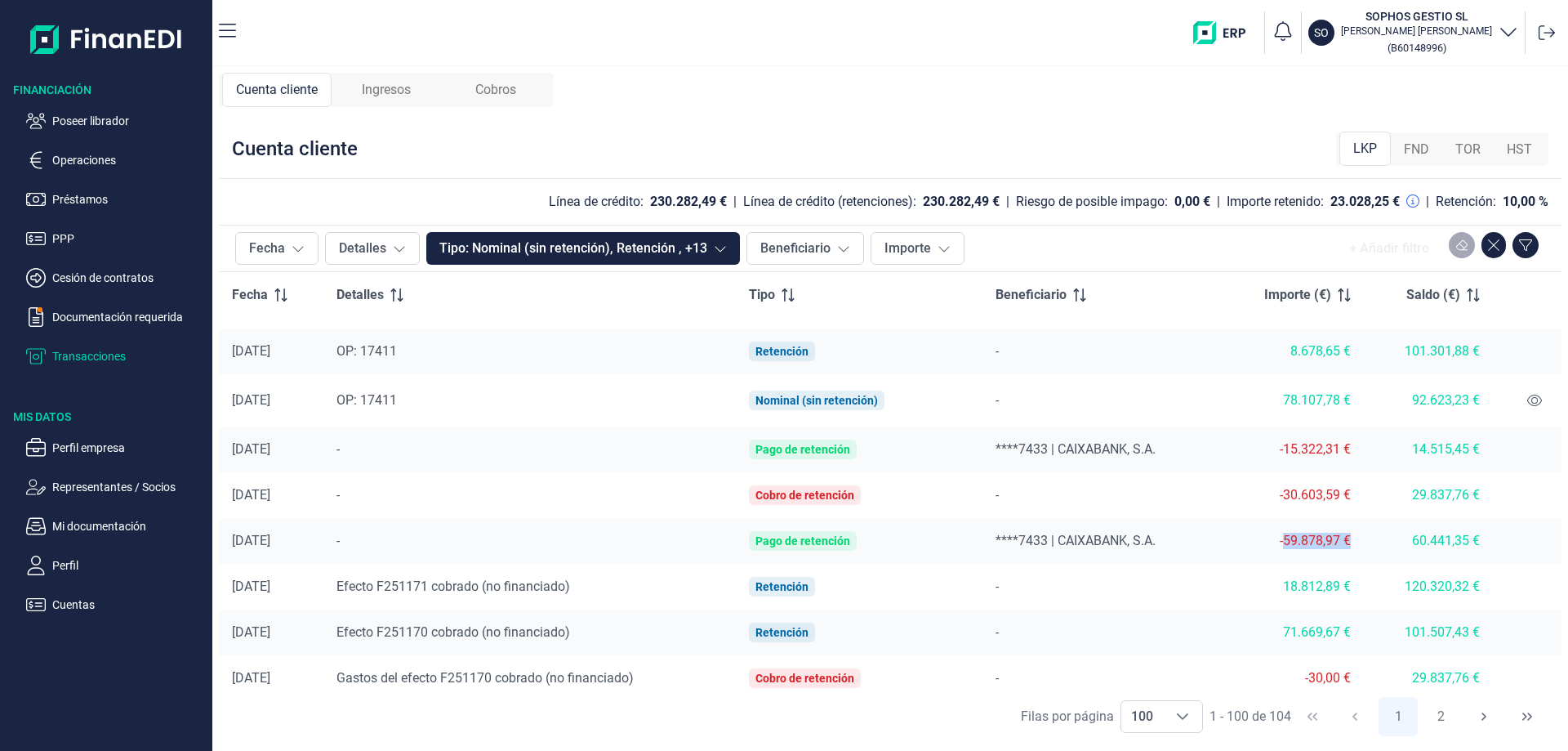
click at [1278, 533] on div "-59.878,97 €" at bounding box center [1292, 540] width 118 height 16
drag, startPoint x: 1014, startPoint y: 541, endPoint x: 1096, endPoint y: 656, distance: 141.2
click at [1014, 541] on span "****7433 | CAIXABANK, S.A." at bounding box center [1076, 540] width 160 height 16
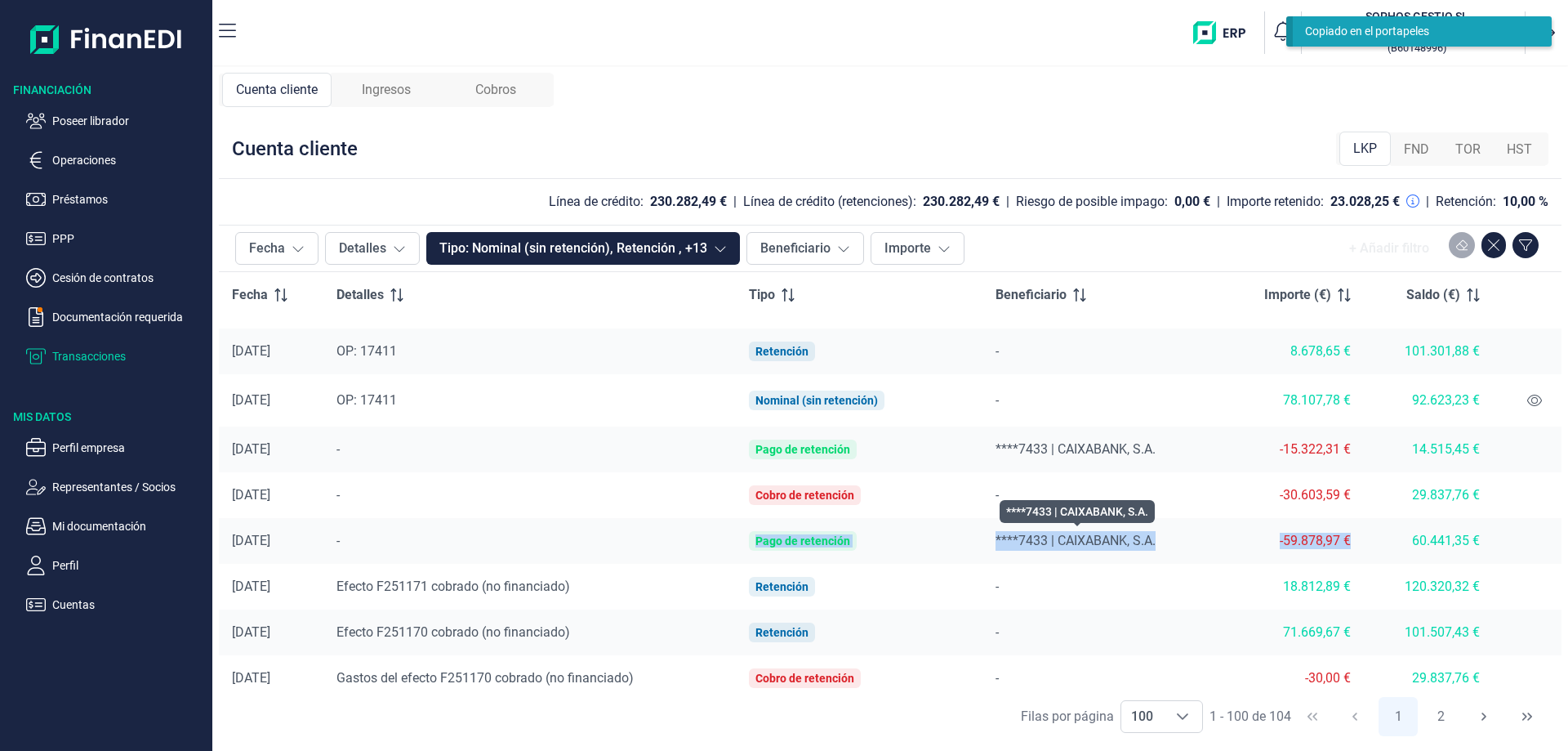
drag, startPoint x: 1345, startPoint y: 540, endPoint x: 643, endPoint y: 542, distance: 702.0
click at [643, 542] on tr "[DATE] - Pago de retención ****7433 | CAIXABANK, S.A. -59.878,97 € 60.441,35 €" at bounding box center [890, 540] width 1343 height 46
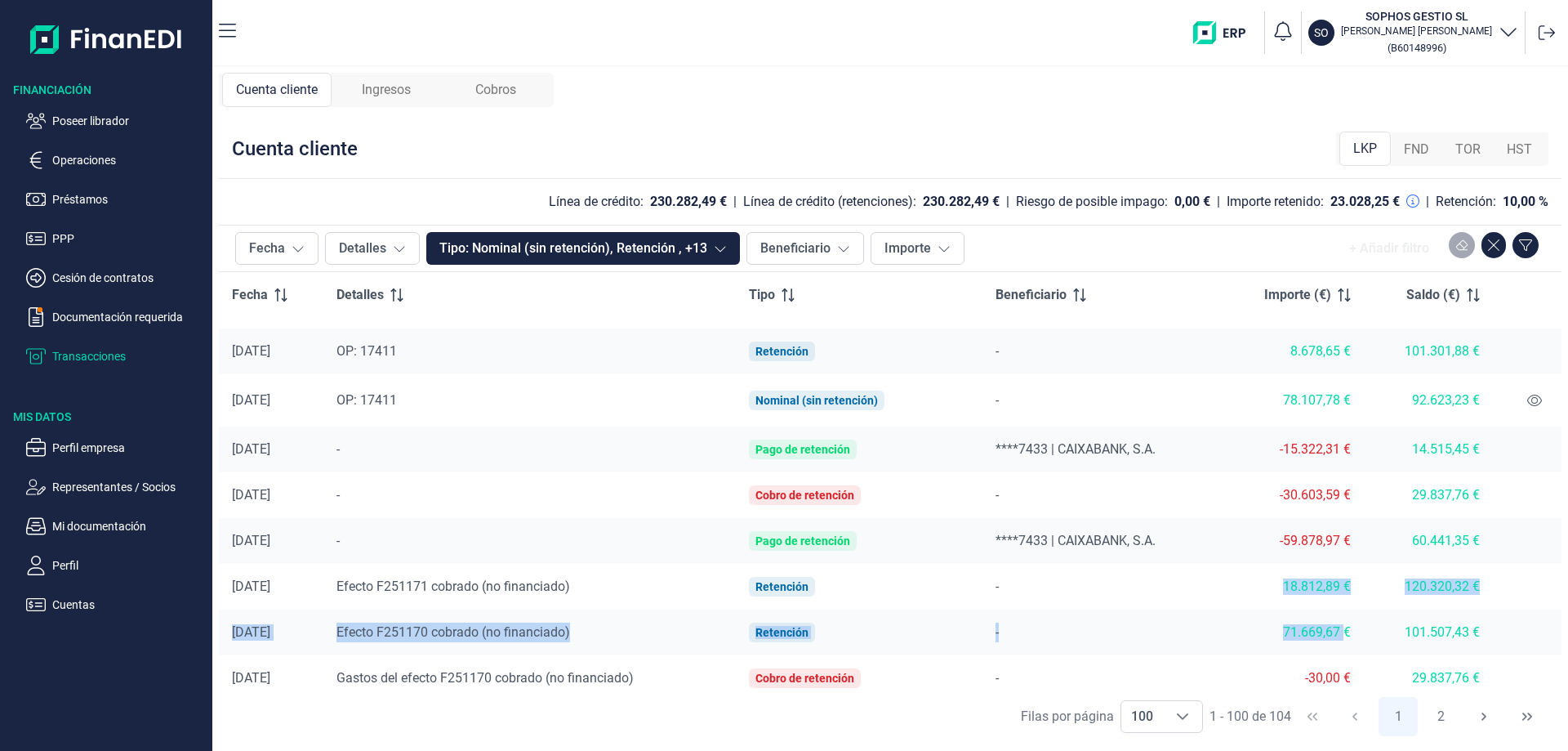
drag, startPoint x: 1344, startPoint y: 631, endPoint x: 1255, endPoint y: 576, distance: 104.6
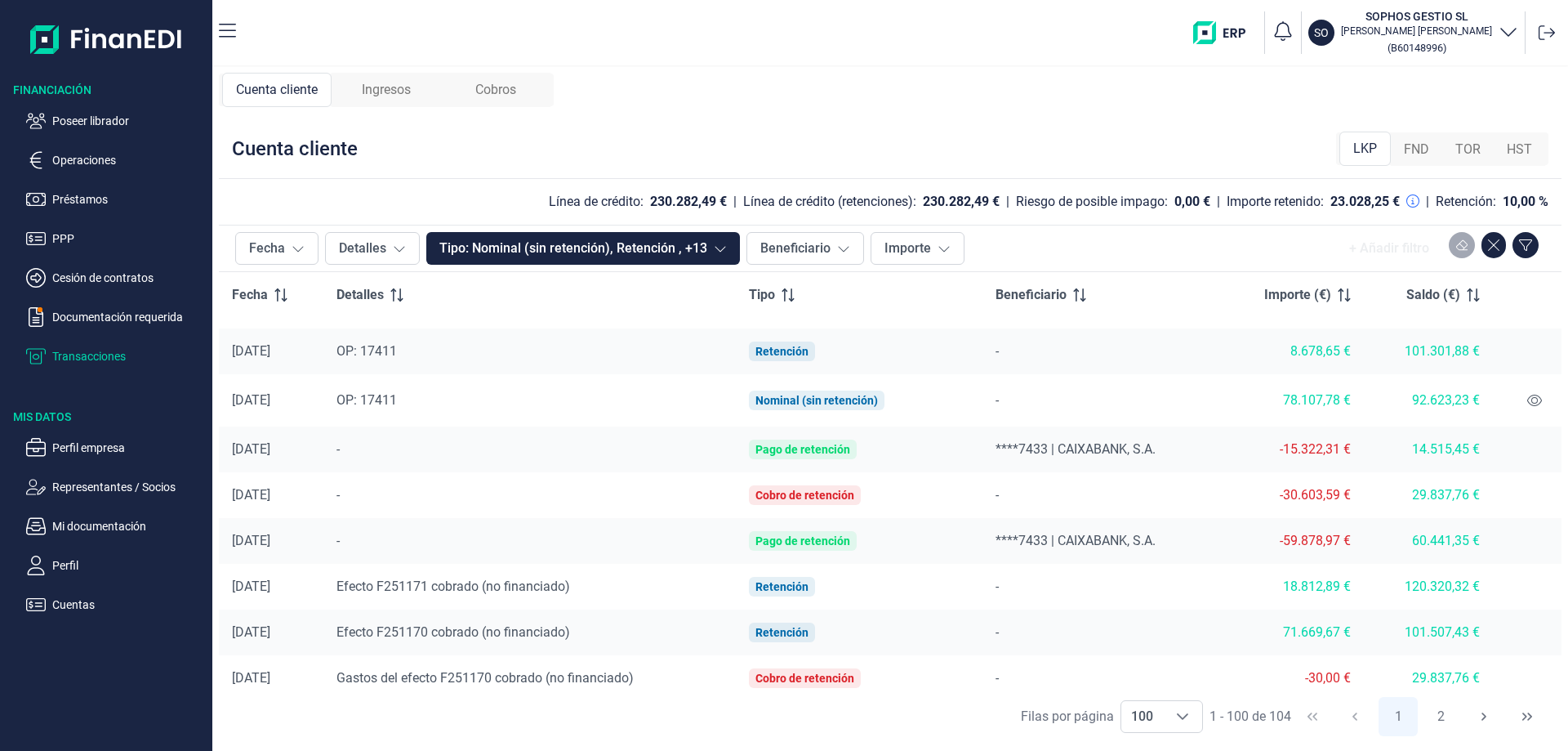
click at [1352, 544] on td "-59.878,97 €" at bounding box center [1292, 540] width 144 height 46
drag, startPoint x: 1350, startPoint y: 539, endPoint x: 229, endPoint y: 539, distance: 1121.0
click at [229, 539] on tr "[DATE] - Pago de retención ****7433 | CAIXABANK, S.A. -59.878,97 € 60.441,35 €" at bounding box center [890, 540] width 1343 height 46
click at [1095, 391] on div "-" at bounding box center [1102, 400] width 211 height 20
drag, startPoint x: 1282, startPoint y: 536, endPoint x: 1347, endPoint y: 534, distance: 65.0
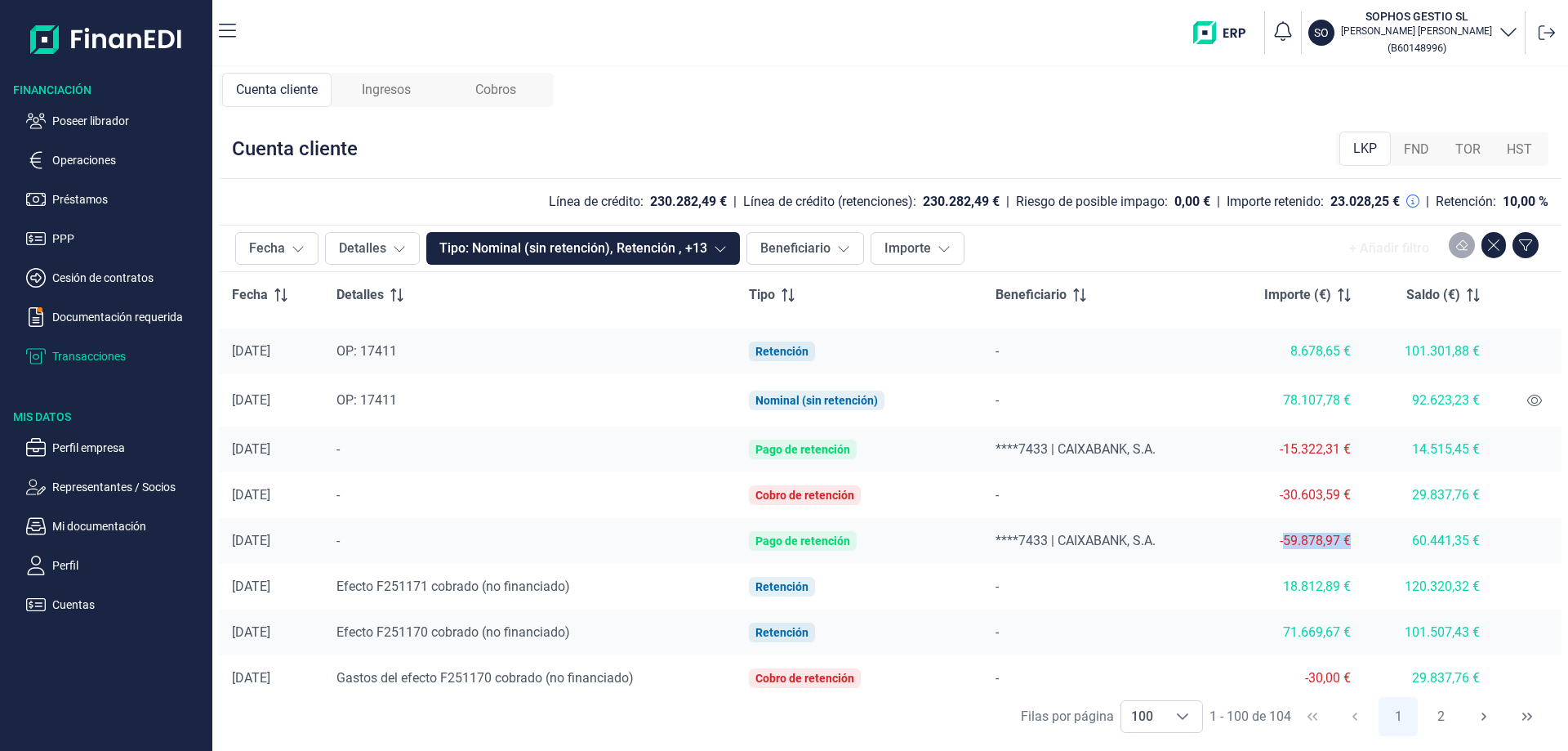
click at [1347, 534] on div "-59.878,97 €" at bounding box center [1292, 540] width 118 height 16
drag, startPoint x: 1275, startPoint y: 496, endPoint x: 1361, endPoint y: 507, distance: 86.7
click at [1361, 507] on tr "[DATE] - Cobro de retención - -30.603,59 € 29.837,76 €" at bounding box center [890, 495] width 1343 height 46
drag, startPoint x: 1269, startPoint y: 446, endPoint x: 1346, endPoint y: 458, distance: 77.9
click at [1346, 458] on td "-15.322,31 €" at bounding box center [1292, 449] width 144 height 46
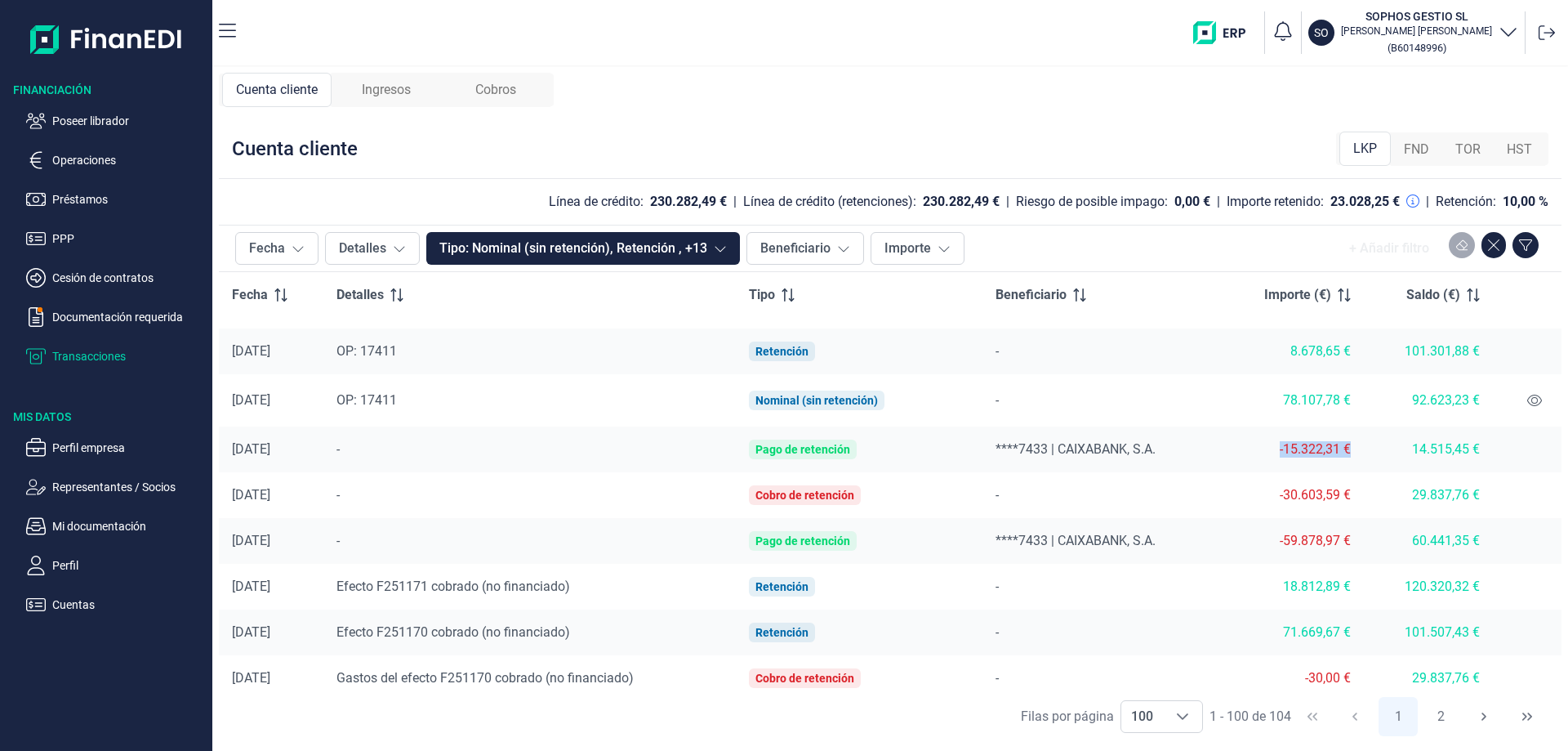
click at [527, 88] on div "Cobros" at bounding box center [496, 90] width 109 height 35
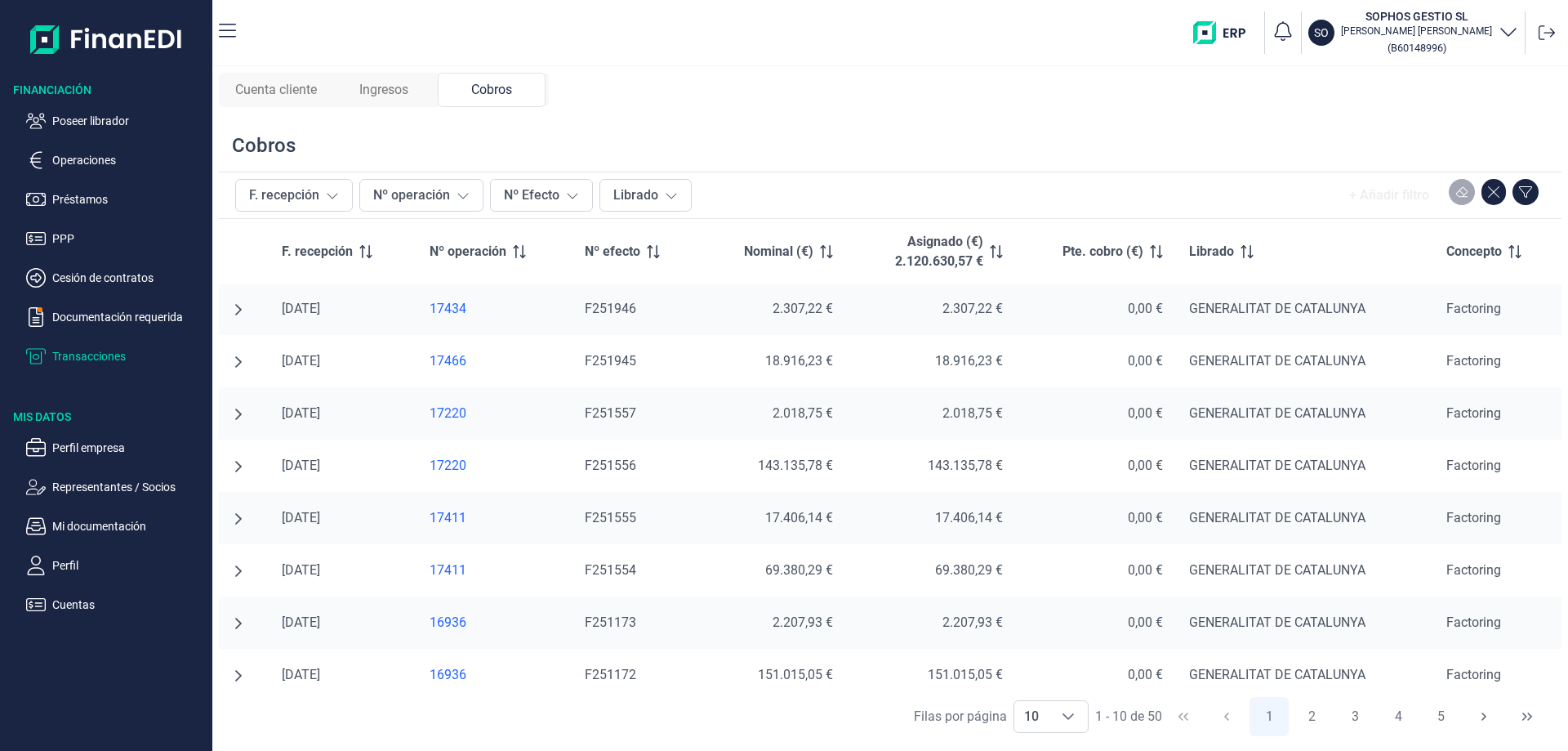
scroll to position [121, 0]
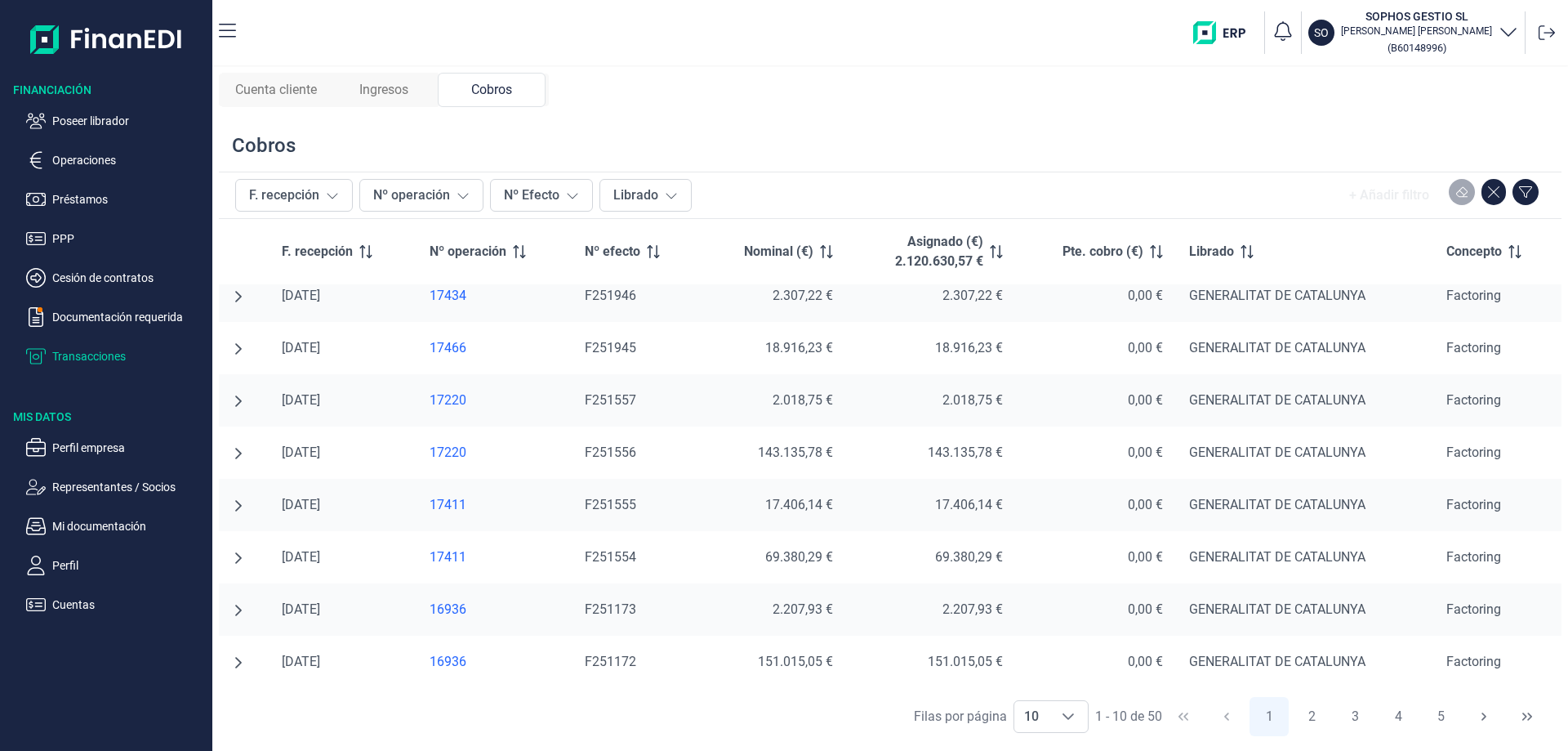
click at [235, 610] on icon "undefined null" at bounding box center [238, 610] width 13 height 13
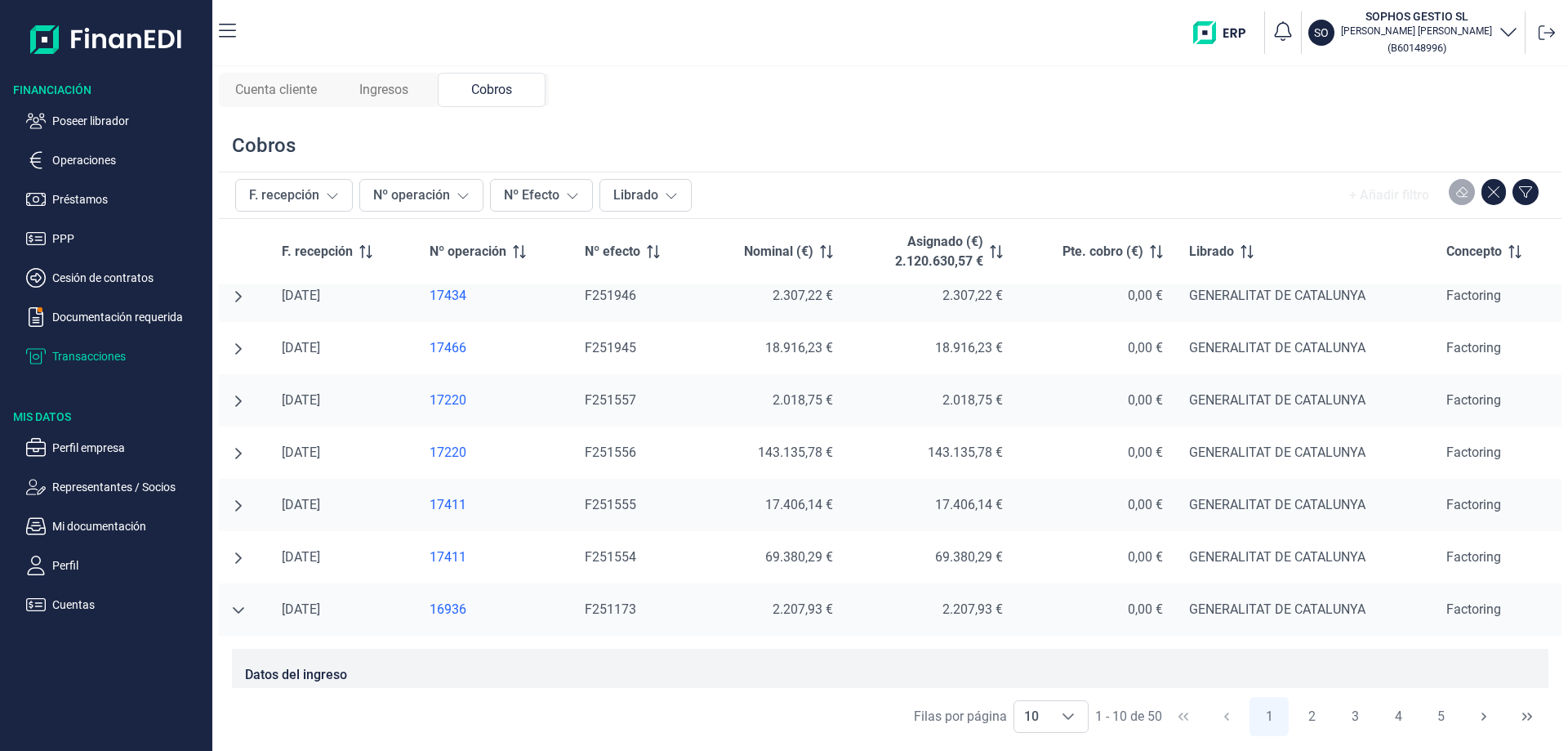
click at [230, 612] on td at bounding box center [244, 610] width 49 height 52
click at [247, 610] on td at bounding box center [244, 610] width 49 height 52
click at [243, 608] on icon "undefined null" at bounding box center [238, 611] width 11 height 7
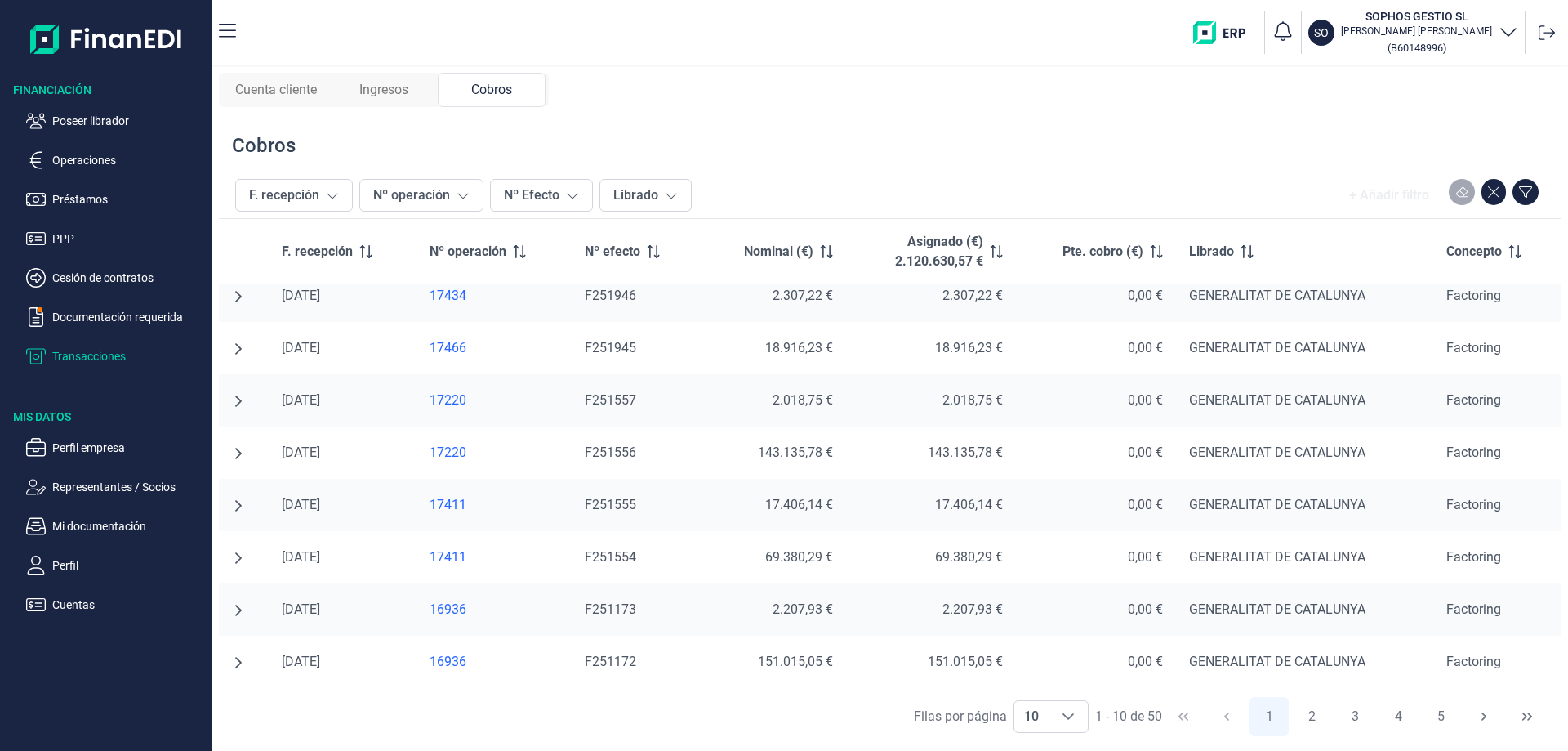
click at [423, 95] on div "Ingresos" at bounding box center [384, 90] width 107 height 35
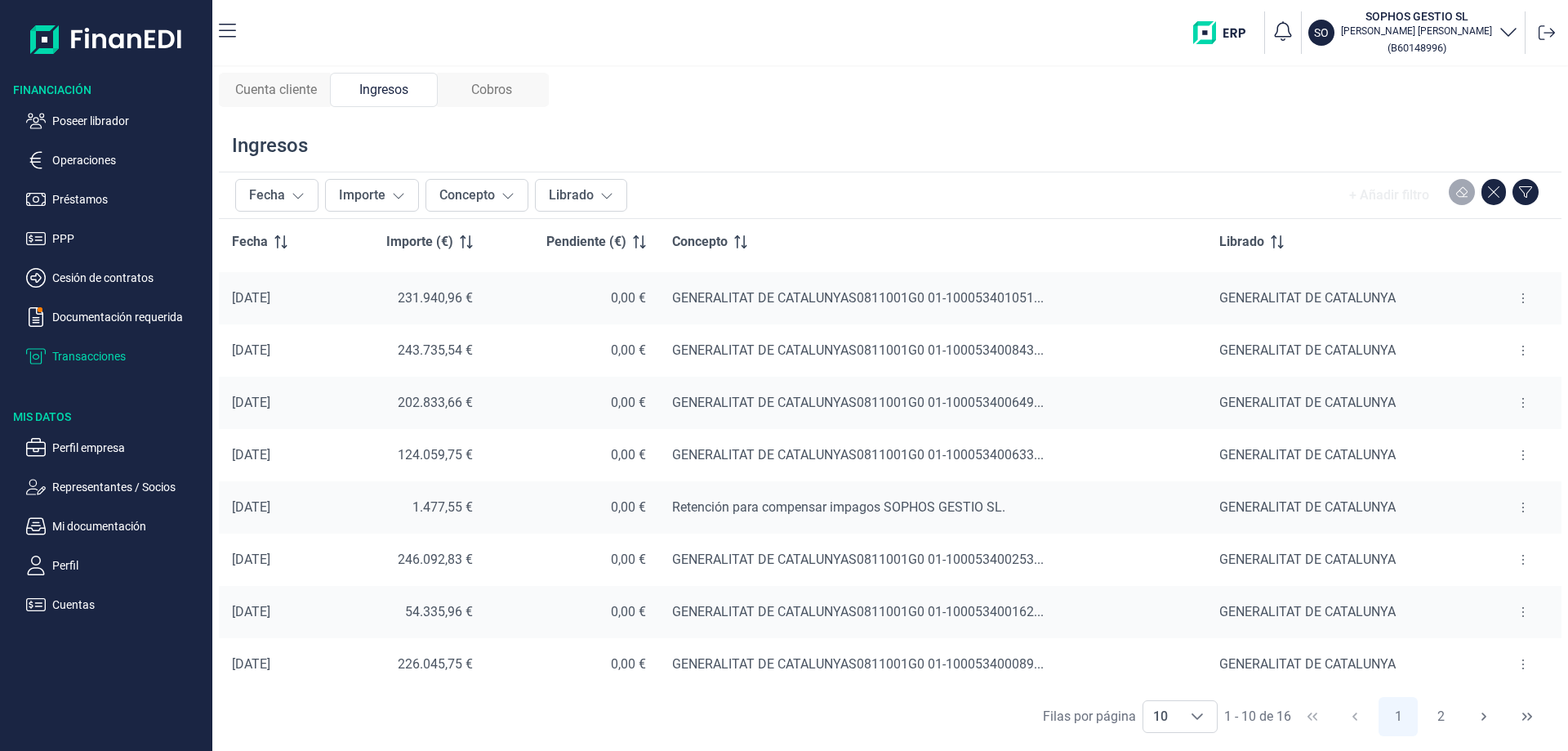
scroll to position [101, 0]
click at [1520, 346] on button at bounding box center [1523, 348] width 29 height 26
click at [1489, 394] on span "Ver cobros" at bounding box center [1491, 389] width 55 height 16
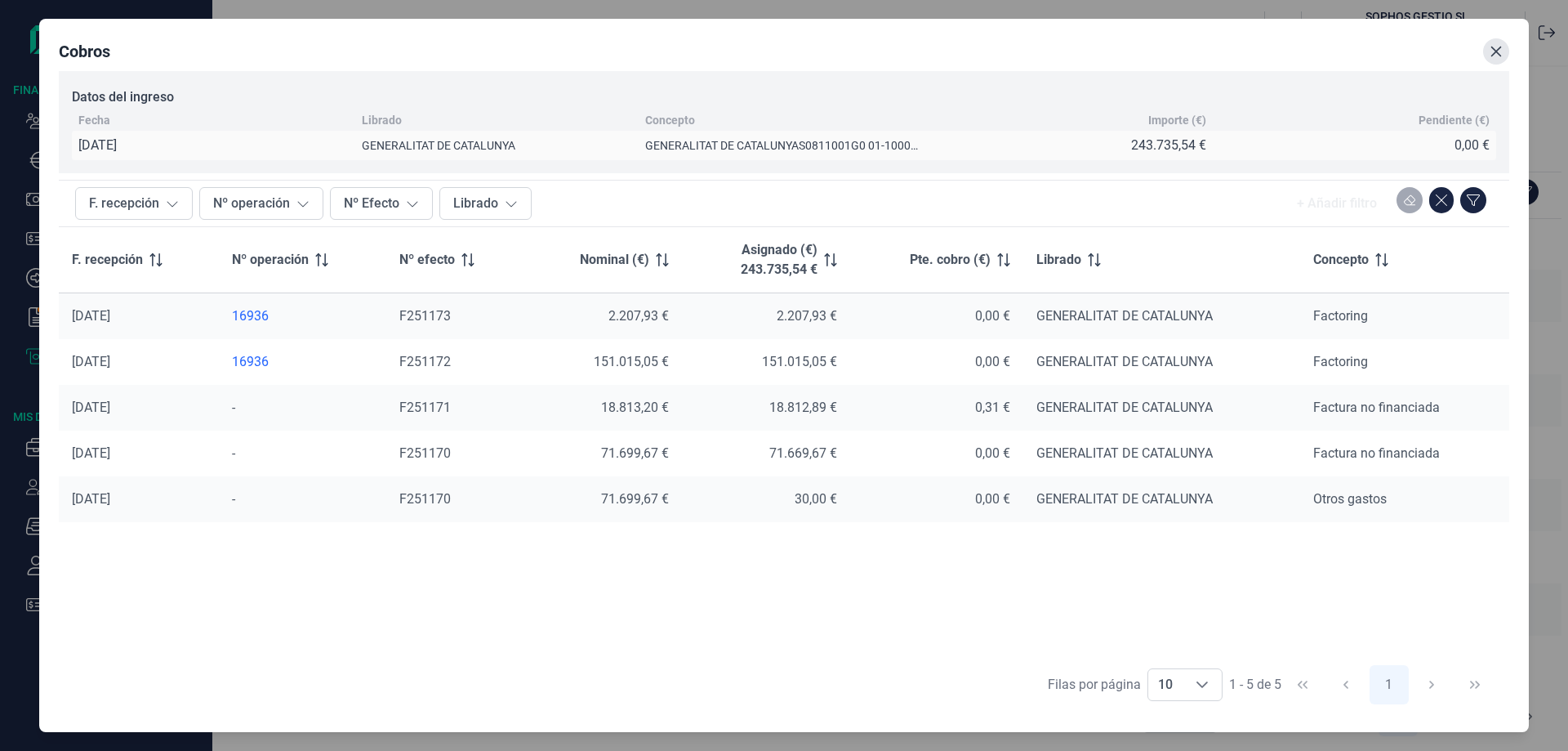
click at [1496, 55] on icon "Close" at bounding box center [1496, 51] width 13 height 13
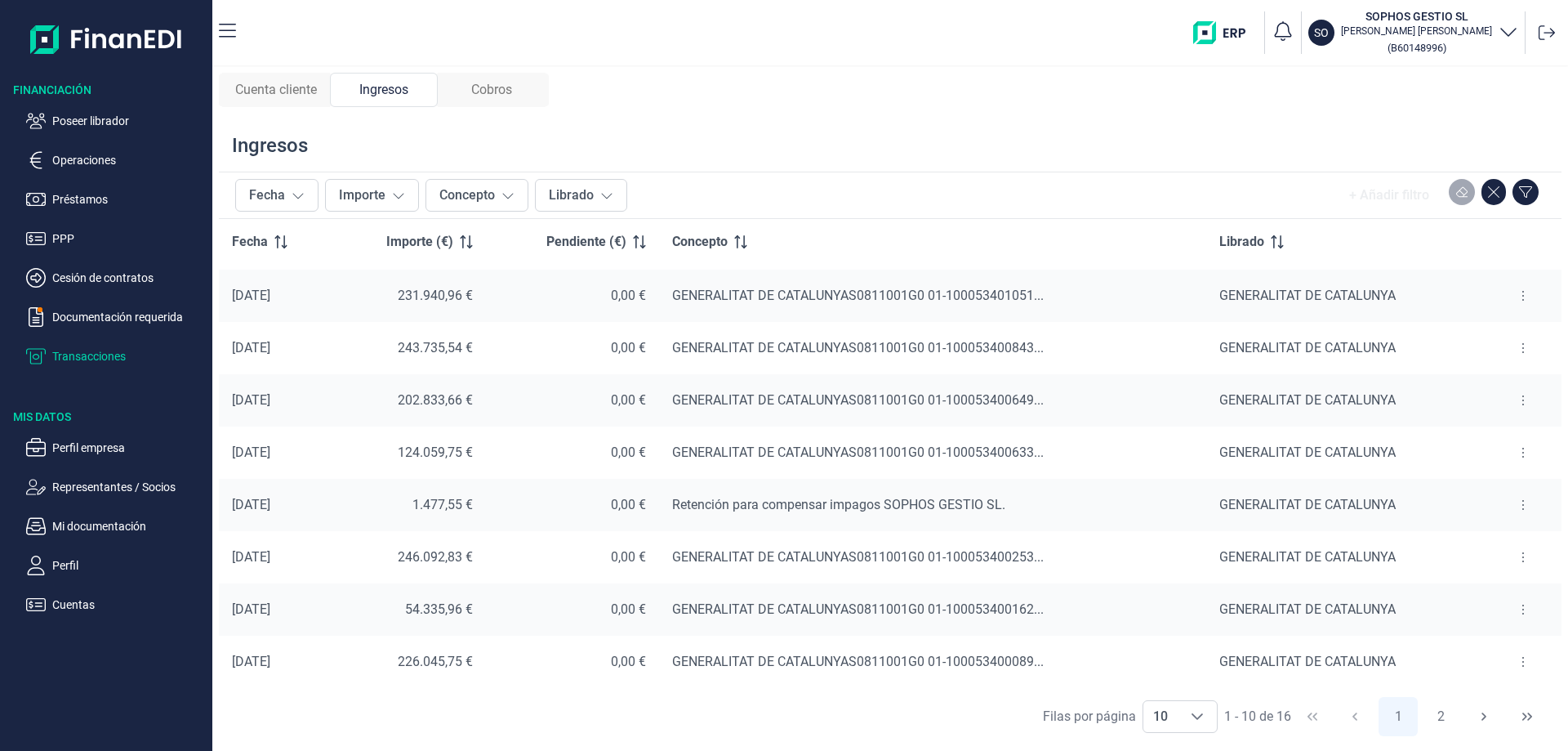
click at [287, 99] on span "Cuenta cliente" at bounding box center [276, 89] width 81 height 20
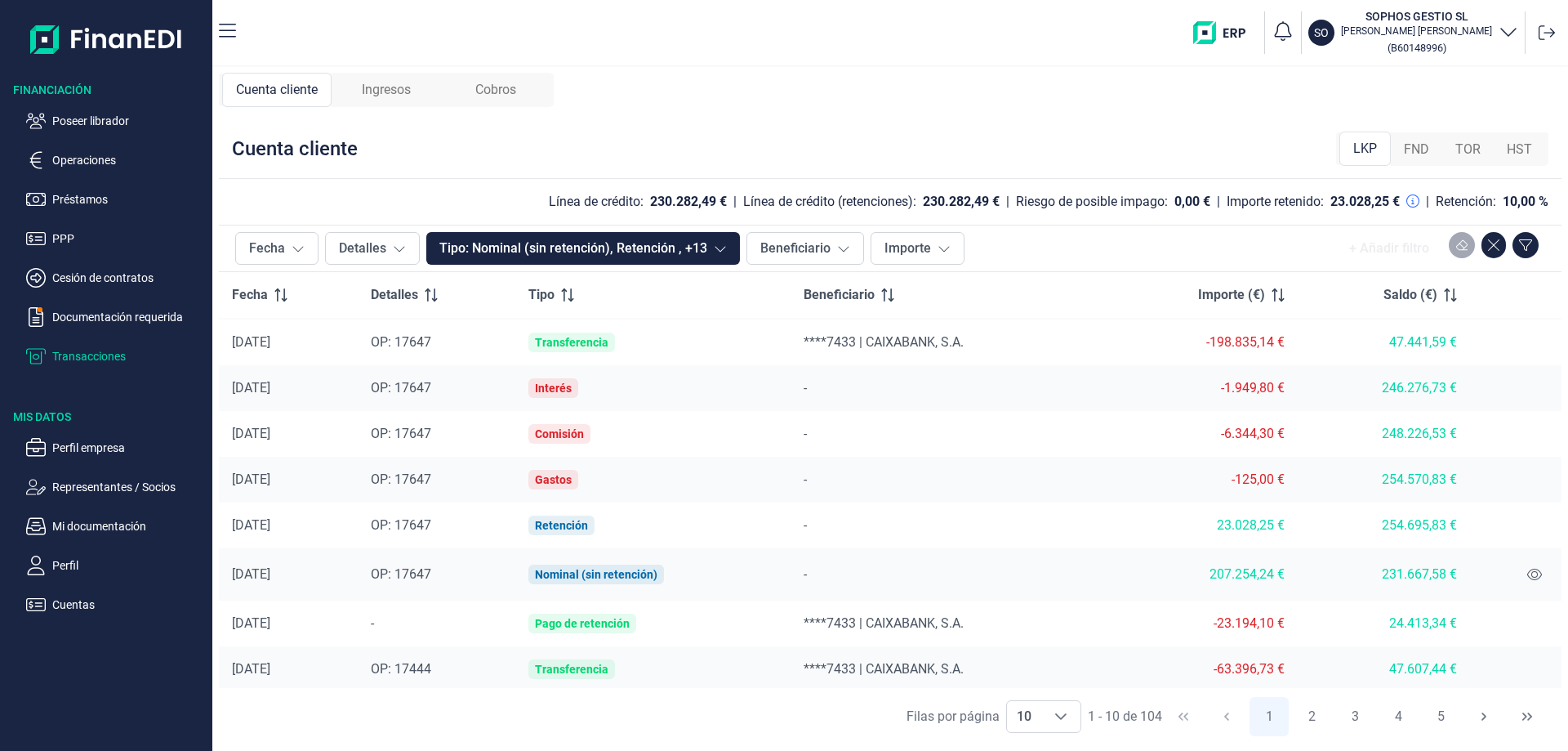
scroll to position [0, 0]
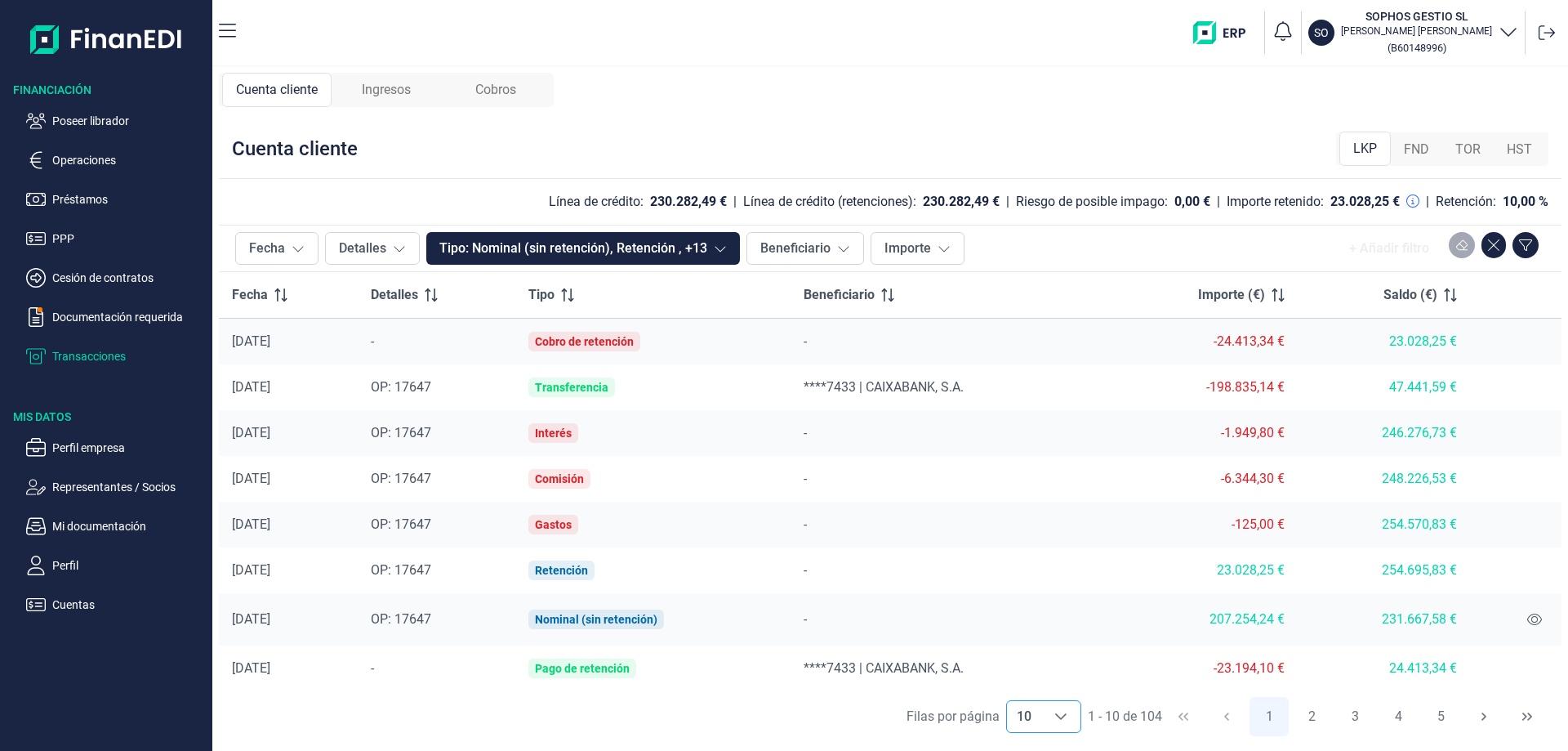
click at [1070, 712] on div "Choose" at bounding box center [1060, 716] width 39 height 31
click at [1034, 683] on span "100" at bounding box center [1025, 680] width 22 height 16
type input "100"
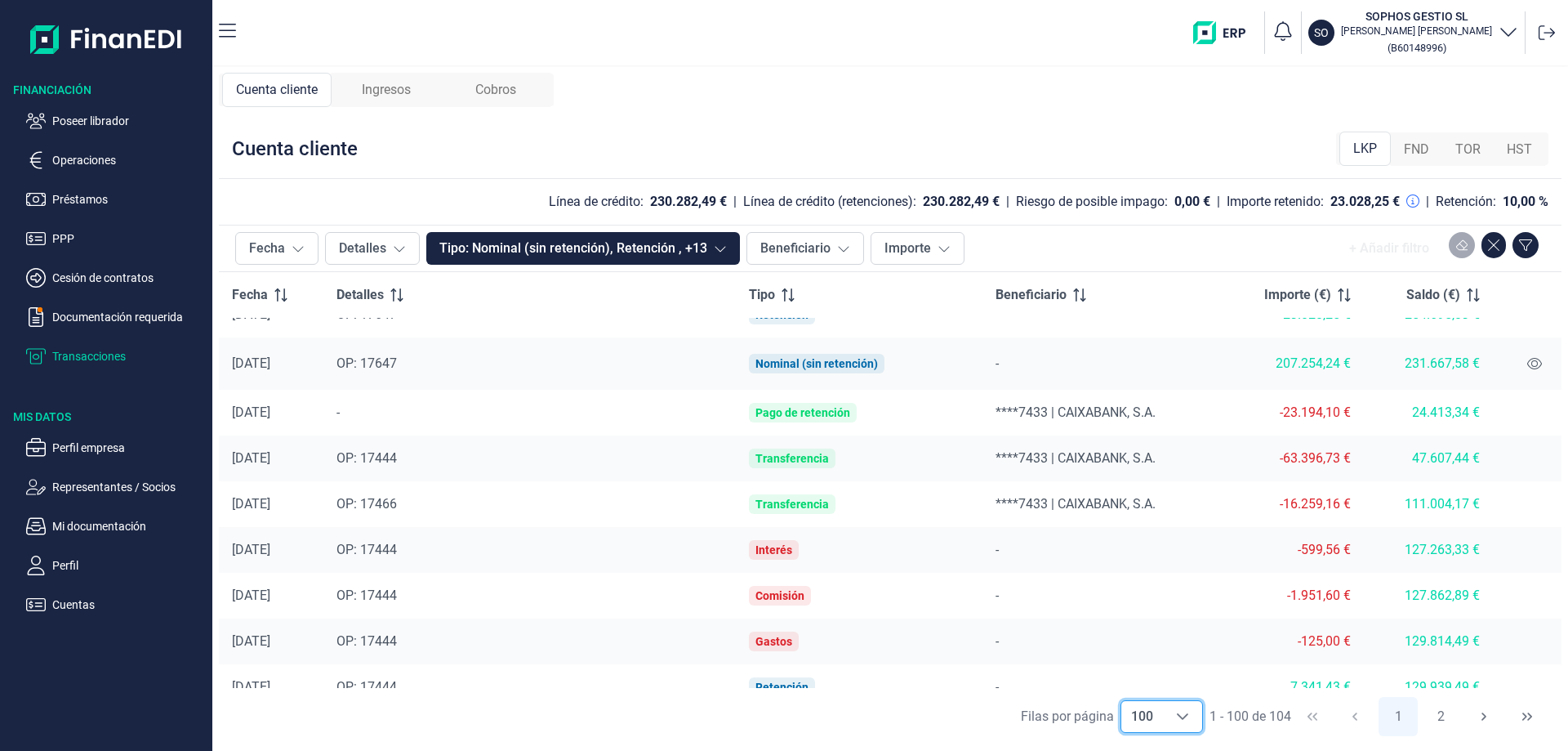
scroll to position [245, 0]
